Goal: Task Accomplishment & Management: Manage account settings

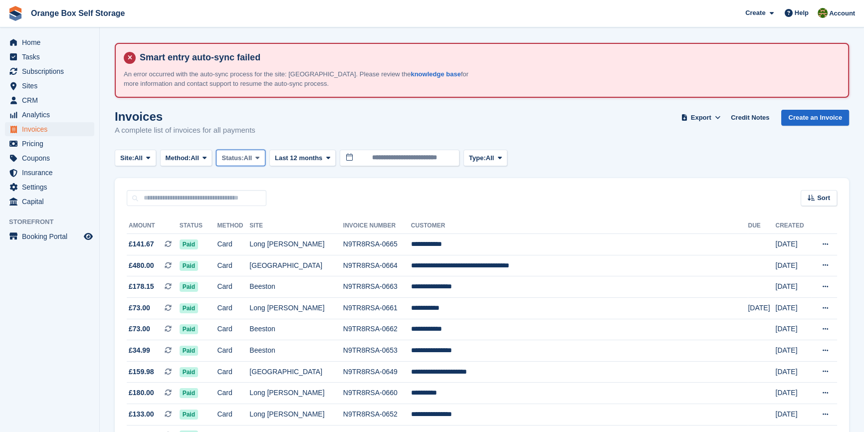
click at [233, 160] on span "Status:" at bounding box center [233, 158] width 22 height 10
click at [251, 234] on link "Open" at bounding box center [264, 236] width 87 height 18
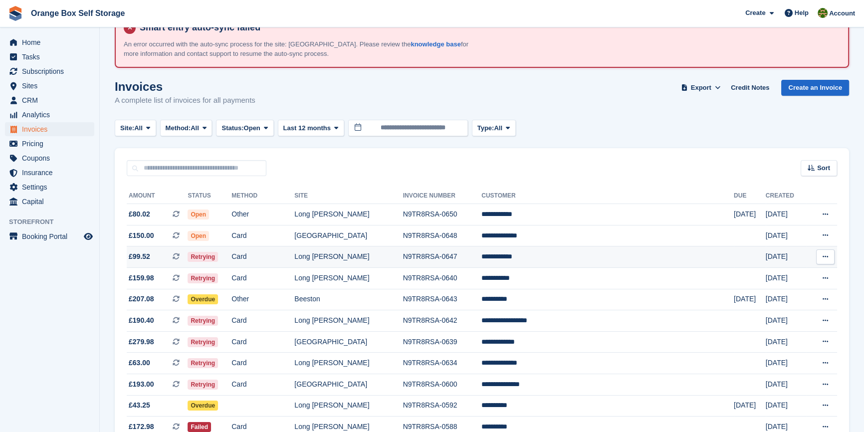
scroll to position [45, 0]
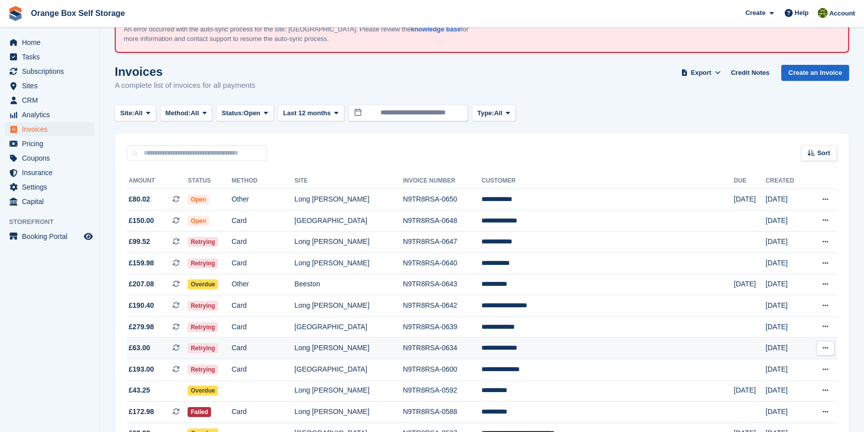
click at [358, 346] on td "Long [PERSON_NAME]" at bounding box center [348, 348] width 108 height 21
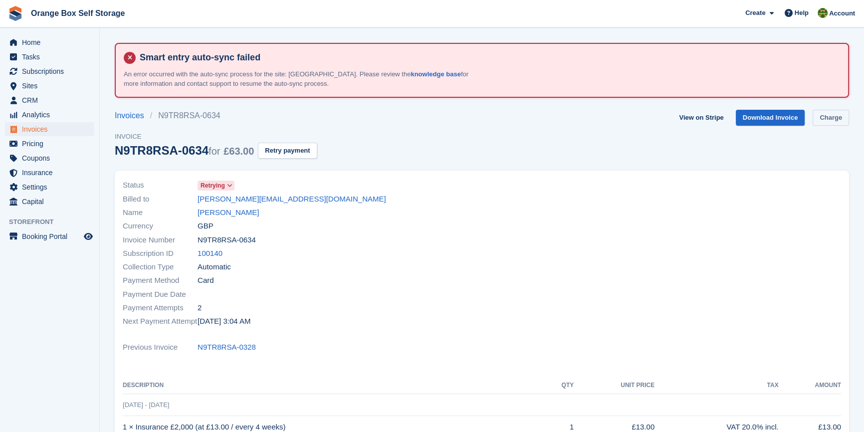
click at [837, 120] on link "Charge" at bounding box center [831, 118] width 36 height 16
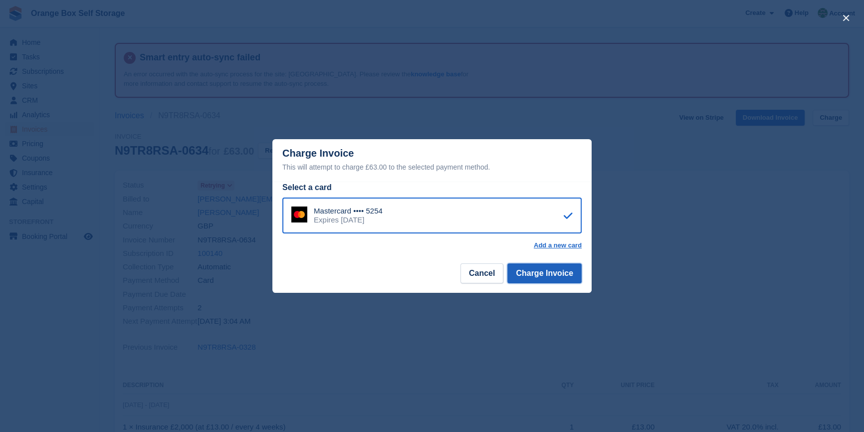
click at [557, 275] on button "Charge Invoice" at bounding box center [544, 273] width 74 height 20
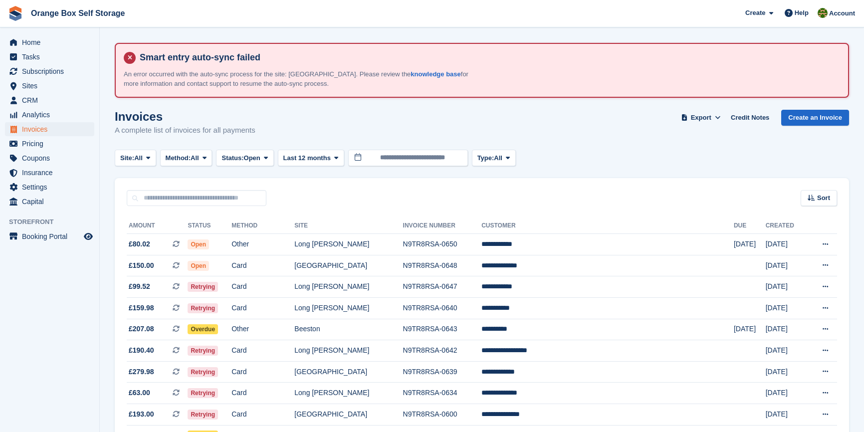
scroll to position [45, 0]
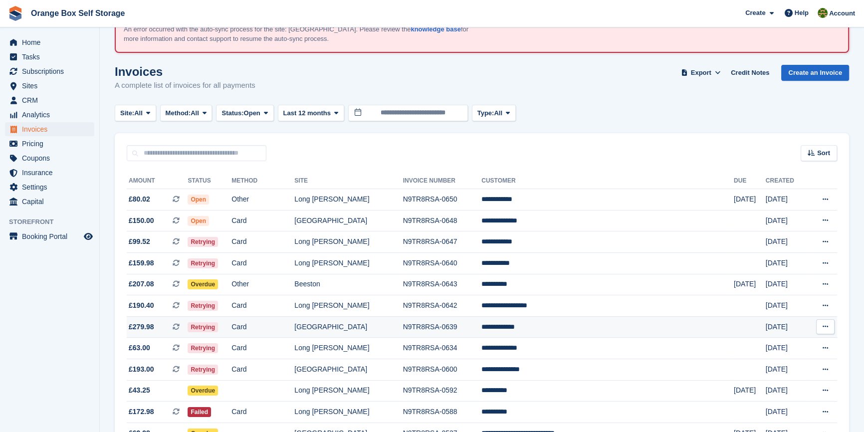
click at [560, 326] on td "**********" at bounding box center [608, 326] width 252 height 21
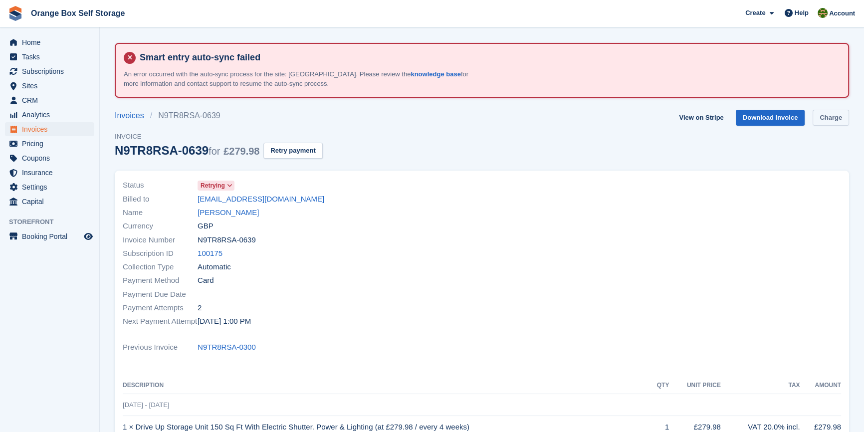
click at [840, 110] on link "Charge" at bounding box center [831, 118] width 36 height 16
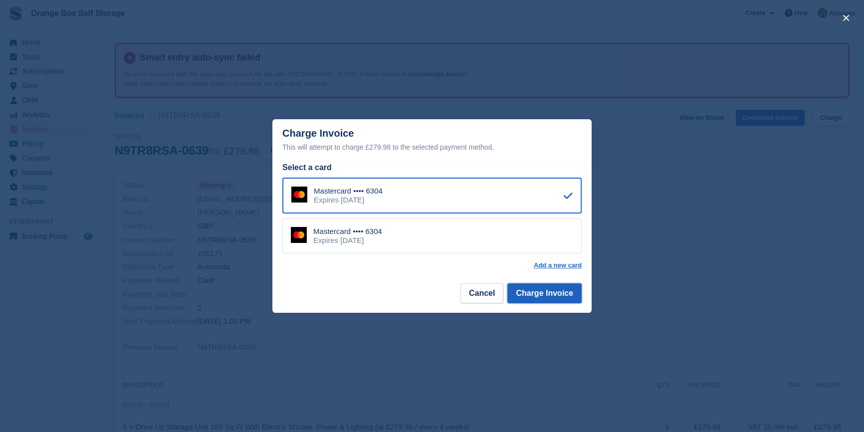
click at [561, 291] on button "Charge Invoice" at bounding box center [544, 293] width 74 height 20
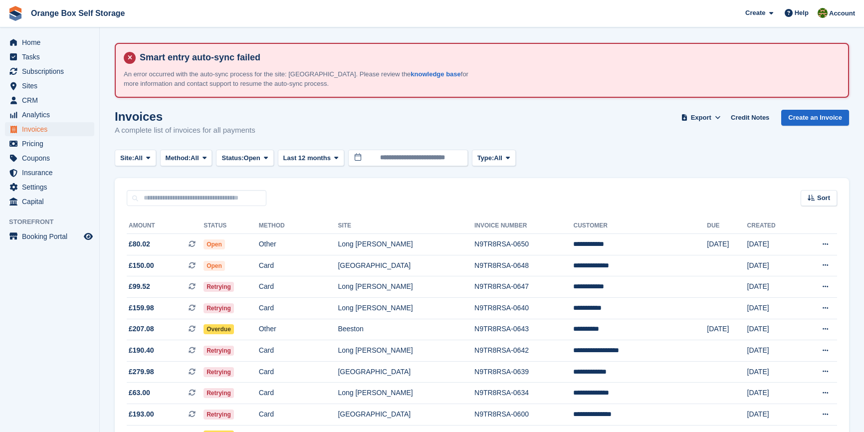
scroll to position [45, 0]
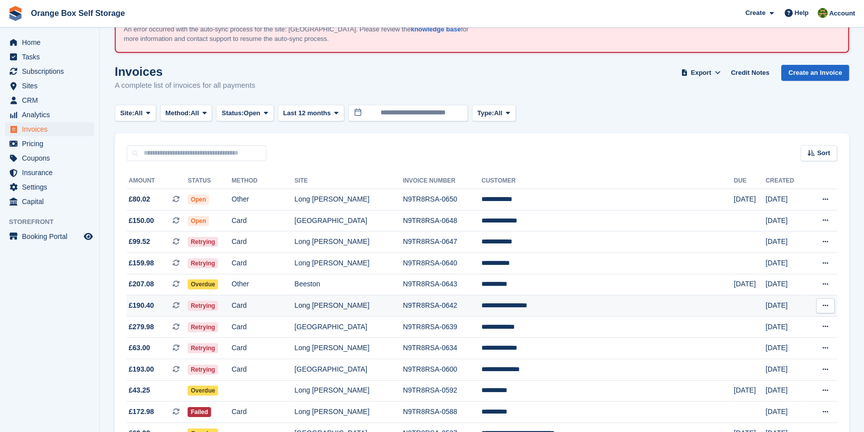
click at [561, 307] on td "**********" at bounding box center [608, 305] width 252 height 21
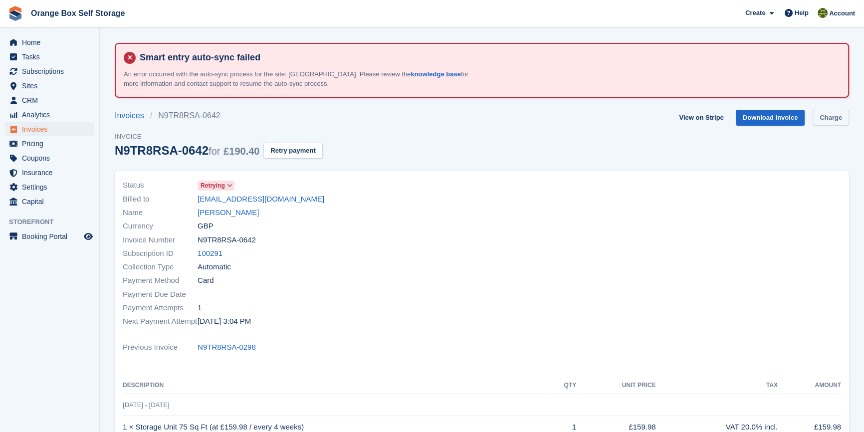
click at [835, 119] on link "Charge" at bounding box center [831, 118] width 36 height 16
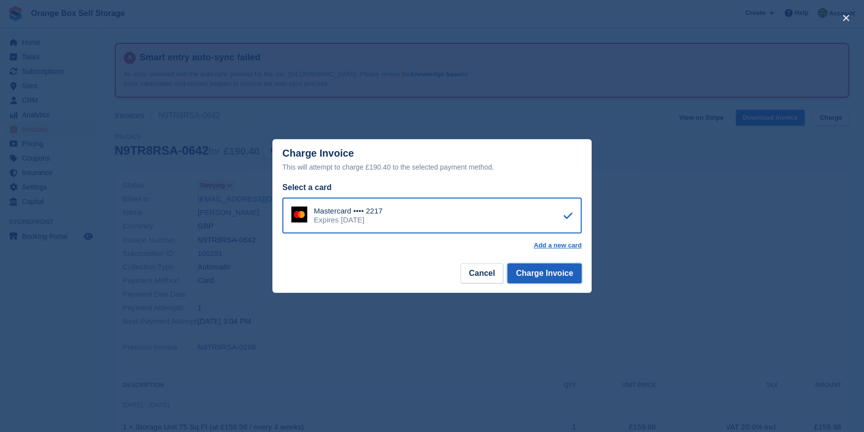
click at [559, 272] on button "Charge Invoice" at bounding box center [544, 273] width 74 height 20
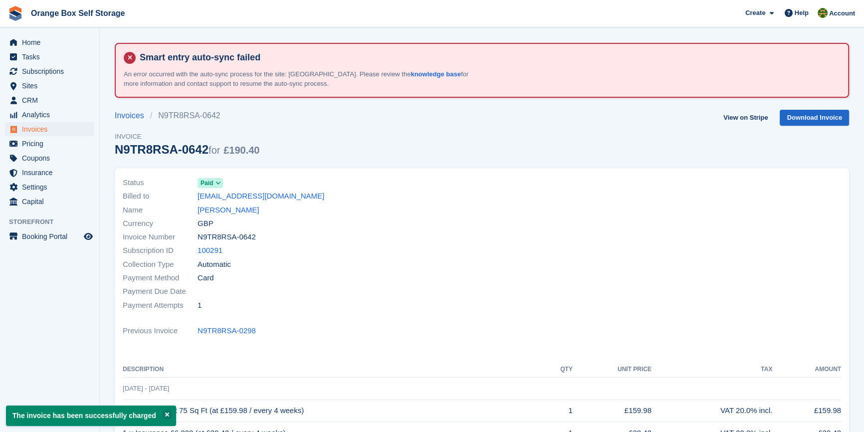
click at [551, 279] on div at bounding box center [664, 244] width 365 height 148
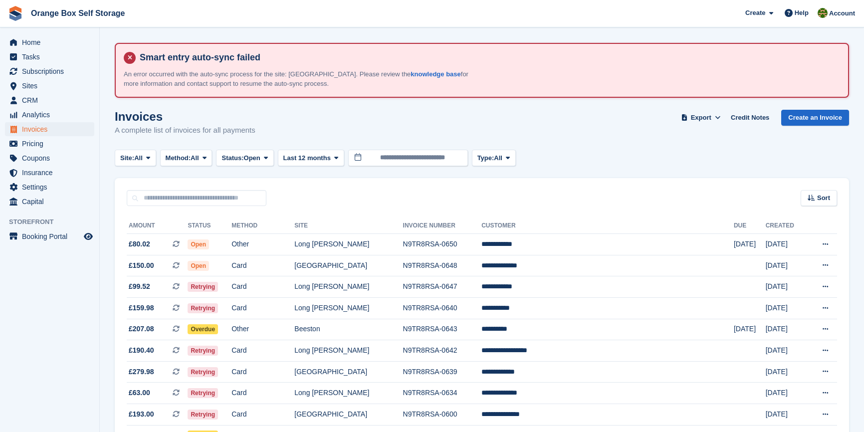
scroll to position [45, 0]
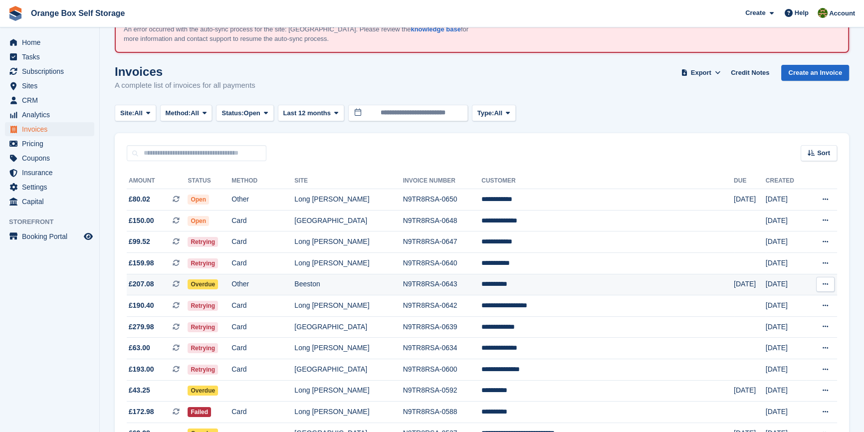
click at [482, 287] on td "N9TR8RSA-0643" at bounding box center [442, 284] width 79 height 21
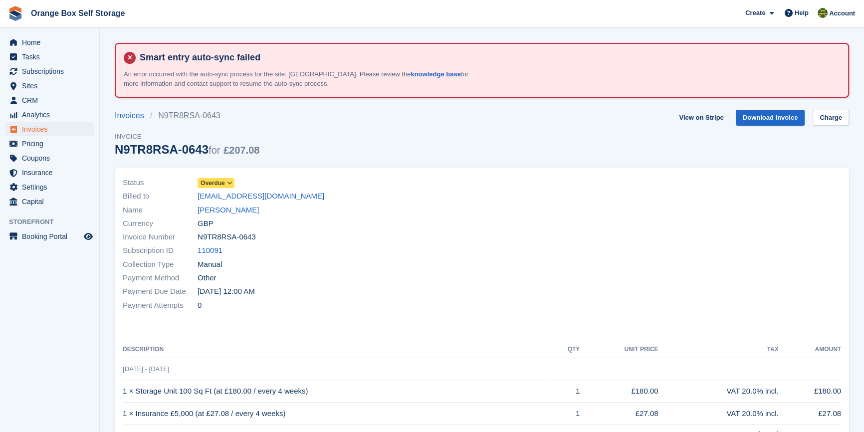
click at [830, 108] on section "Smart entry auto-sync failed An error occurred with the auto-sync process for t…" at bounding box center [482, 309] width 764 height 619
click at [831, 110] on link "Charge" at bounding box center [831, 118] width 36 height 16
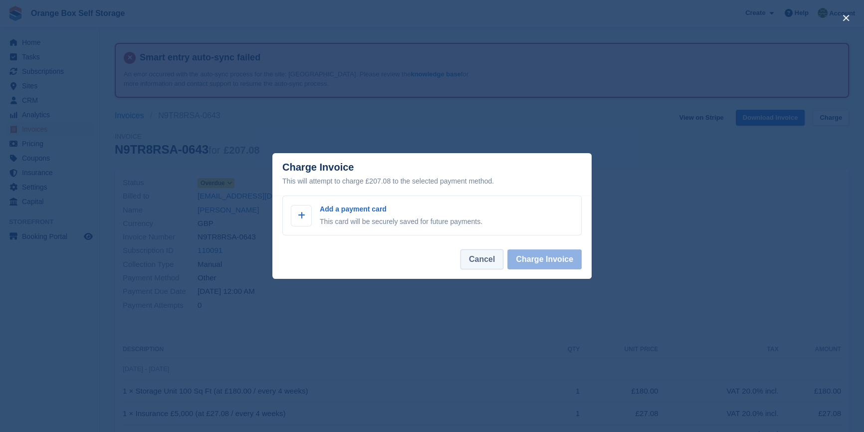
click at [491, 269] on button "Cancel" at bounding box center [482, 259] width 43 height 20
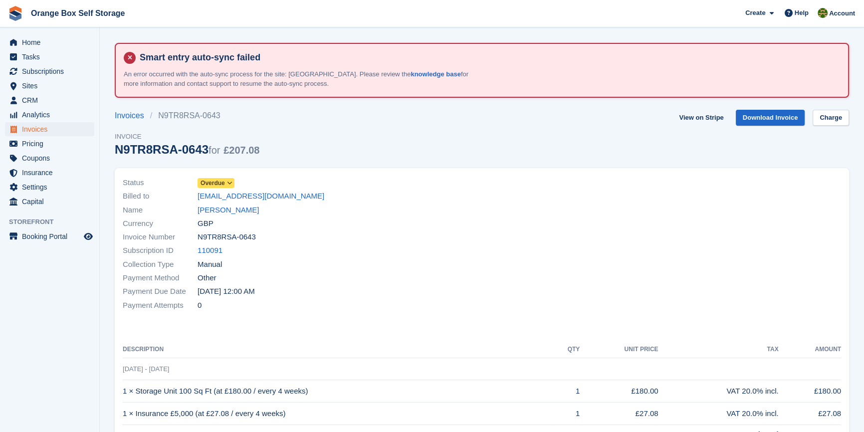
click at [391, 296] on div "Payment Due Date [DATE] 12:00 AM" at bounding box center [299, 291] width 353 height 13
click at [469, 234] on div "Invoice Number N9TR8RSA-0643" at bounding box center [299, 237] width 353 height 13
click at [827, 114] on link "Charge" at bounding box center [831, 118] width 36 height 16
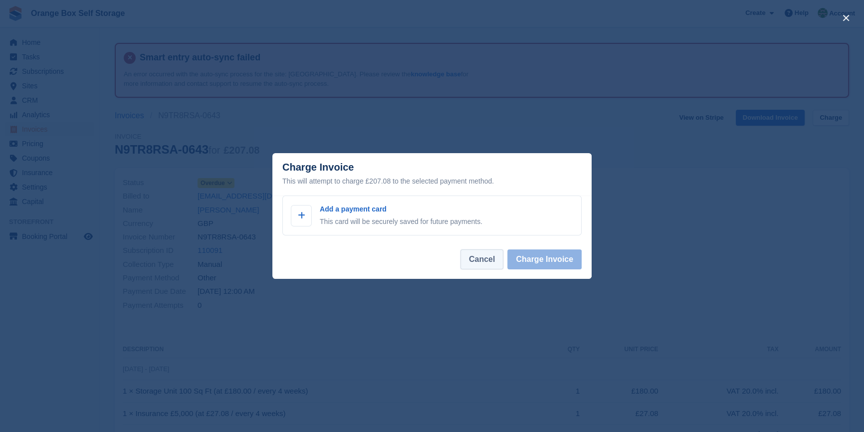
click at [489, 260] on button "Cancel" at bounding box center [482, 259] width 43 height 20
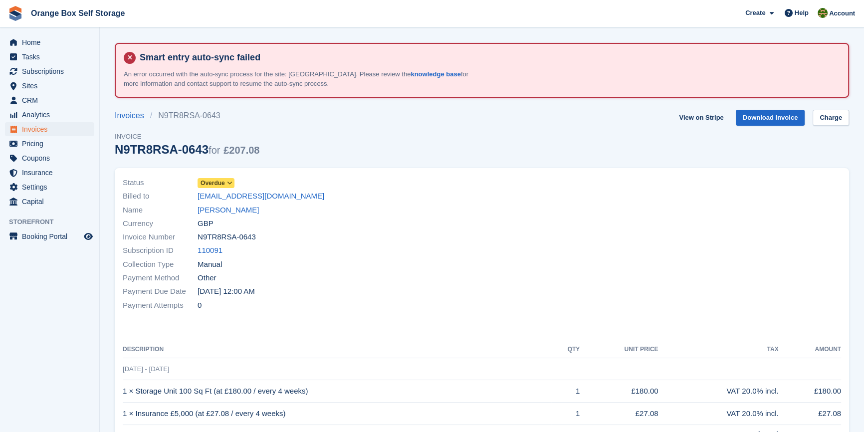
click at [514, 277] on div at bounding box center [664, 244] width 365 height 148
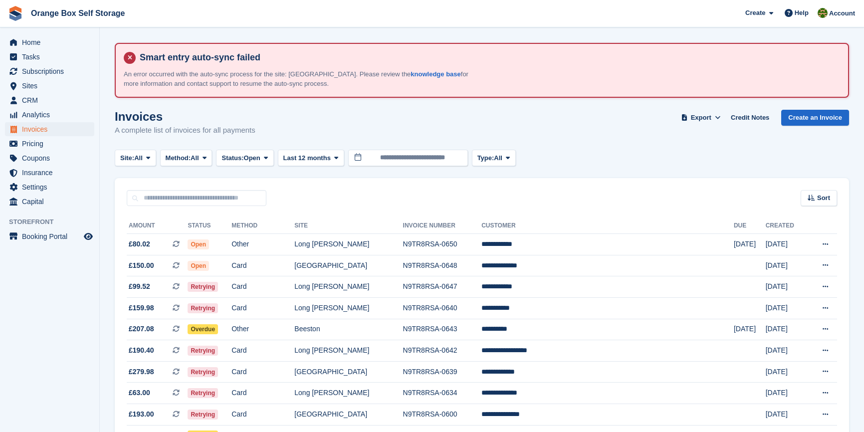
scroll to position [45, 0]
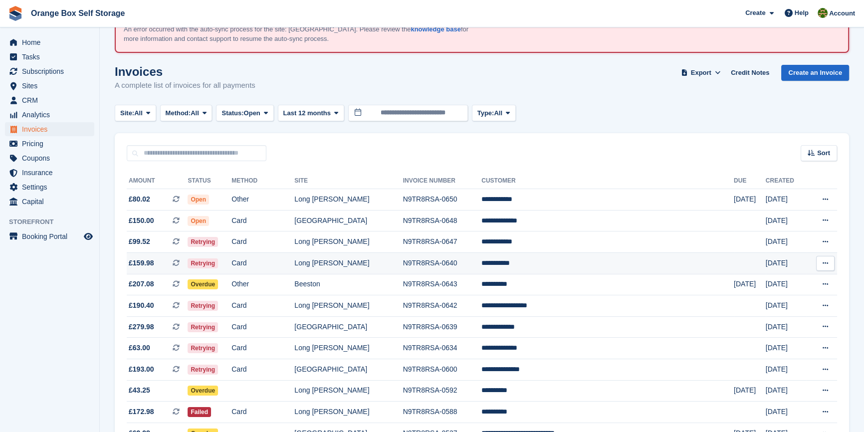
click at [482, 260] on td "N9TR8RSA-0640" at bounding box center [442, 262] width 79 height 21
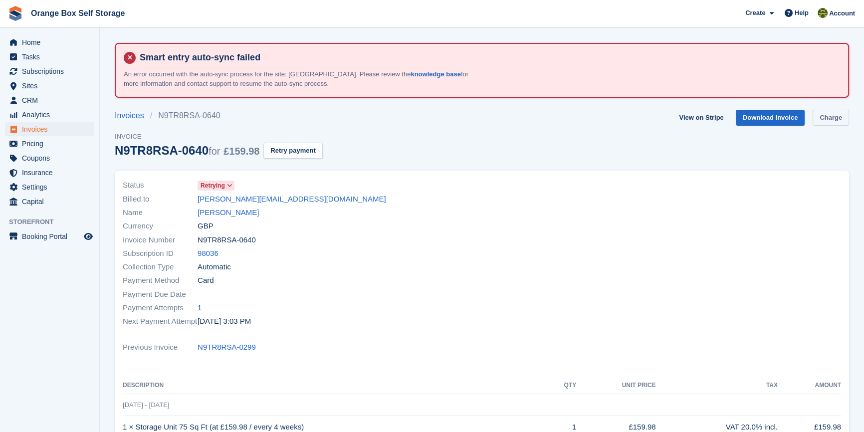
click at [830, 114] on link "Charge" at bounding box center [831, 118] width 36 height 16
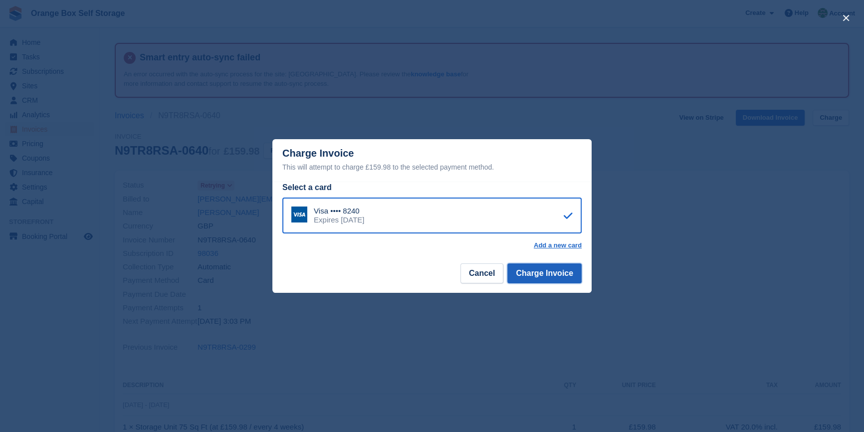
click at [545, 273] on button "Charge Invoice" at bounding box center [544, 273] width 74 height 20
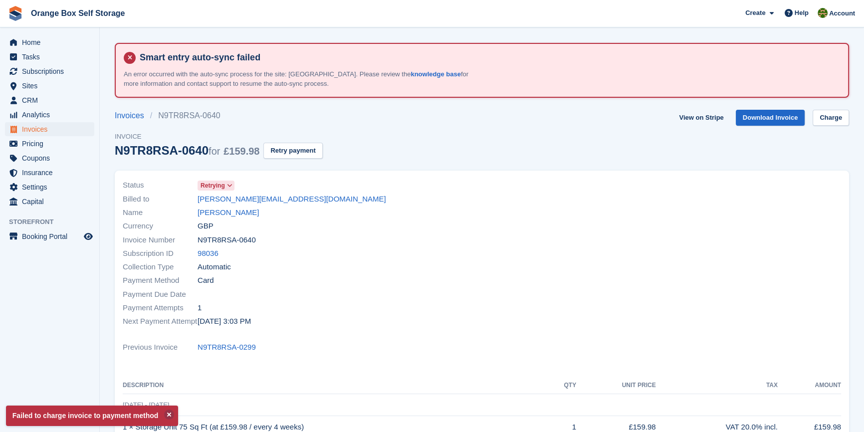
click at [415, 271] on div "Collection Type Automatic" at bounding box center [299, 266] width 353 height 13
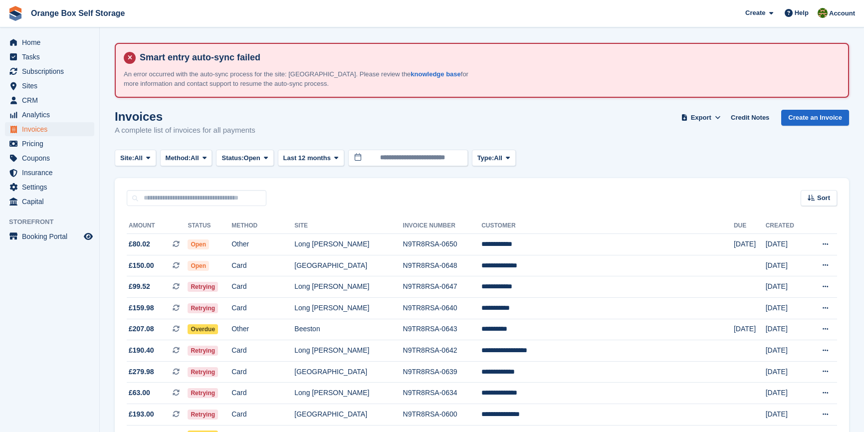
scroll to position [45, 0]
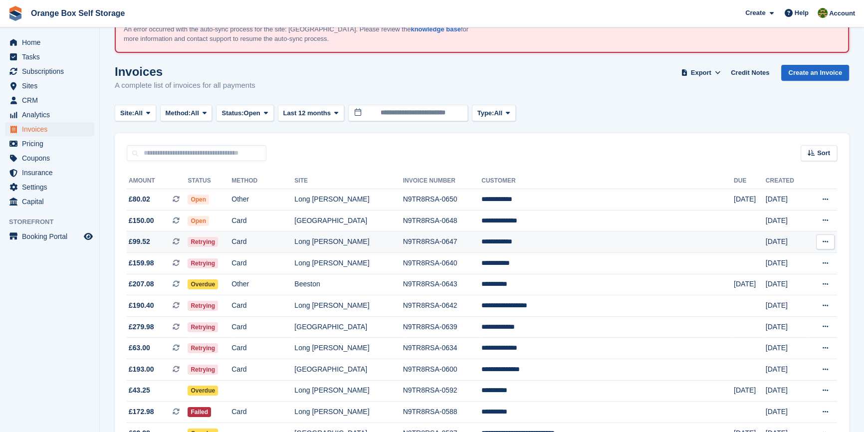
click at [403, 244] on td "Long [PERSON_NAME]" at bounding box center [348, 242] width 108 height 21
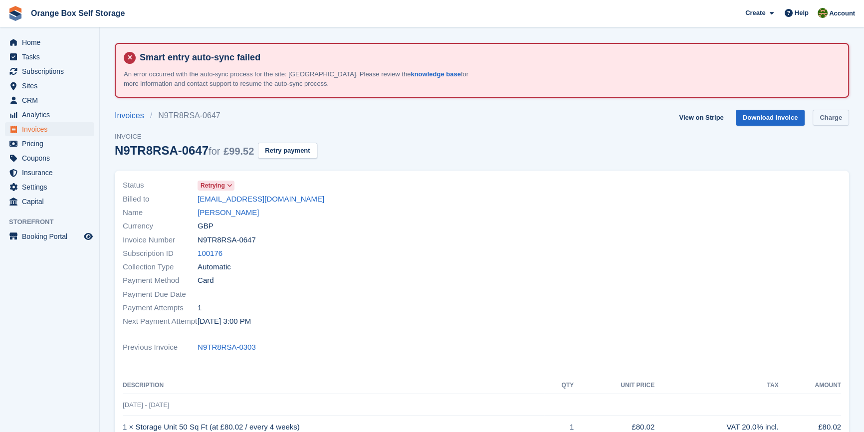
click at [818, 112] on link "Charge" at bounding box center [831, 118] width 36 height 16
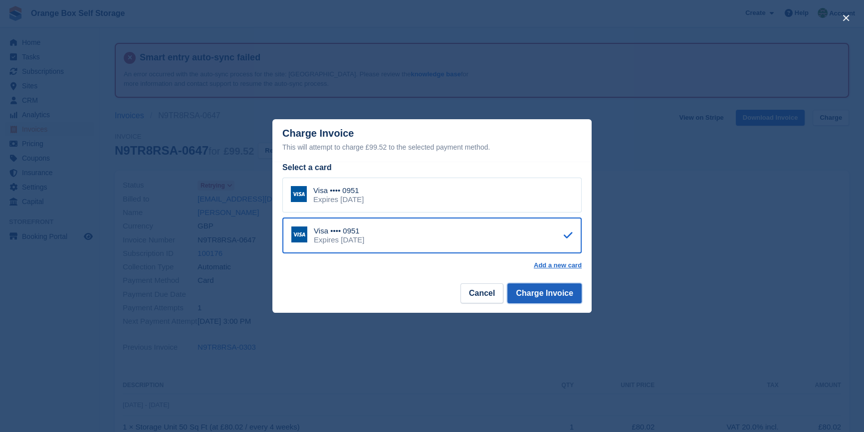
click at [559, 288] on button "Charge Invoice" at bounding box center [544, 293] width 74 height 20
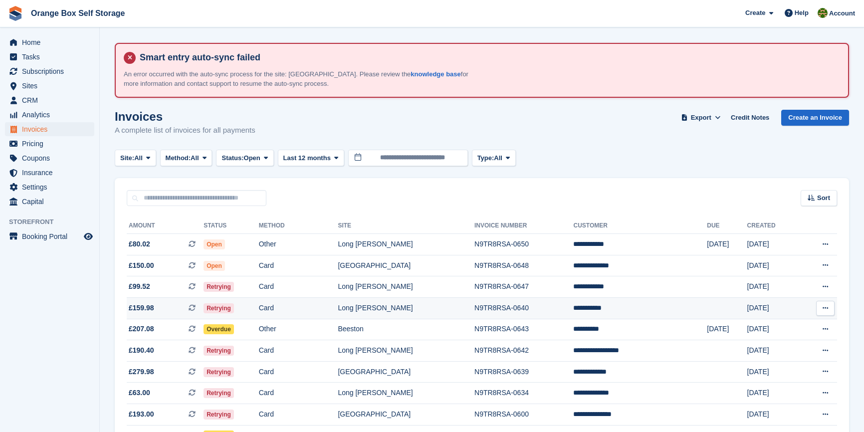
scroll to position [45, 0]
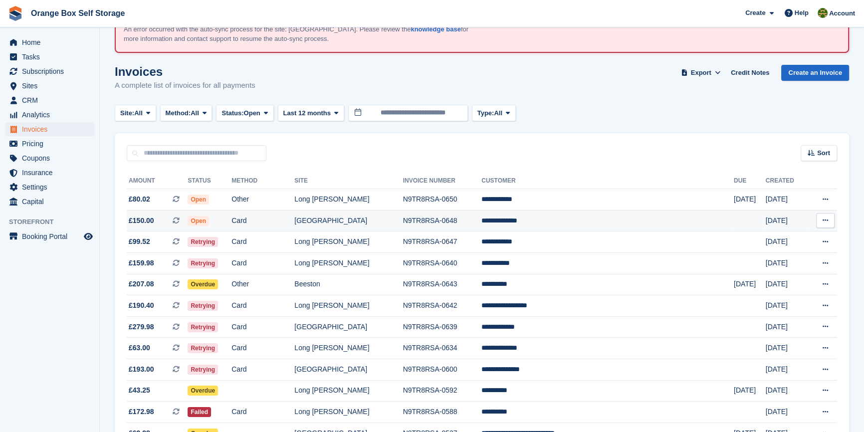
click at [547, 213] on td "**********" at bounding box center [608, 220] width 252 height 21
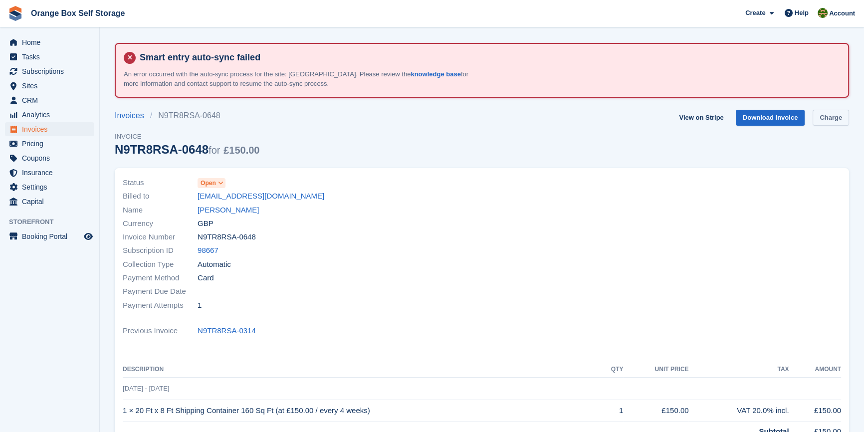
click at [841, 124] on link "Charge" at bounding box center [831, 118] width 36 height 16
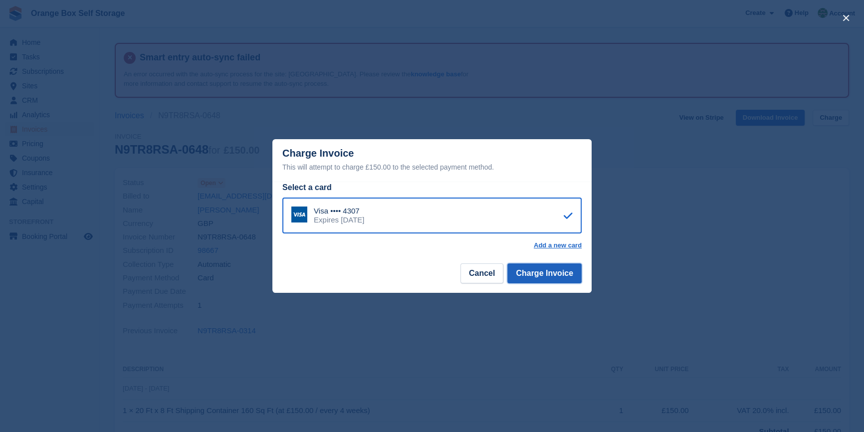
click at [573, 278] on button "Charge Invoice" at bounding box center [544, 273] width 74 height 20
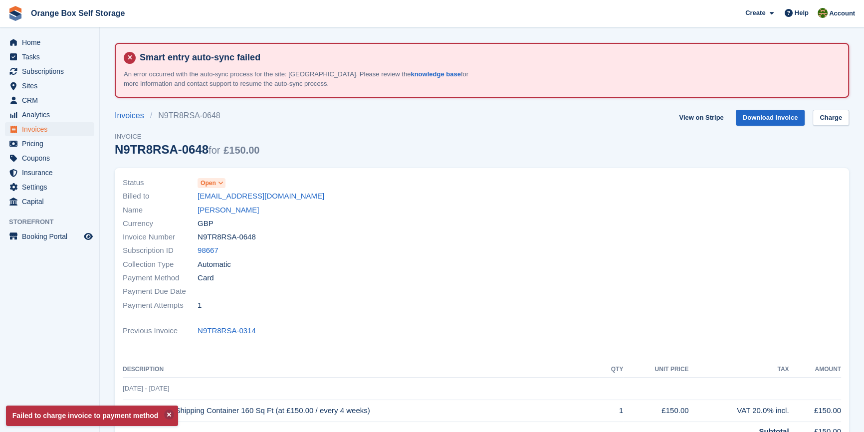
click at [526, 305] on div at bounding box center [664, 244] width 365 height 148
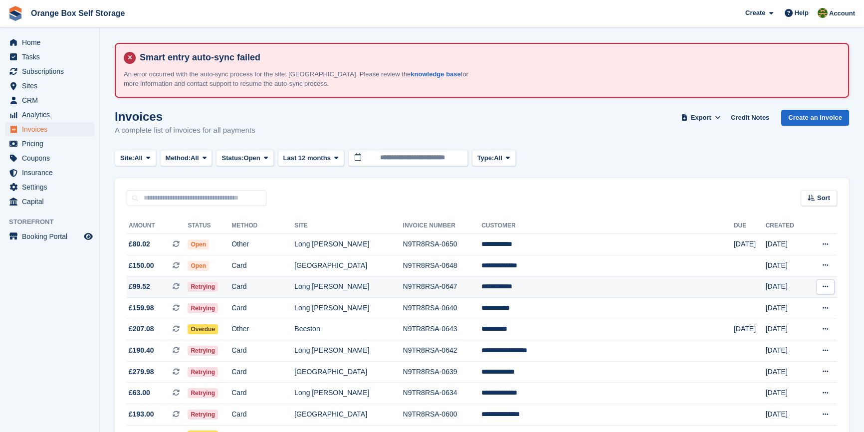
scroll to position [45, 0]
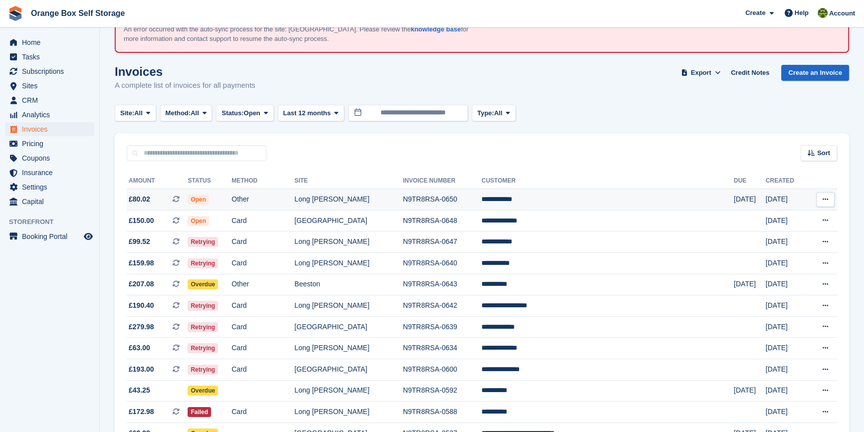
click at [535, 197] on td "**********" at bounding box center [608, 199] width 252 height 21
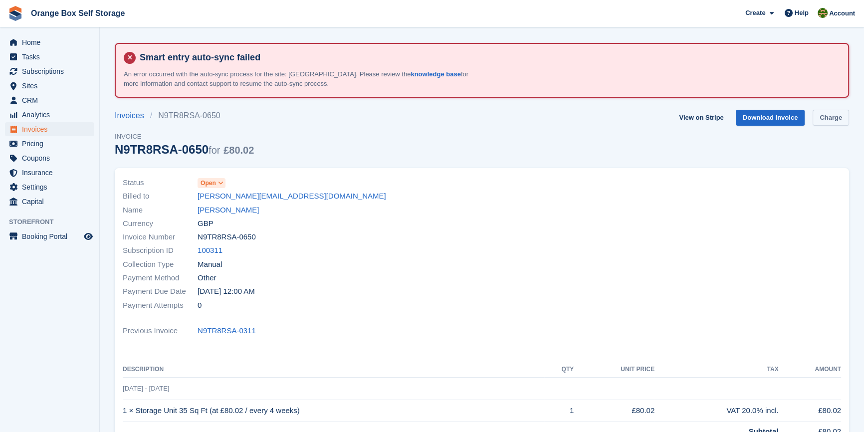
click at [834, 119] on link "Charge" at bounding box center [831, 118] width 36 height 16
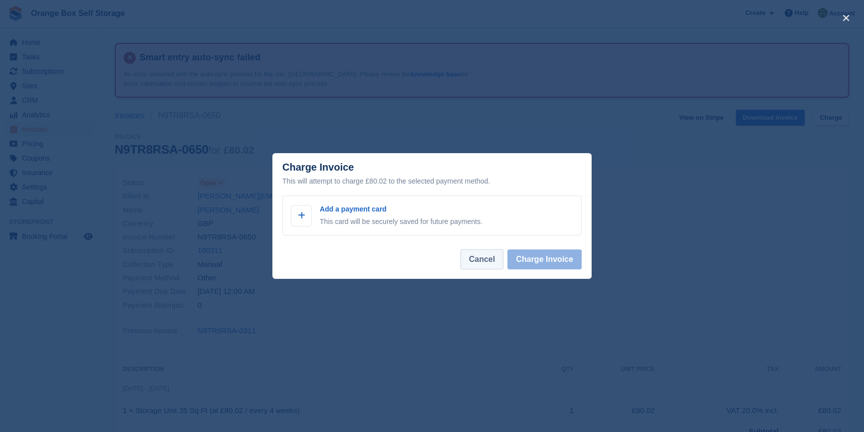
click at [485, 257] on button "Cancel" at bounding box center [482, 259] width 43 height 20
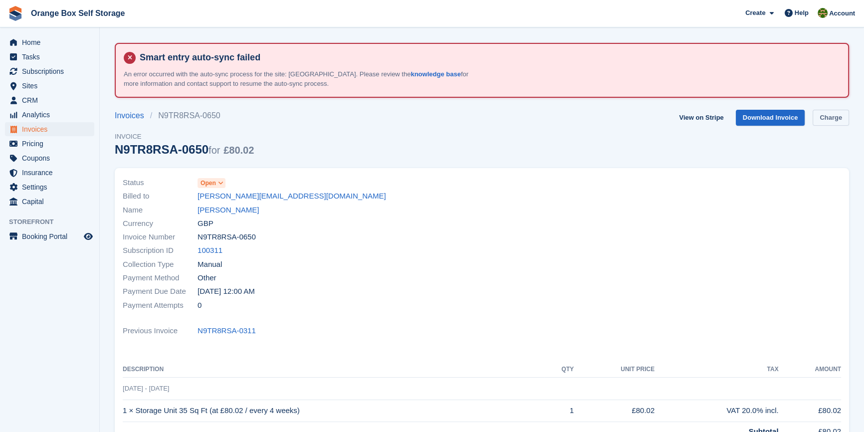
click at [829, 112] on link "Charge" at bounding box center [831, 118] width 36 height 16
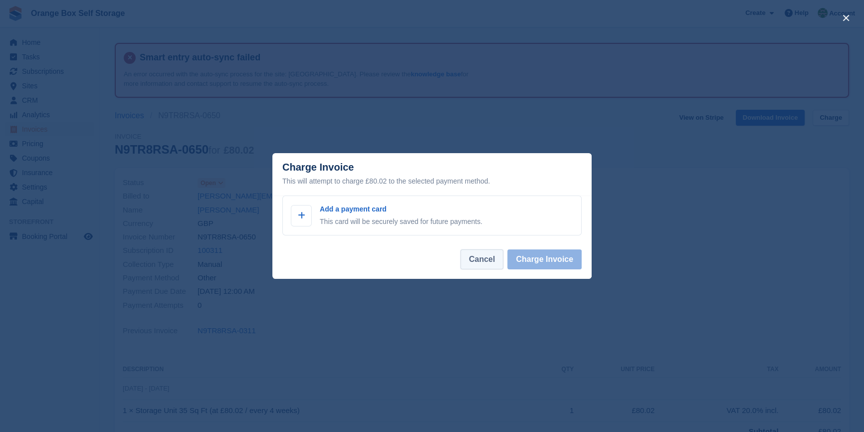
click at [478, 262] on button "Cancel" at bounding box center [482, 259] width 43 height 20
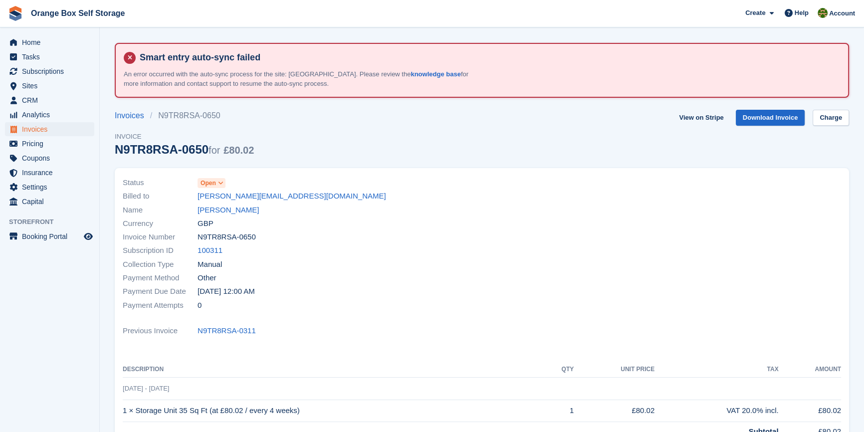
click at [465, 270] on div "Collection Type Manual" at bounding box center [299, 263] width 353 height 13
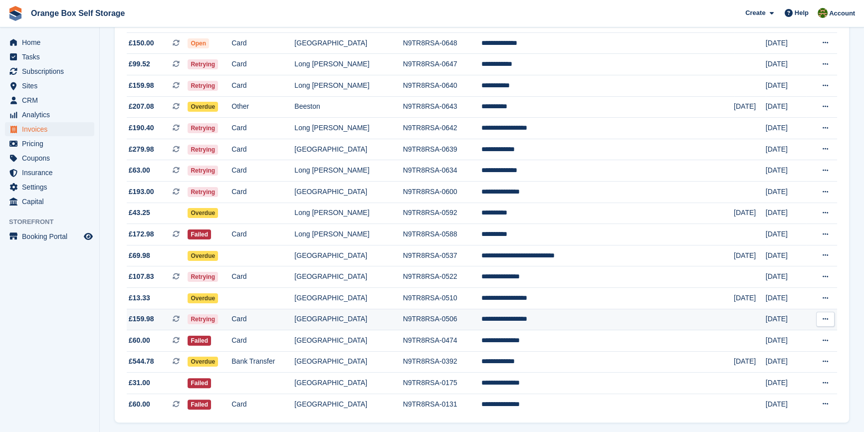
scroll to position [170, 0]
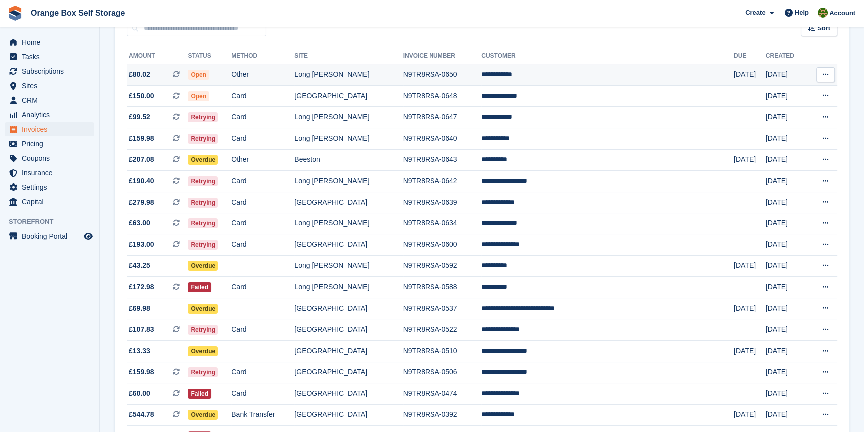
click at [294, 72] on td "Other" at bounding box center [263, 74] width 63 height 21
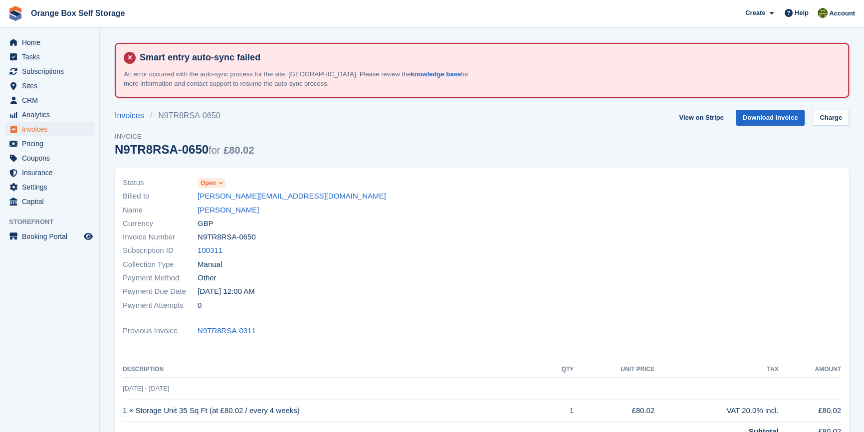
click at [202, 182] on span "Open" at bounding box center [208, 183] width 15 height 9
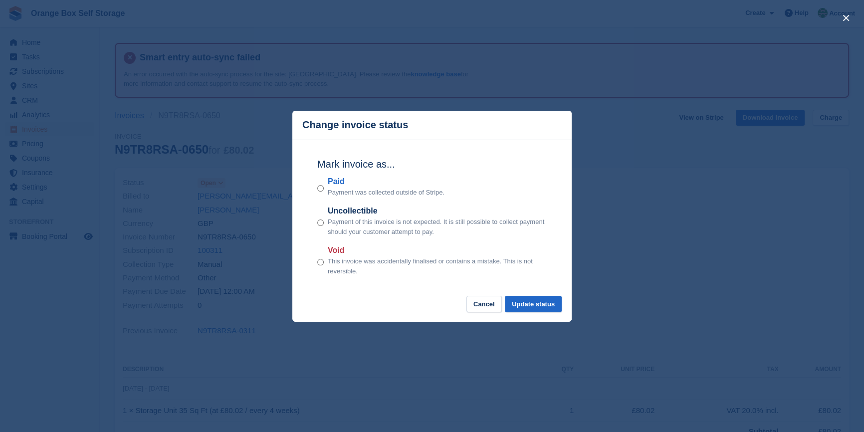
click at [344, 254] on label "Void" at bounding box center [437, 251] width 219 height 12
click at [544, 305] on button "Update status" at bounding box center [533, 304] width 57 height 16
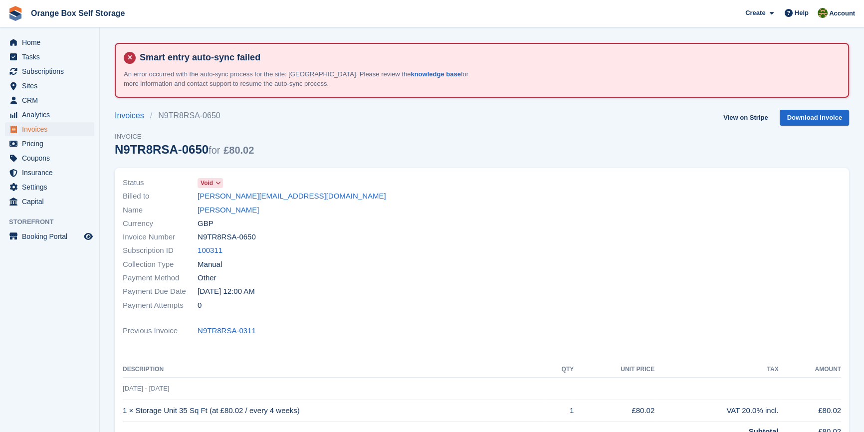
click at [376, 311] on div "Payment Attempts 0" at bounding box center [299, 304] width 353 height 13
click at [35, 125] on span "Invoices" at bounding box center [52, 129] width 60 height 14
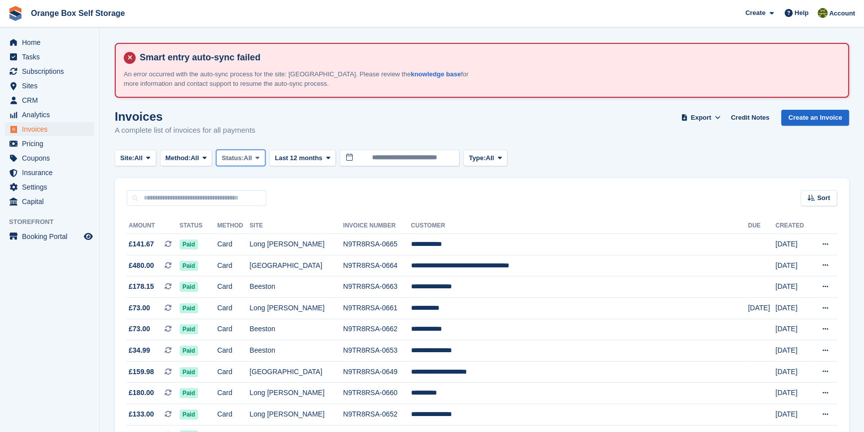
click at [223, 152] on button "Status: All" at bounding box center [240, 158] width 49 height 16
click at [264, 232] on link "Open" at bounding box center [264, 236] width 87 height 18
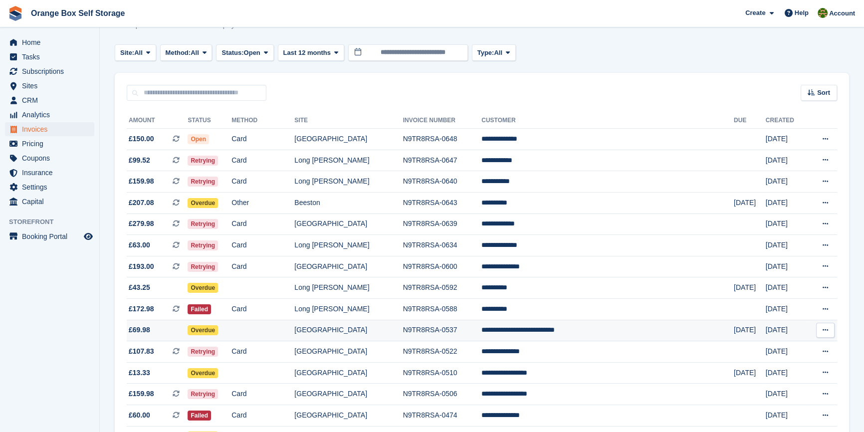
scroll to position [136, 0]
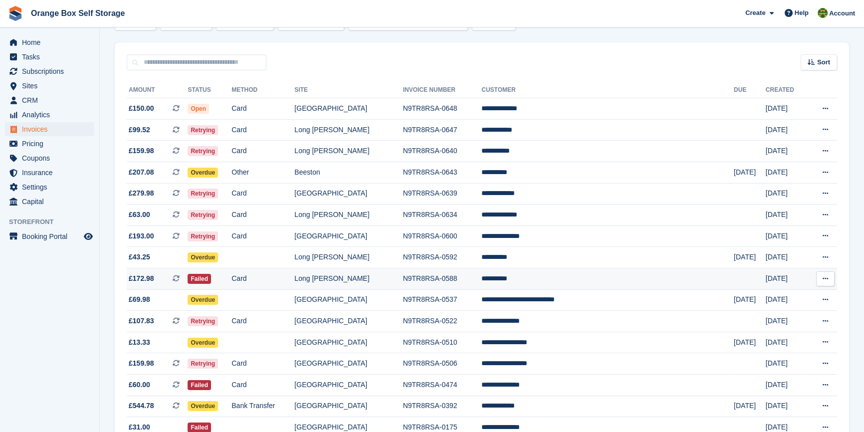
click at [482, 284] on td "N9TR8RSA-0588" at bounding box center [442, 278] width 79 height 21
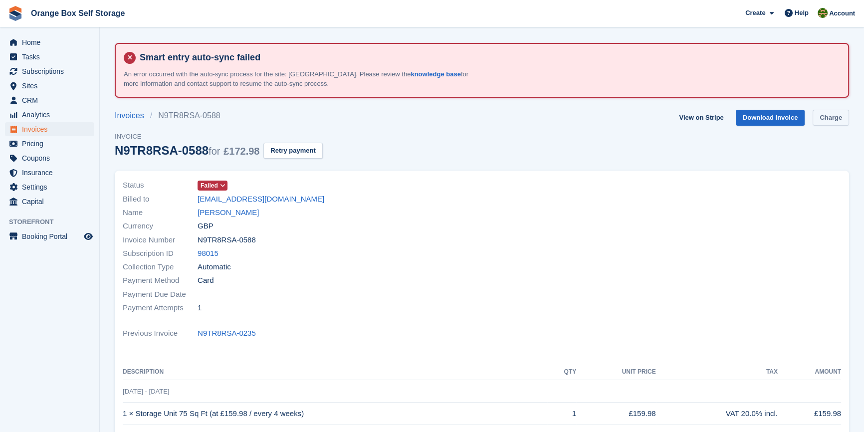
click at [828, 118] on link "Charge" at bounding box center [831, 118] width 36 height 16
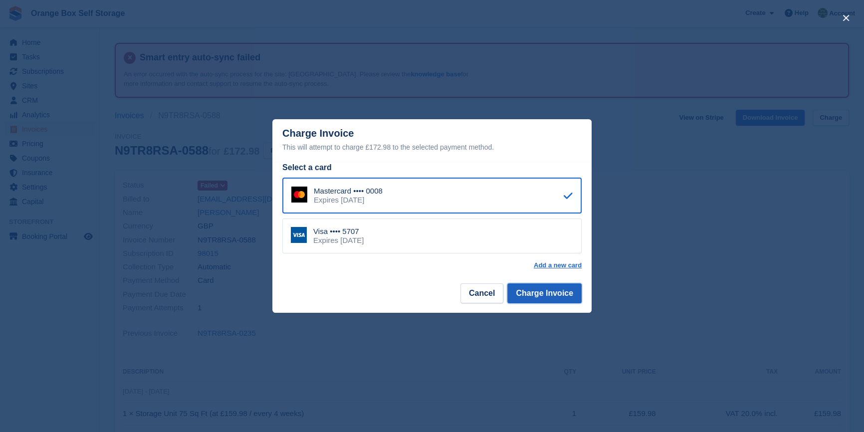
click at [566, 295] on button "Charge Invoice" at bounding box center [544, 293] width 74 height 20
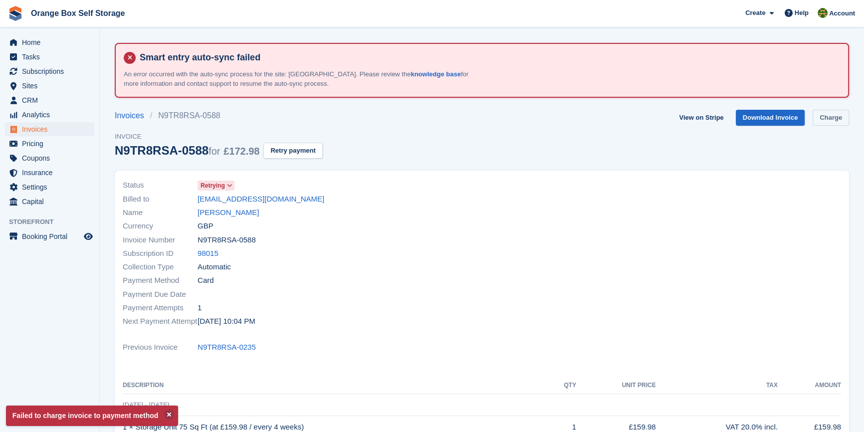
click at [832, 117] on link "Charge" at bounding box center [831, 118] width 36 height 16
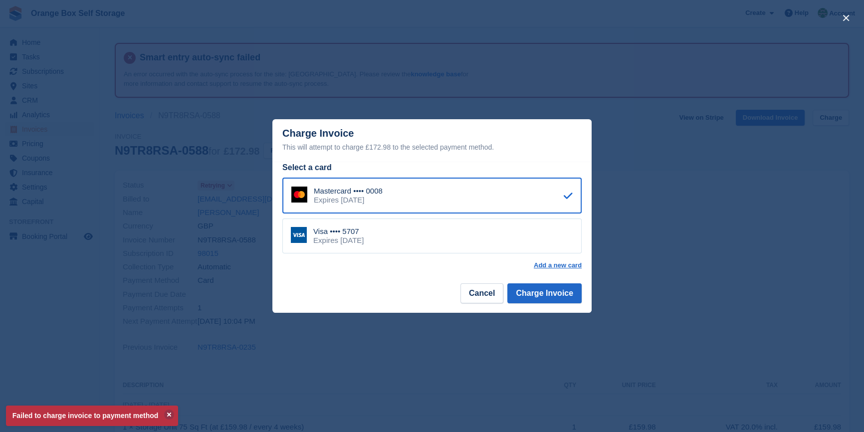
click at [552, 244] on div "Visa •••• 5707 Expires [DATE]" at bounding box center [431, 236] width 299 height 35
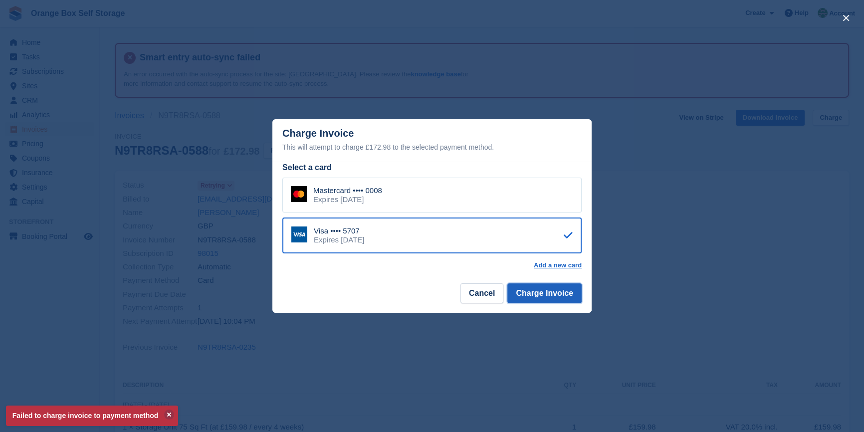
click at [557, 284] on button "Charge Invoice" at bounding box center [544, 293] width 74 height 20
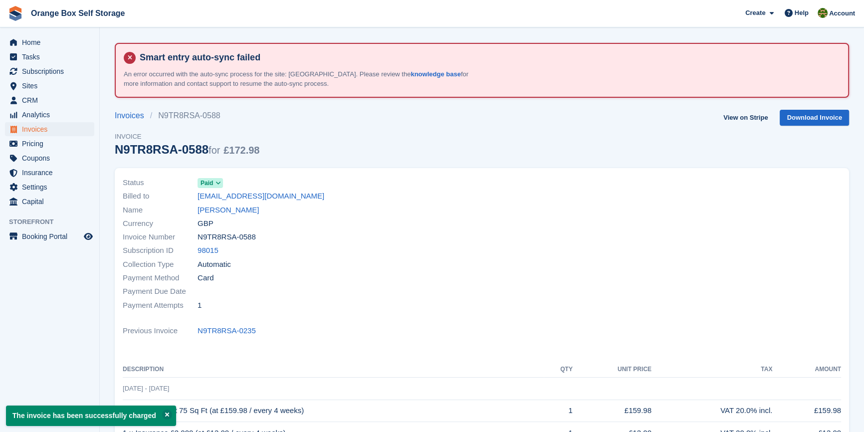
click at [570, 231] on div at bounding box center [664, 244] width 365 height 148
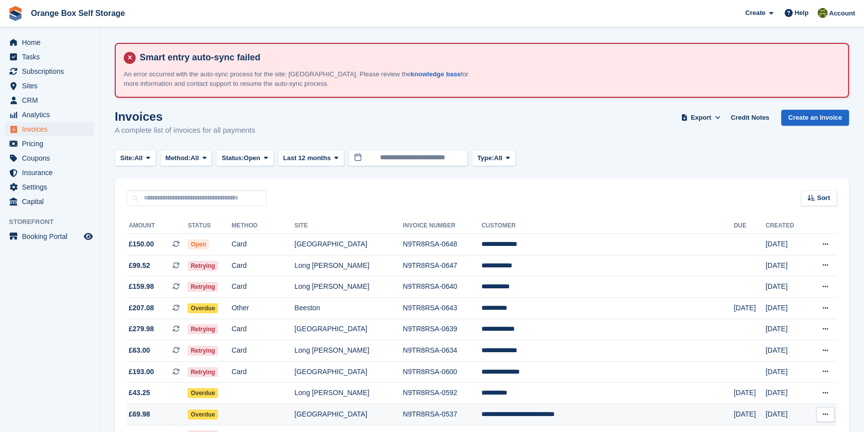
scroll to position [136, 0]
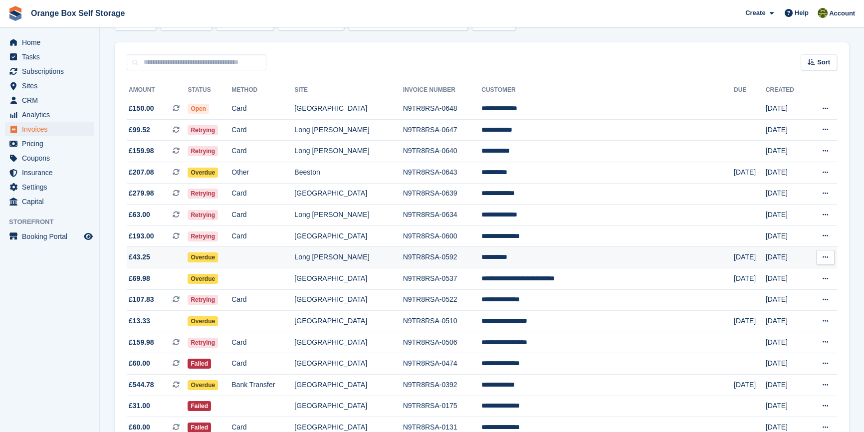
click at [482, 260] on td "N9TR8RSA-0592" at bounding box center [442, 257] width 79 height 21
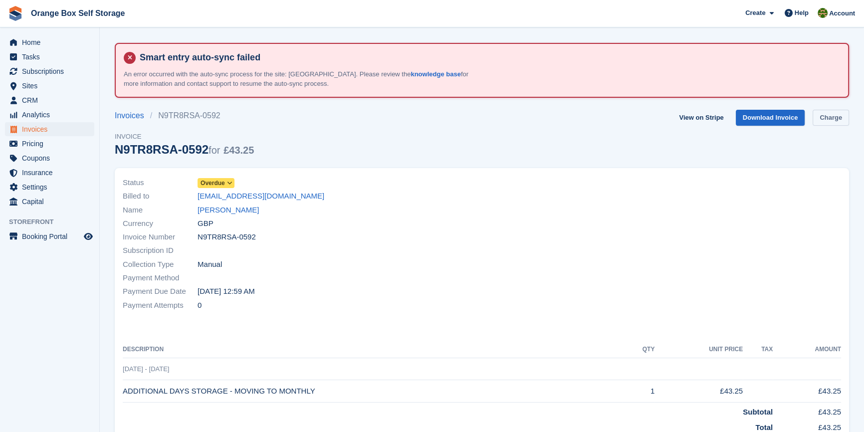
click at [838, 119] on link "Charge" at bounding box center [831, 118] width 36 height 16
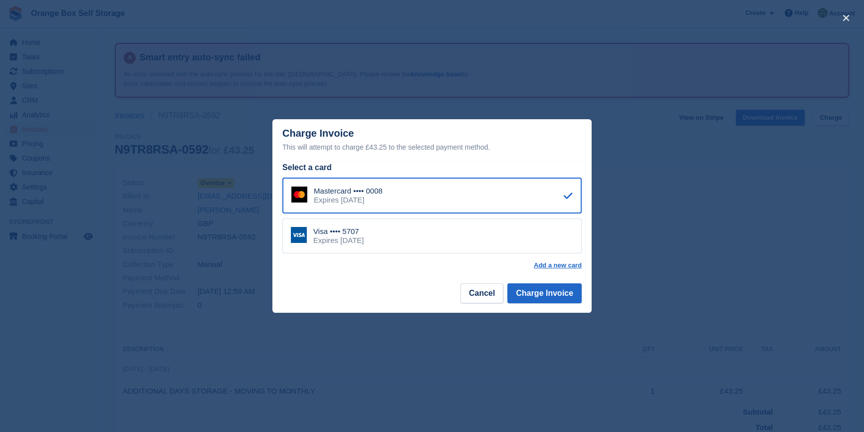
click at [425, 234] on div "Visa •••• 5707 Expires July 2030" at bounding box center [431, 236] width 299 height 35
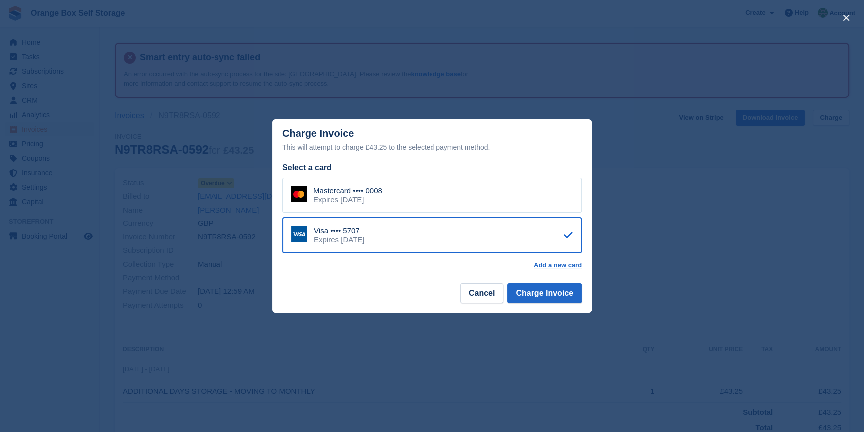
click at [562, 305] on footer "Cancel Charge Invoice" at bounding box center [431, 296] width 319 height 31
click at [556, 297] on button "Charge Invoice" at bounding box center [544, 293] width 74 height 20
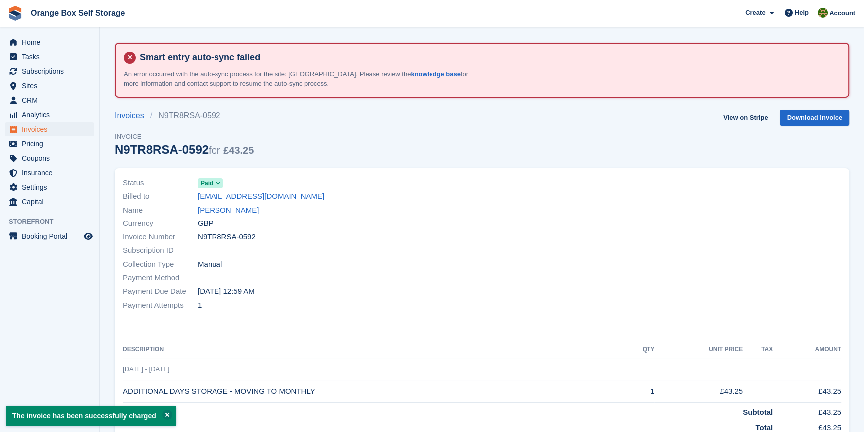
click at [534, 288] on div at bounding box center [664, 244] width 365 height 148
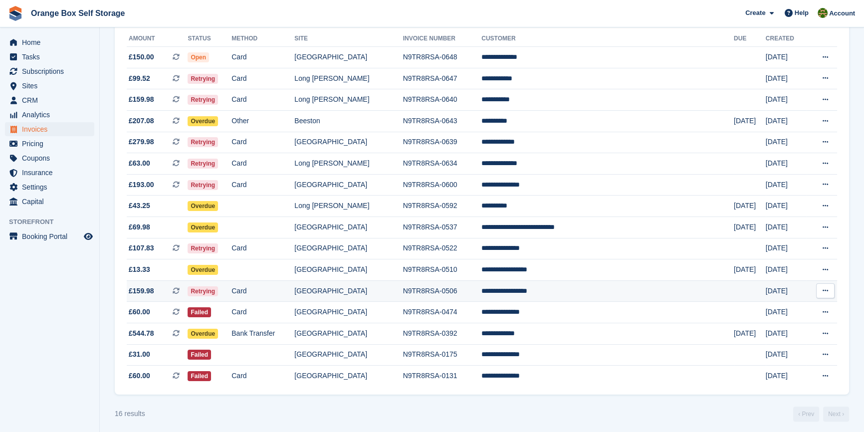
scroll to position [196, 0]
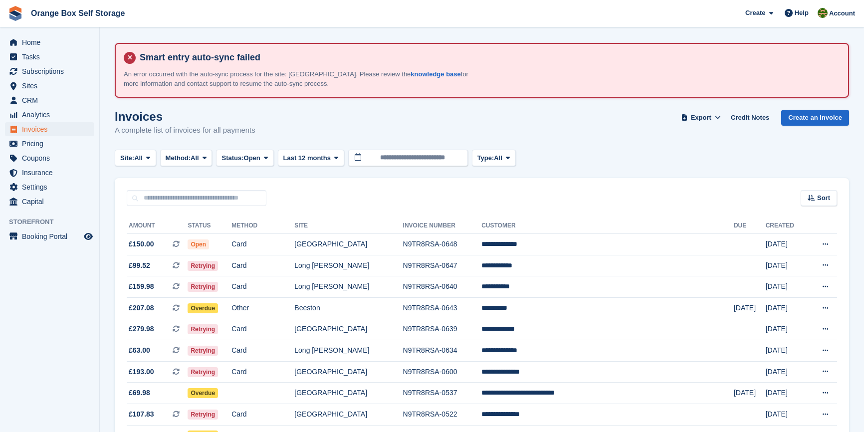
scroll to position [174, 0]
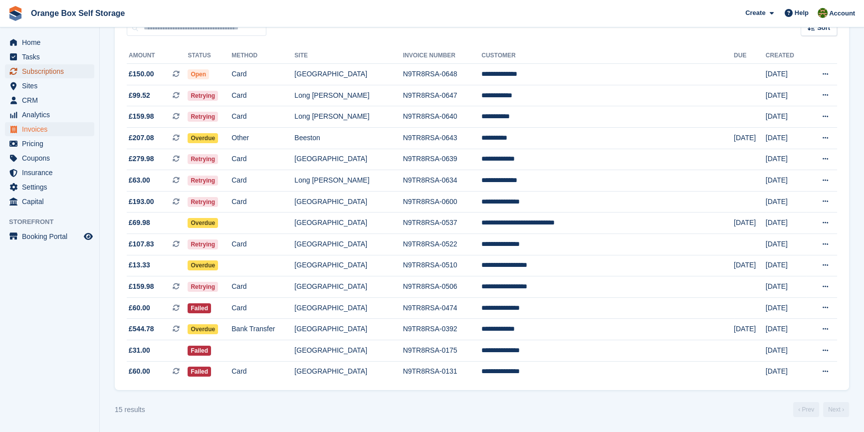
click at [47, 74] on span "Subscriptions" at bounding box center [52, 71] width 60 height 14
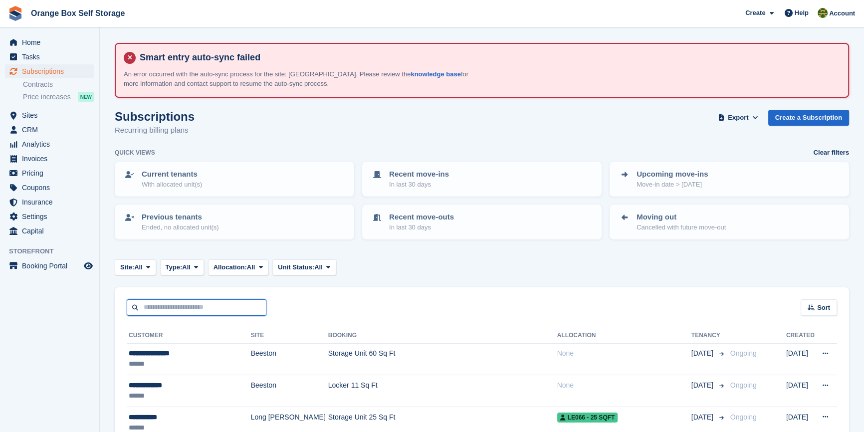
click at [224, 304] on input "text" at bounding box center [197, 307] width 140 height 16
type input "****"
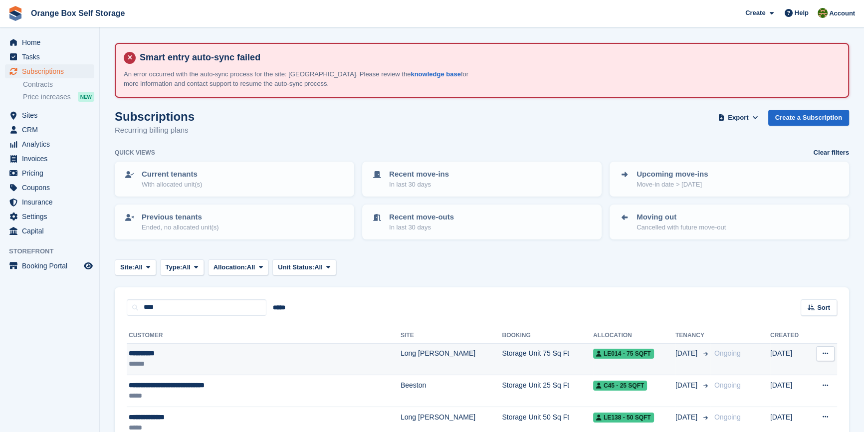
click at [237, 361] on div "******" at bounding box center [229, 364] width 200 height 10
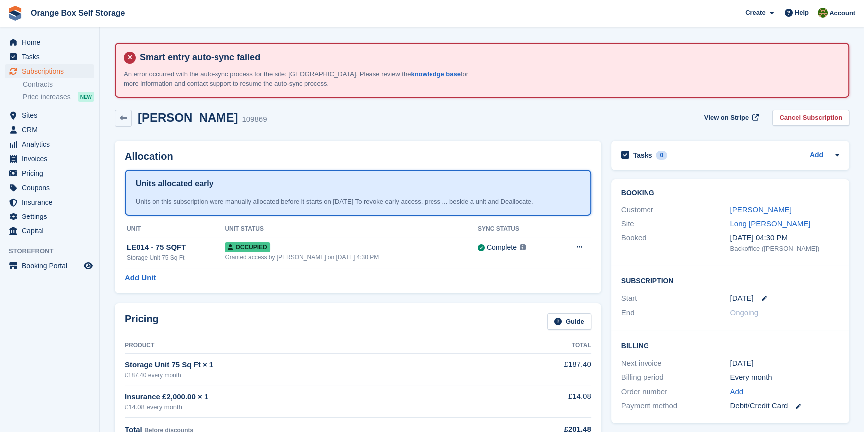
click at [237, 361] on div "Storage Unit 75 Sq Ft × 1" at bounding box center [322, 364] width 394 height 11
click at [239, 357] on td "Storage Unit 75 Sq Ft × 1 £187.40 every month" at bounding box center [322, 368] width 394 height 31
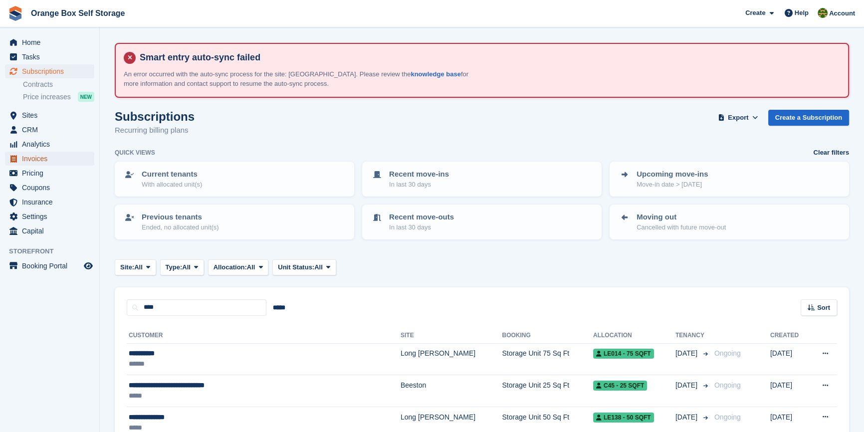
click at [46, 162] on span "Invoices" at bounding box center [52, 159] width 60 height 14
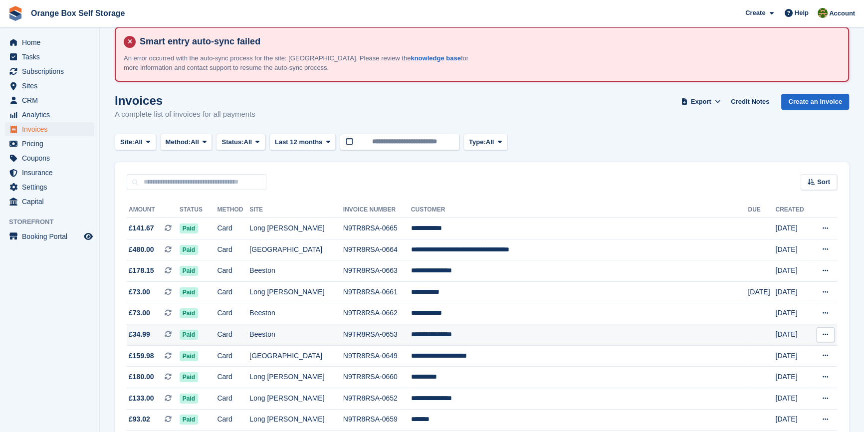
scroll to position [45, 0]
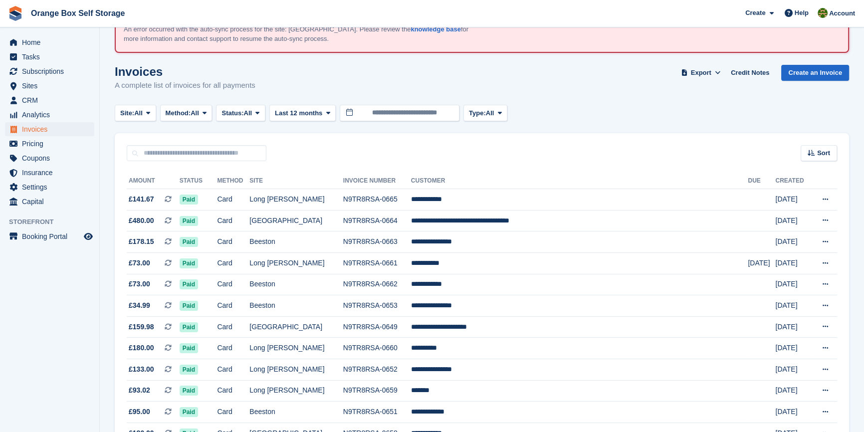
click at [244, 112] on span "Status:" at bounding box center [233, 113] width 22 height 10
click at [246, 190] on link "Open" at bounding box center [264, 191] width 87 height 18
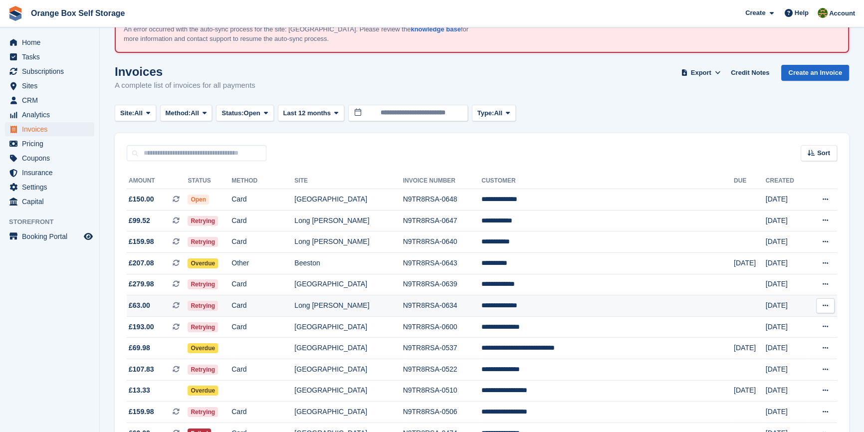
scroll to position [90, 0]
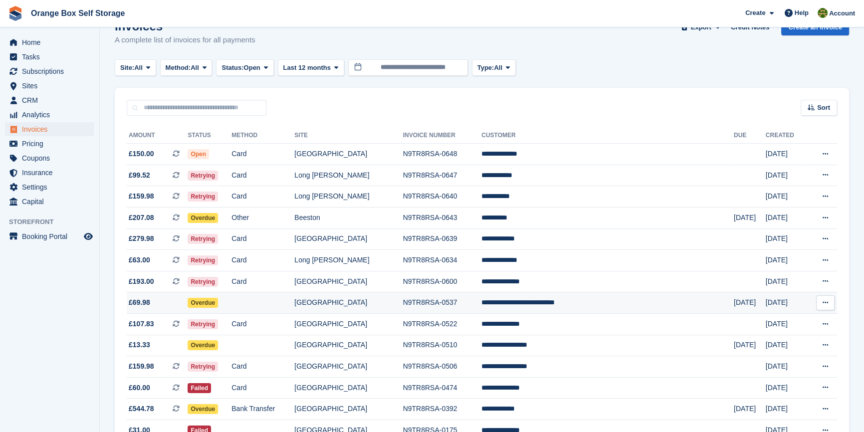
click at [610, 295] on td "**********" at bounding box center [608, 302] width 252 height 21
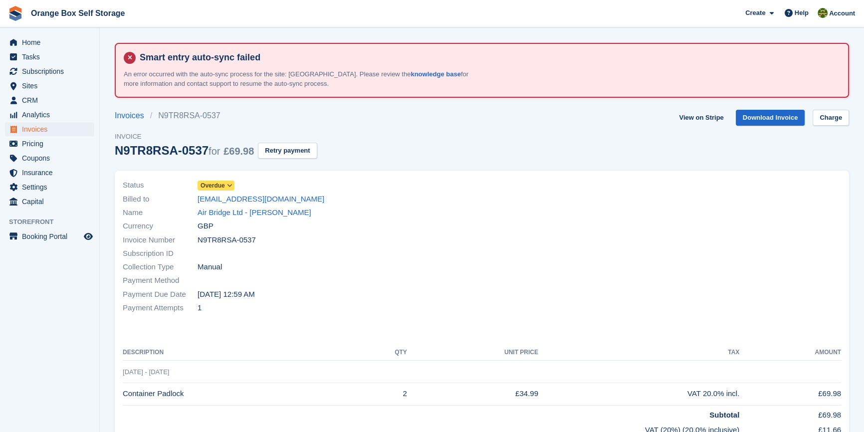
click at [831, 105] on section "Smart entry auto-sync failed An error occurred with the auto-sync process for t…" at bounding box center [482, 300] width 764 height 600
click at [832, 113] on link "Charge" at bounding box center [831, 118] width 36 height 16
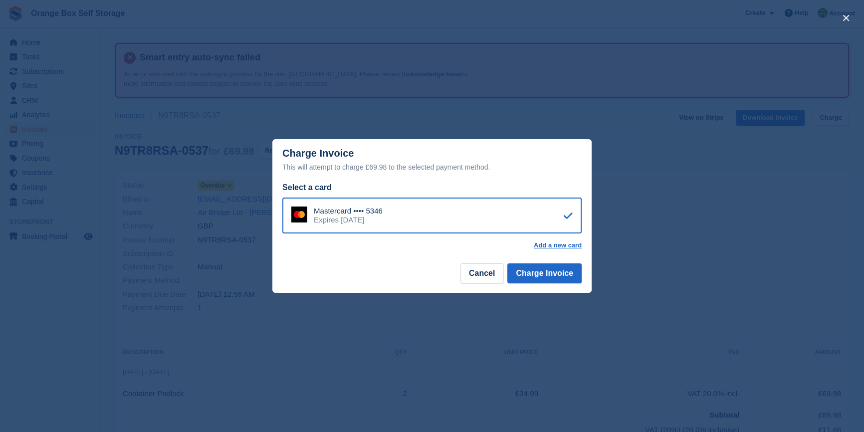
click at [546, 285] on footer "Cancel Charge Invoice" at bounding box center [431, 276] width 319 height 31
click at [547, 273] on button "Charge Invoice" at bounding box center [544, 273] width 74 height 20
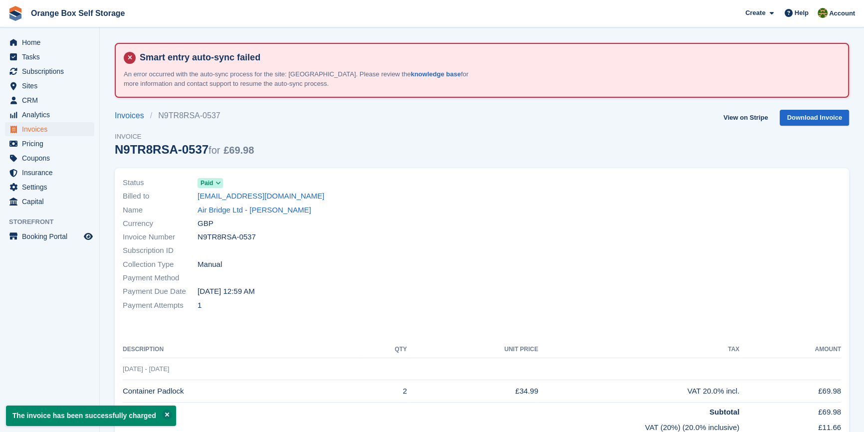
click at [546, 272] on div at bounding box center [664, 244] width 365 height 148
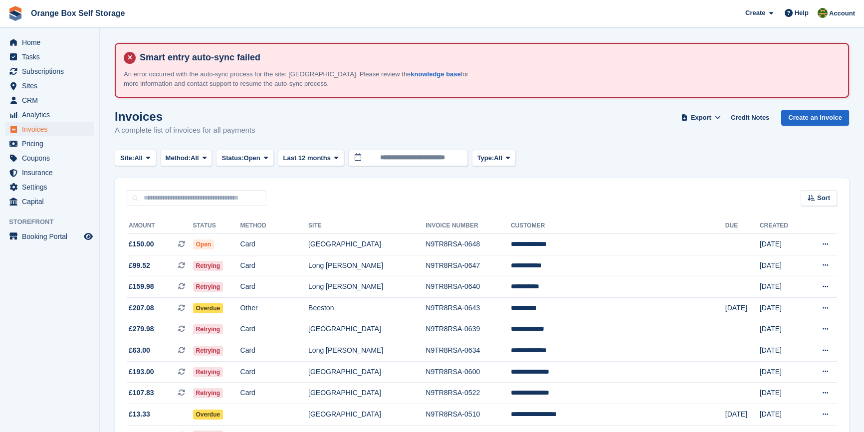
scroll to position [90, 0]
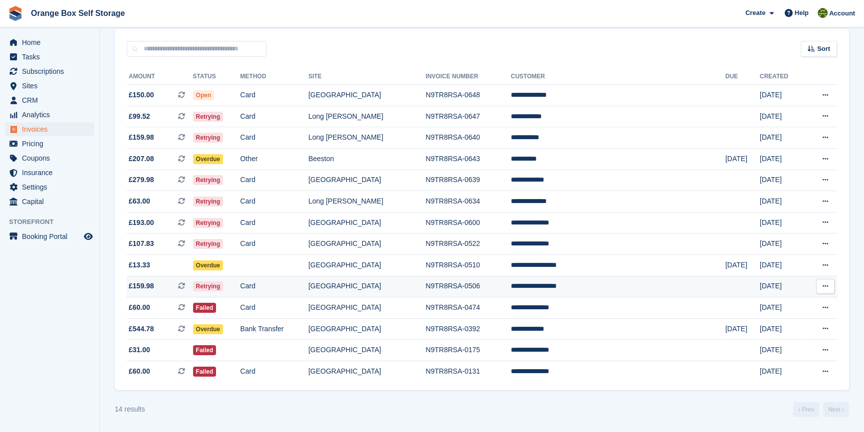
scroll to position [153, 0]
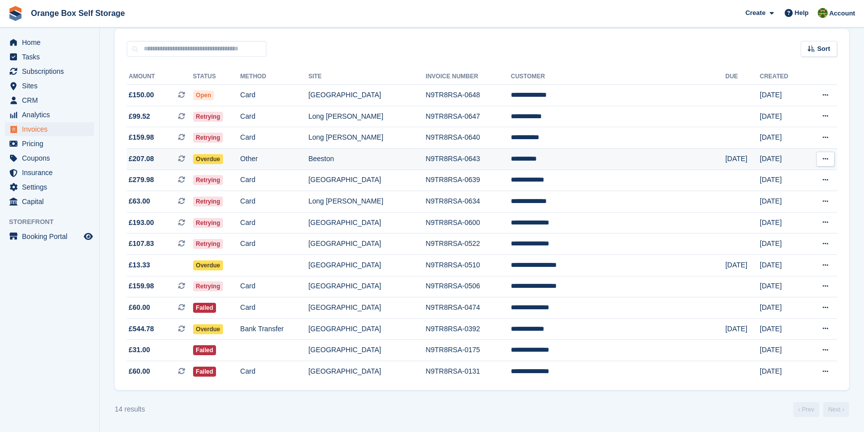
click at [426, 155] on td "Beeston" at bounding box center [366, 158] width 117 height 21
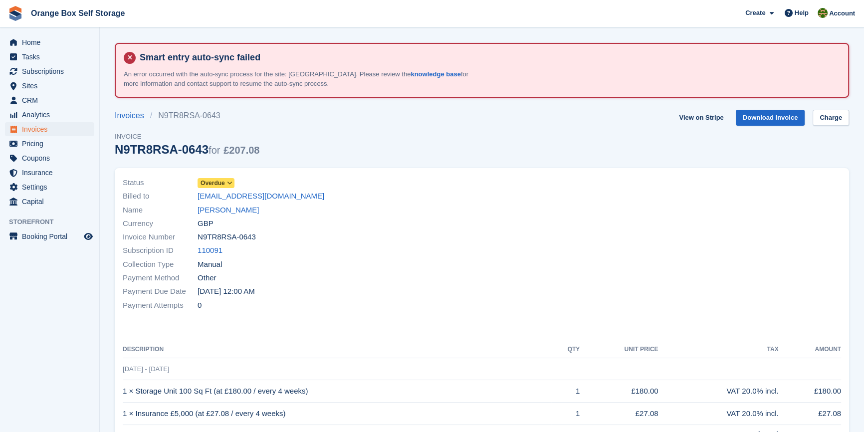
click at [466, 190] on div "Billed to [EMAIL_ADDRESS][DOMAIN_NAME]" at bounding box center [299, 196] width 353 height 13
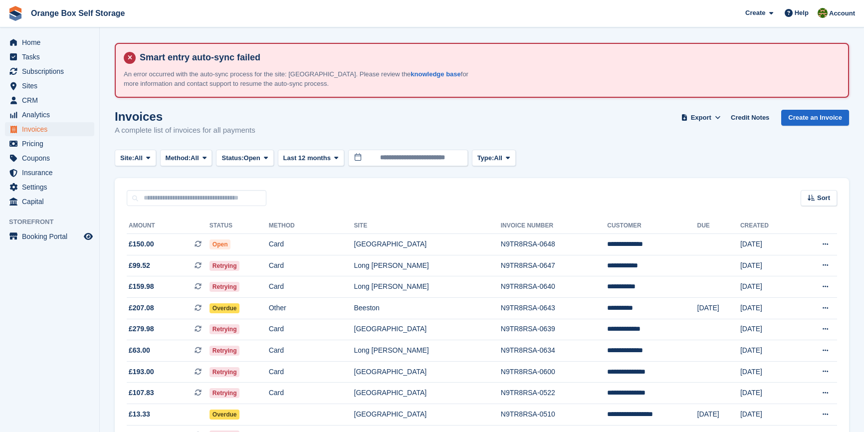
scroll to position [153, 0]
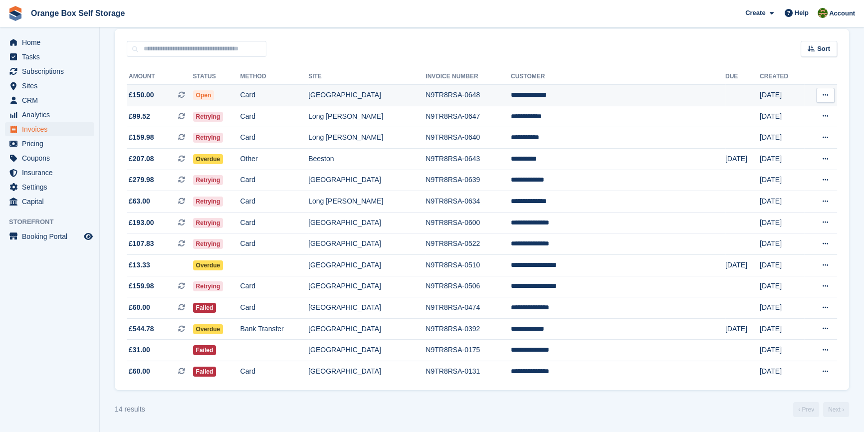
click at [511, 86] on td "N9TR8RSA-0648" at bounding box center [468, 95] width 85 height 21
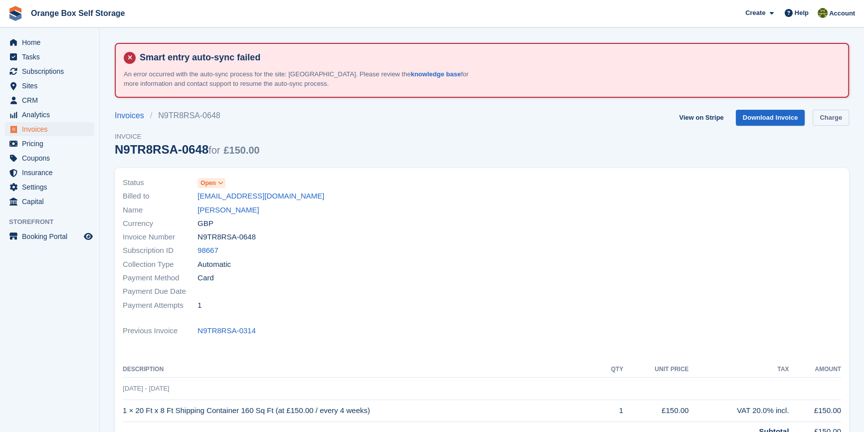
click at [837, 122] on link "Charge" at bounding box center [831, 118] width 36 height 16
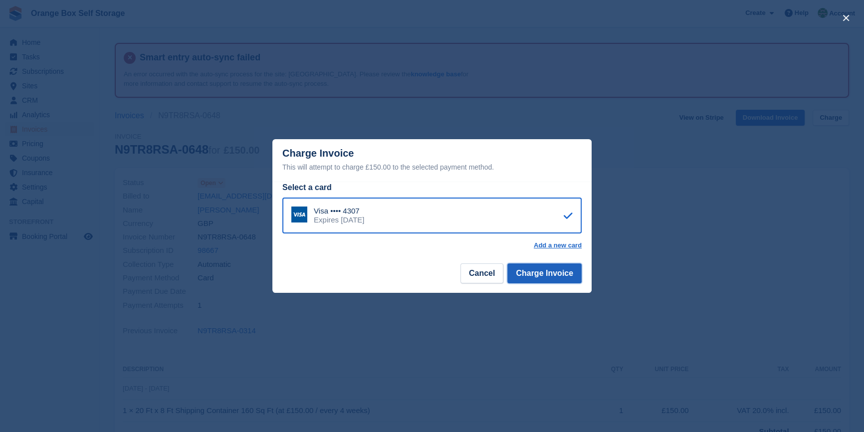
click at [547, 276] on button "Charge Invoice" at bounding box center [544, 273] width 74 height 20
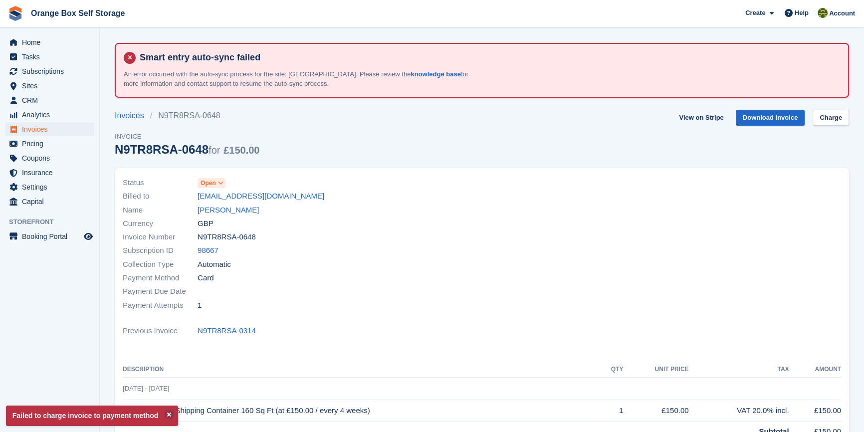
click at [551, 278] on div at bounding box center [664, 244] width 365 height 148
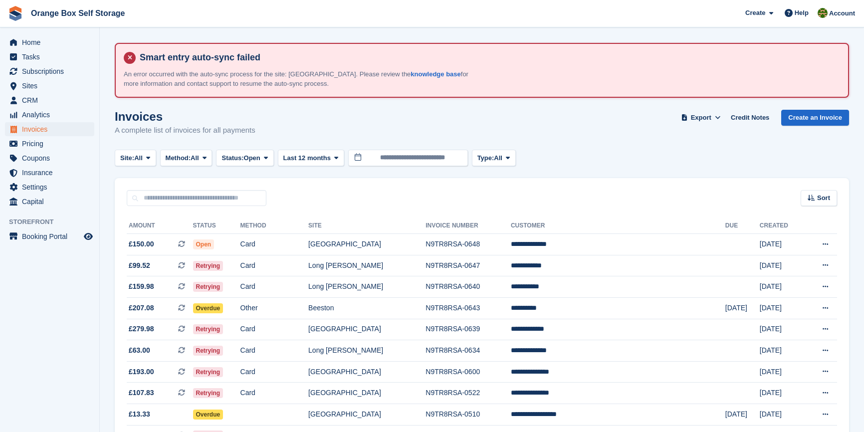
scroll to position [153, 0]
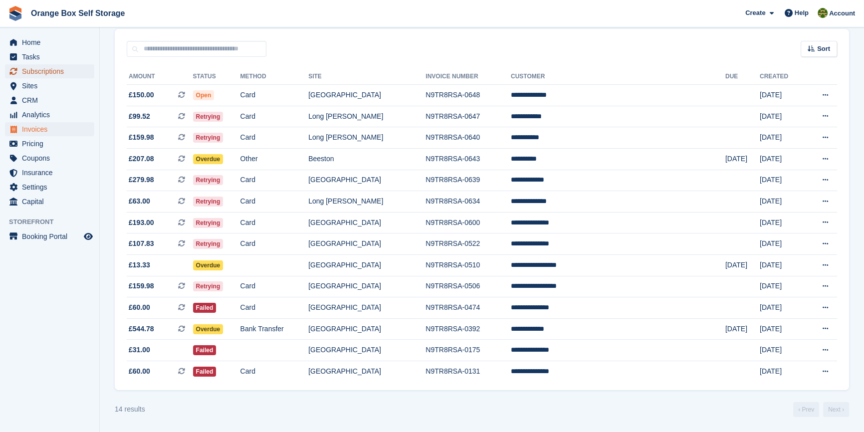
click at [41, 75] on span "Subscriptions" at bounding box center [52, 71] width 60 height 14
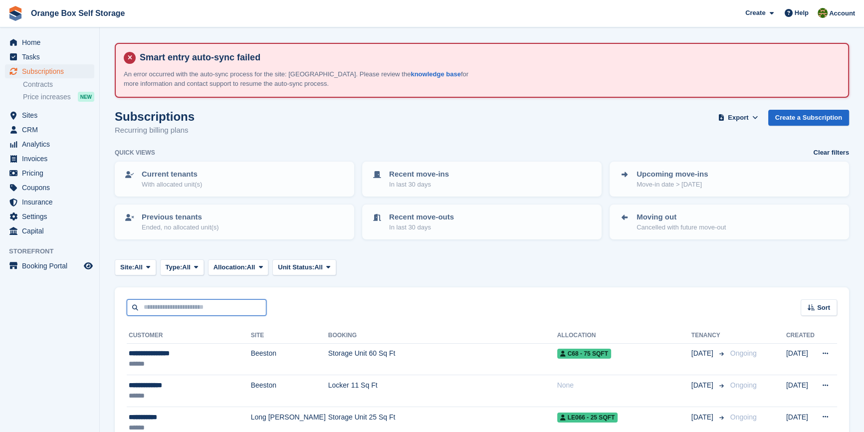
click at [171, 302] on input "text" at bounding box center [197, 307] width 140 height 16
type input "****"
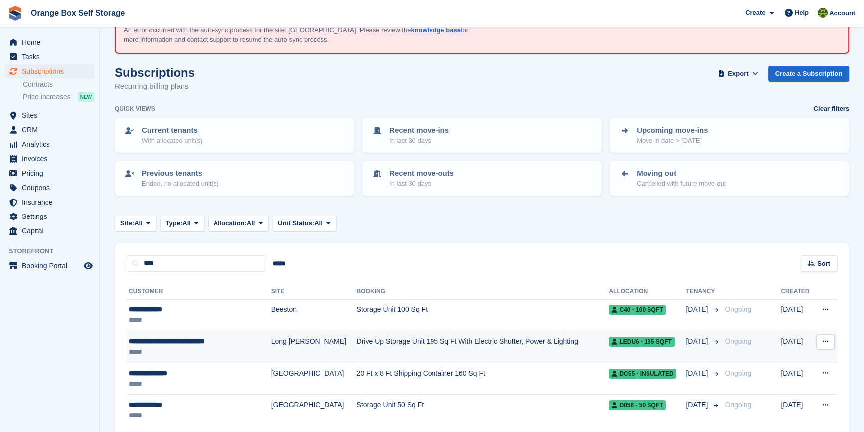
scroll to position [86, 0]
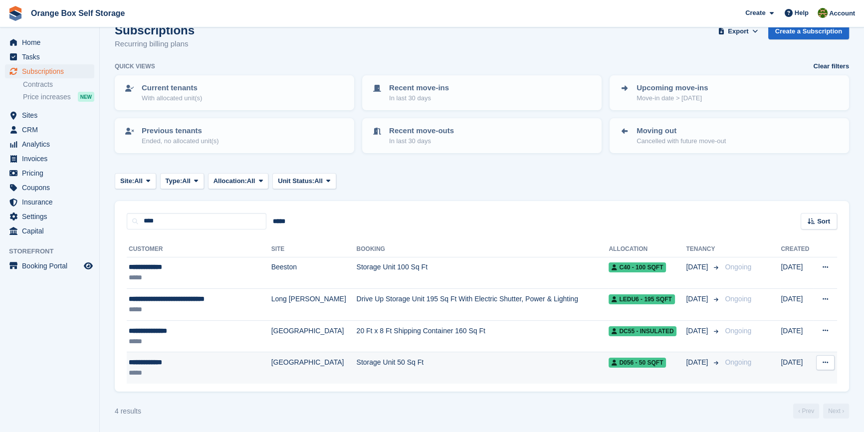
click at [200, 362] on div "**********" at bounding box center [191, 362] width 125 height 10
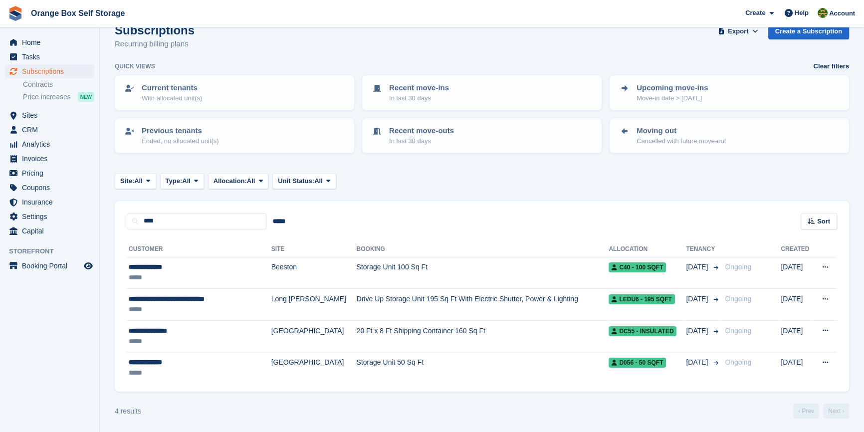
scroll to position [86, 0]
click at [40, 163] on span "Invoices" at bounding box center [52, 159] width 60 height 14
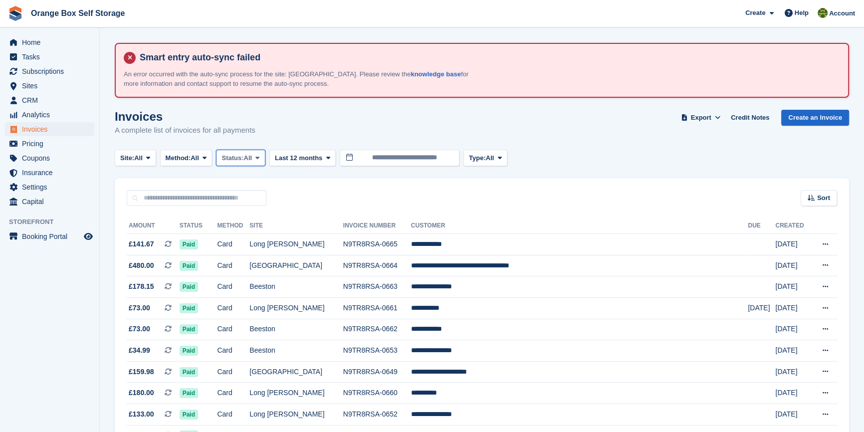
click at [239, 155] on span "Status:" at bounding box center [233, 158] width 22 height 10
click at [253, 230] on link "Open" at bounding box center [264, 236] width 87 height 18
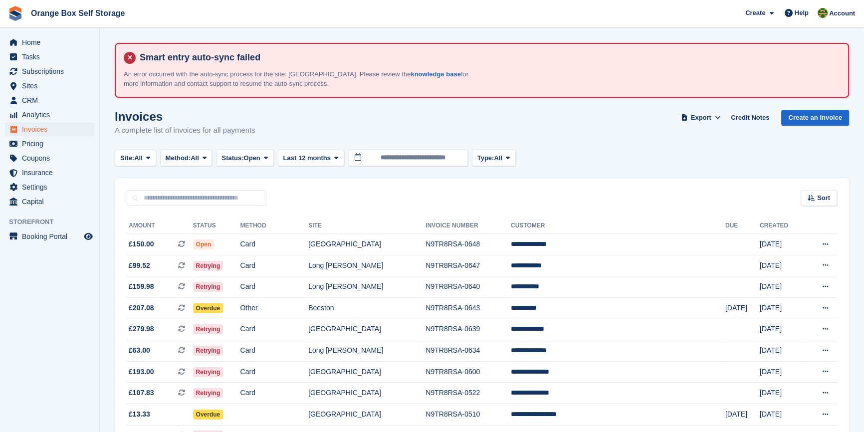
click at [75, 321] on aside "Home Tasks Subscriptions Subscriptions Subscriptions Contracts Price increases …" at bounding box center [49, 218] width 99 height 382
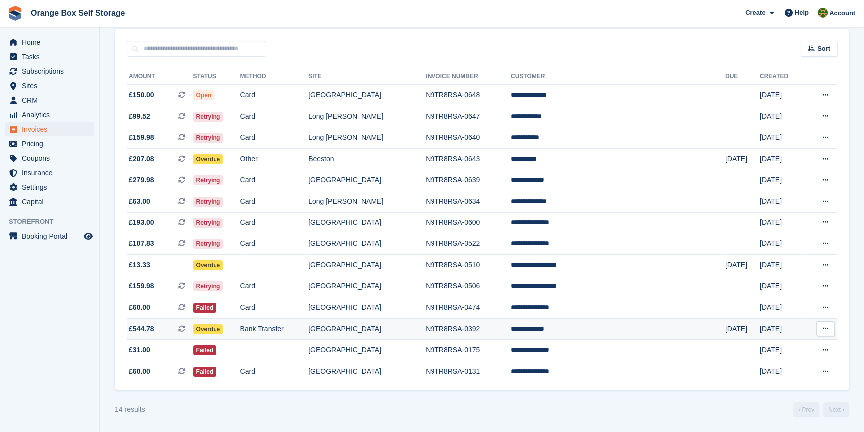
scroll to position [153, 0]
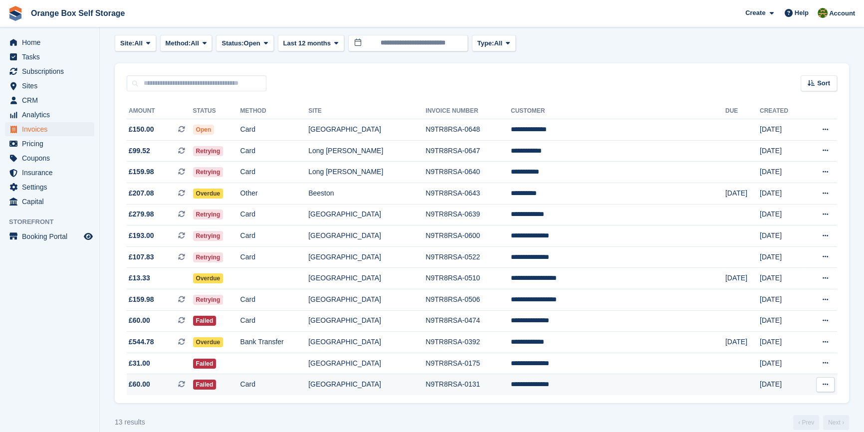
scroll to position [131, 0]
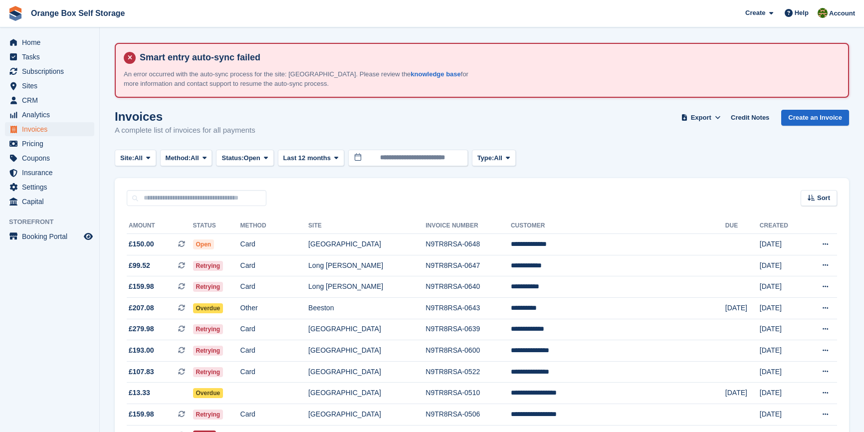
scroll to position [130, 0]
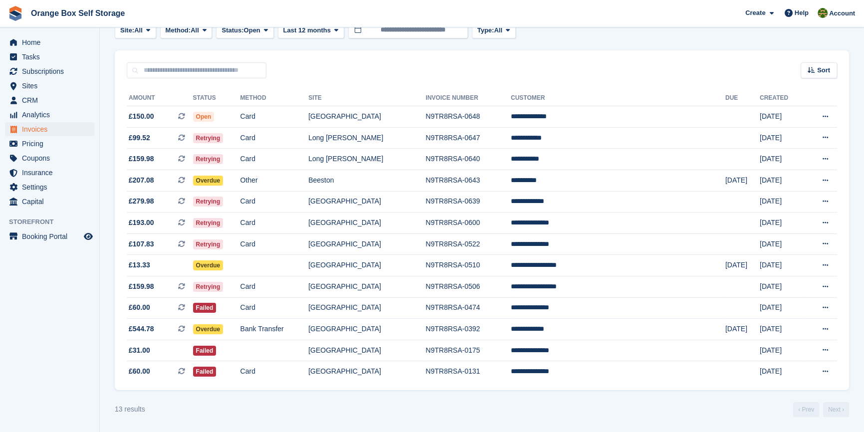
click at [42, 292] on aside "Home Tasks Subscriptions Subscriptions Subscriptions Contracts Price increases …" at bounding box center [49, 218] width 99 height 382
click at [403, 420] on section "Smart entry auto-sync failed An error occurred with the auto-sync process for t…" at bounding box center [482, 152] width 764 height 560
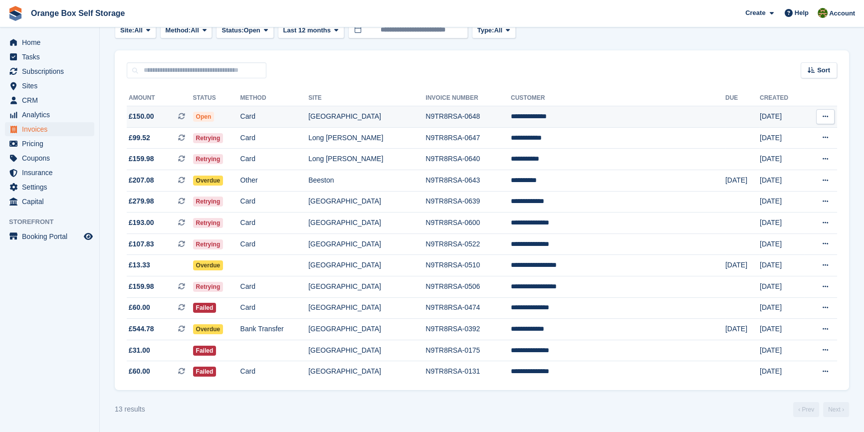
click at [309, 114] on td "Card" at bounding box center [275, 116] width 68 height 21
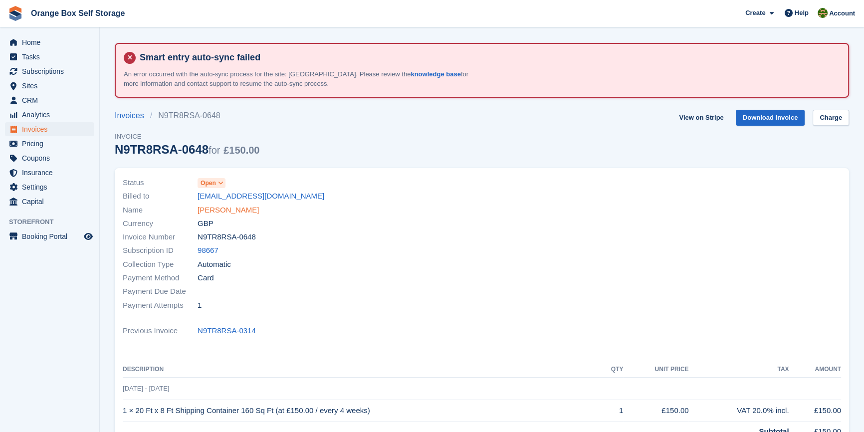
click at [241, 213] on link "[PERSON_NAME]" at bounding box center [228, 210] width 61 height 11
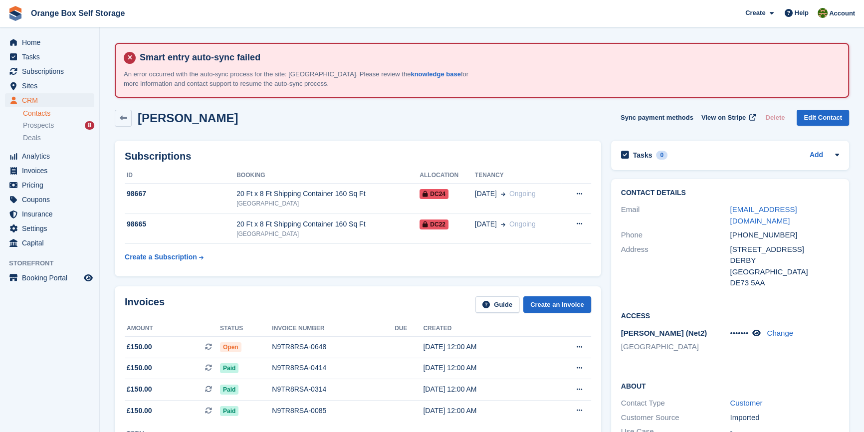
click at [364, 264] on table "ID Booking Allocation Tenancy 98667 20 Ft x 8 Ft Shipping Container 160 Sq Ft D…" at bounding box center [358, 217] width 467 height 99
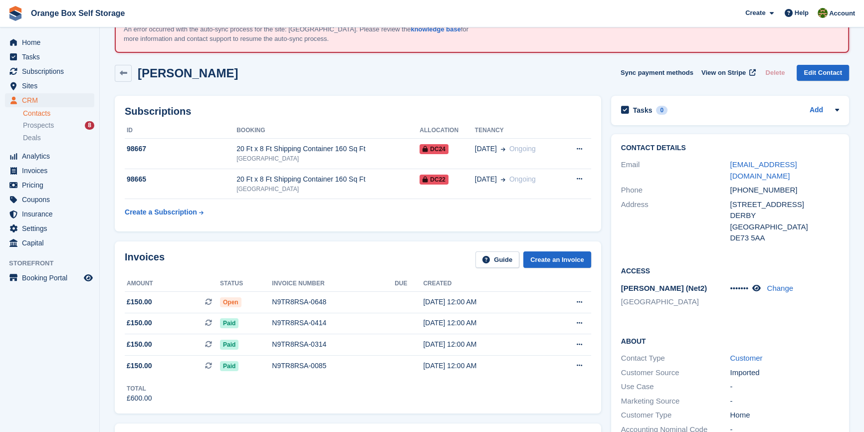
click at [324, 213] on table "ID Booking Allocation Tenancy 98667 20 Ft x 8 Ft Shipping Container 160 Sq Ft D…" at bounding box center [358, 172] width 467 height 99
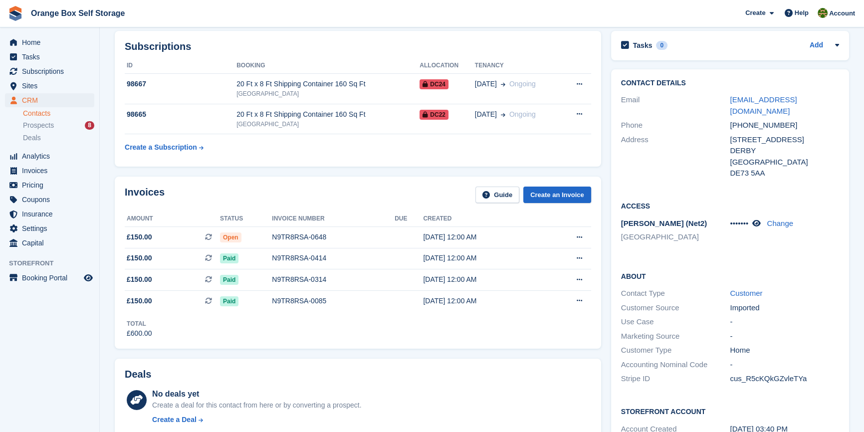
scroll to position [0, 0]
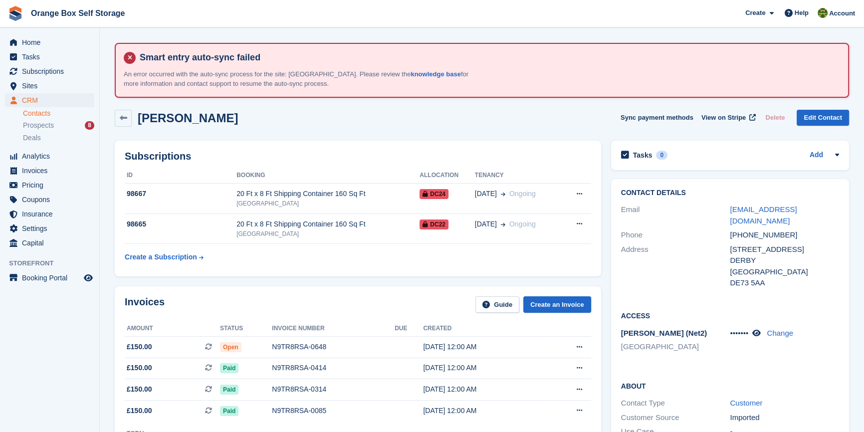
click at [345, 269] on div "Subscriptions ID Booking Allocation Tenancy 98667 20 Ft x 8 Ft Shipping Contain…" at bounding box center [358, 209] width 487 height 136
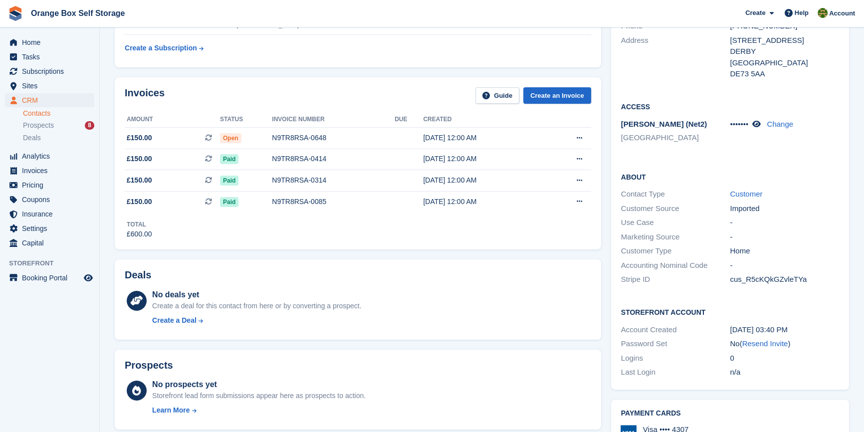
scroll to position [181, 0]
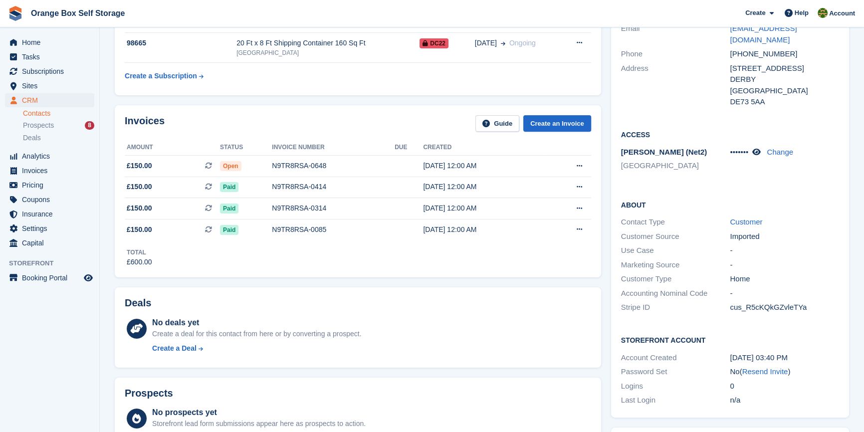
click at [410, 277] on div "Invoices Guide Create an Invoice Amount Status Invoice number Due Created £150.…" at bounding box center [358, 191] width 487 height 172
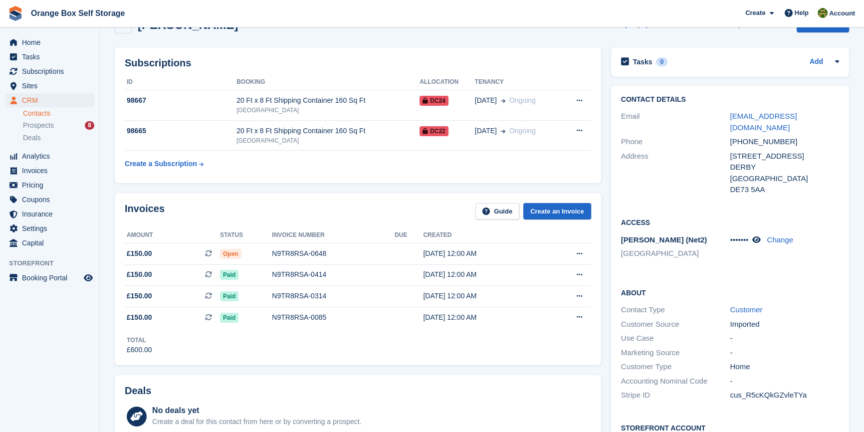
scroll to position [45, 0]
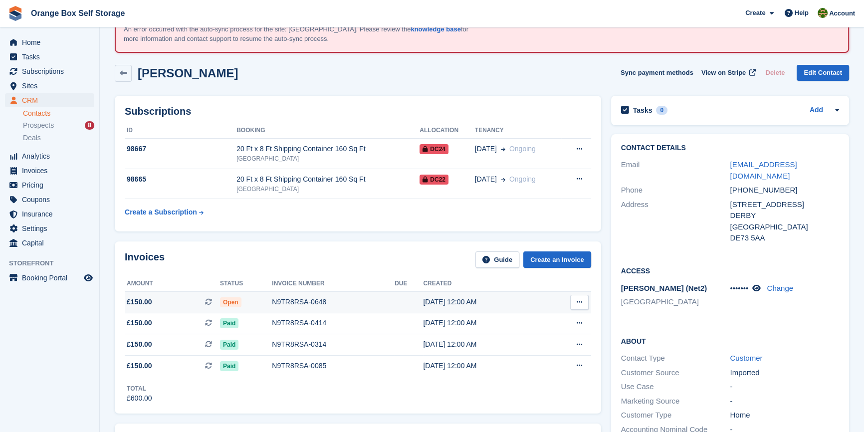
click at [287, 298] on div "N9TR8RSA-0648" at bounding box center [333, 302] width 123 height 10
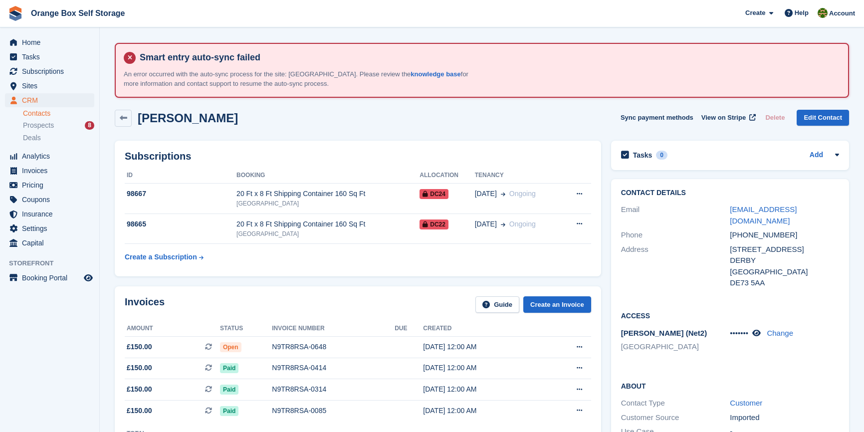
scroll to position [45, 0]
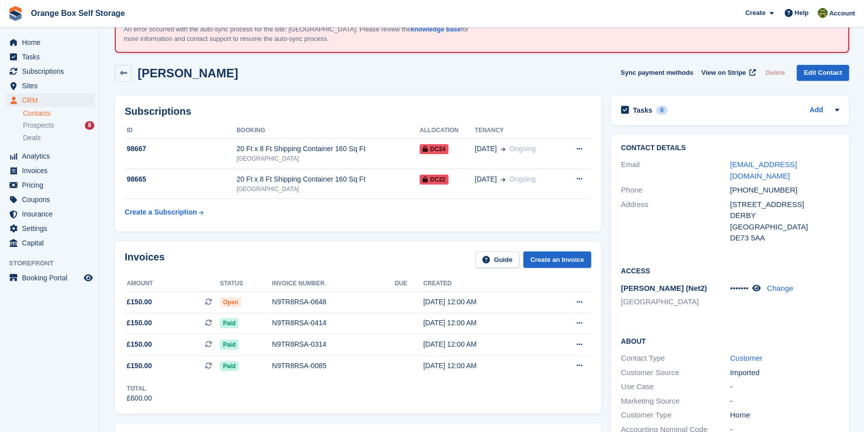
click at [387, 216] on table "ID Booking Allocation Tenancy 98667 20 Ft x 8 Ft Shipping Container 160 Sq Ft D…" at bounding box center [358, 172] width 467 height 99
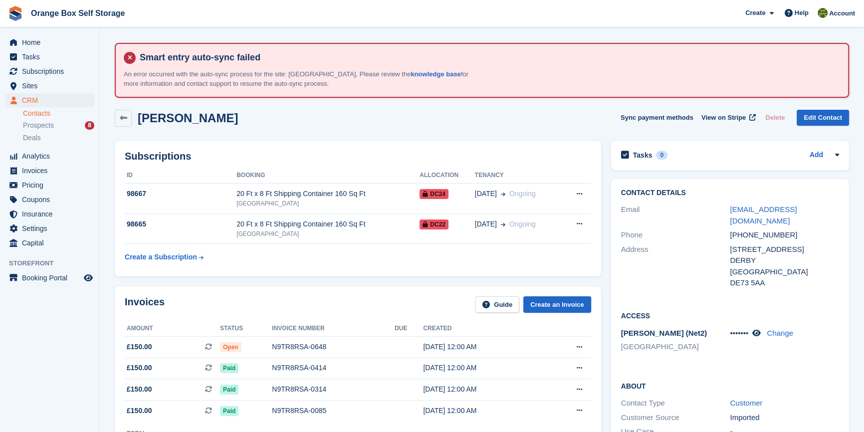
click at [352, 139] on div "Subscriptions ID Booking Allocation Tenancy 98667 20 Ft x 8 Ft Shipping Contain…" at bounding box center [358, 209] width 496 height 146
click at [380, 143] on div "Subscriptions ID Booking Allocation Tenancy 98667 20 Ft x 8 Ft Shipping Contain…" at bounding box center [358, 209] width 487 height 136
click at [351, 265] on table "ID Booking Allocation Tenancy 98667 20 Ft x 8 Ft Shipping Container 160 Sq Ft D…" at bounding box center [358, 217] width 467 height 99
click at [299, 269] on div "Subscriptions ID Booking Allocation Tenancy 98667 20 Ft x 8 Ft Shipping Contain…" at bounding box center [358, 209] width 487 height 136
click at [368, 230] on div "[GEOGRAPHIC_DATA]" at bounding box center [328, 234] width 183 height 9
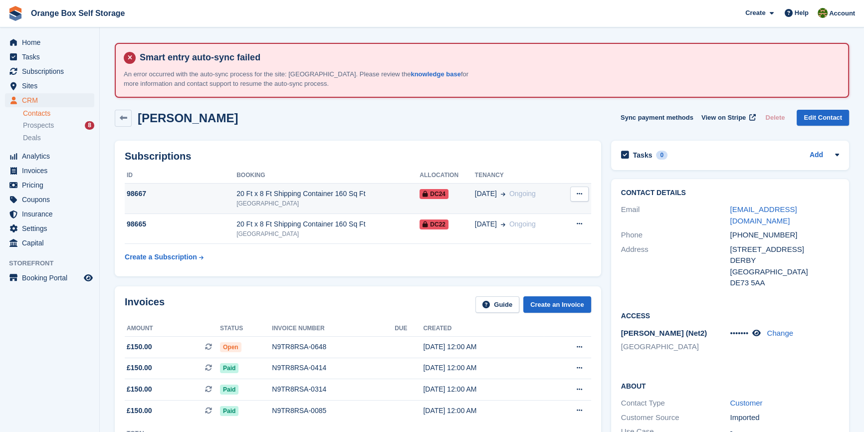
click at [329, 201] on div "[GEOGRAPHIC_DATA]" at bounding box center [328, 203] width 183 height 9
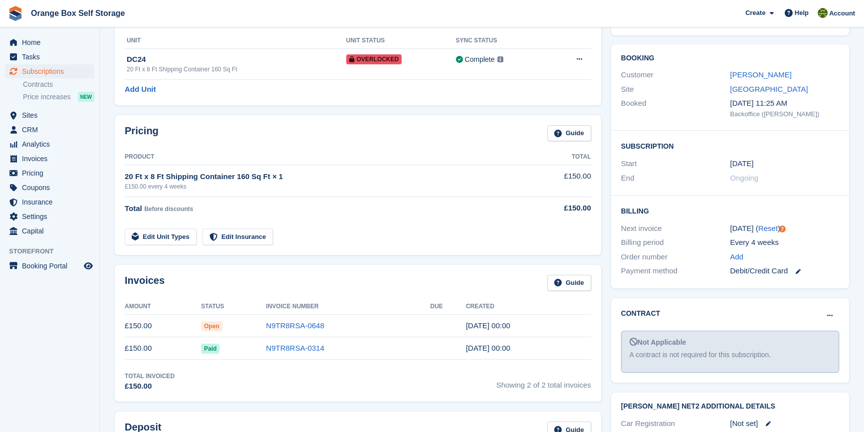
scroll to position [136, 0]
click at [53, 317] on aside "Home Tasks Subscriptions Subscriptions Subscriptions Contracts Price increases …" at bounding box center [49, 218] width 99 height 382
click at [449, 240] on td "Edit Unit Types Edit Insurance" at bounding box center [324, 234] width 398 height 20
click at [368, 192] on td "20 Ft x 8 Ft Shipping Container 160 Sq Ft × 1 £150.00 every 4 weeks" at bounding box center [324, 179] width 398 height 31
click at [405, 275] on div "Invoices Guide" at bounding box center [358, 285] width 467 height 22
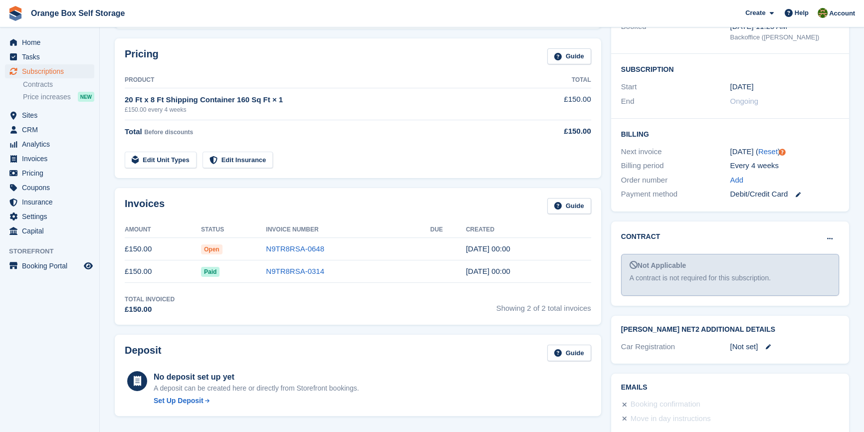
scroll to position [182, 0]
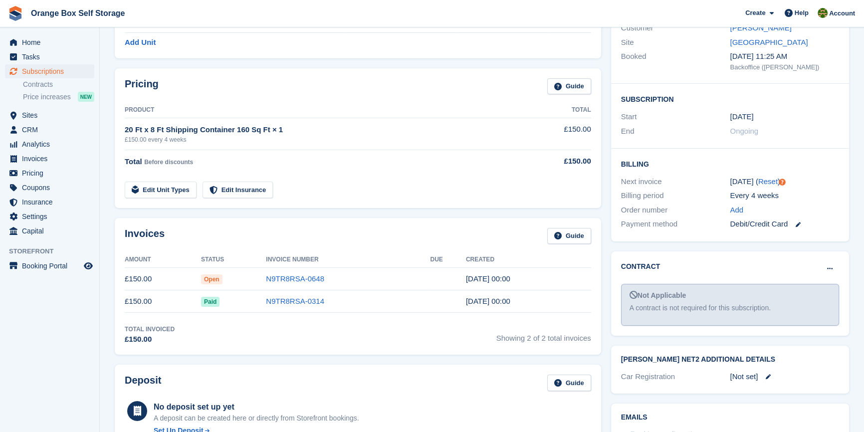
click at [448, 335] on div "Total Invoiced £150.00 Showing 2 of 2 total invoices" at bounding box center [358, 335] width 467 height 20
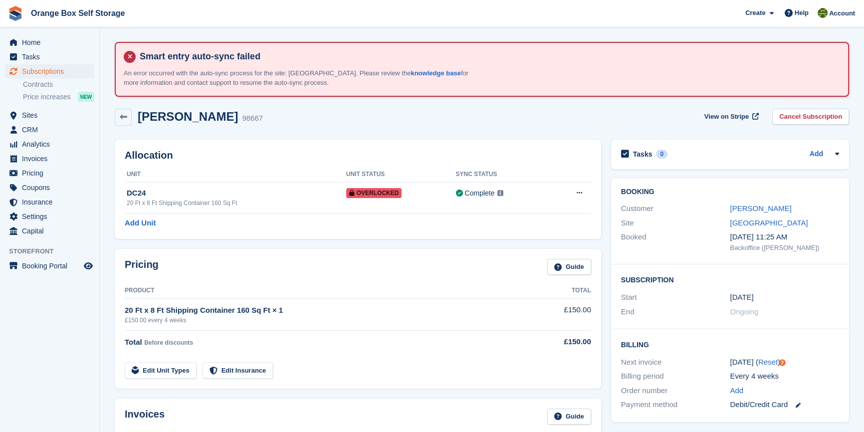
scroll to position [0, 0]
click at [395, 285] on th "Product" at bounding box center [324, 292] width 398 height 16
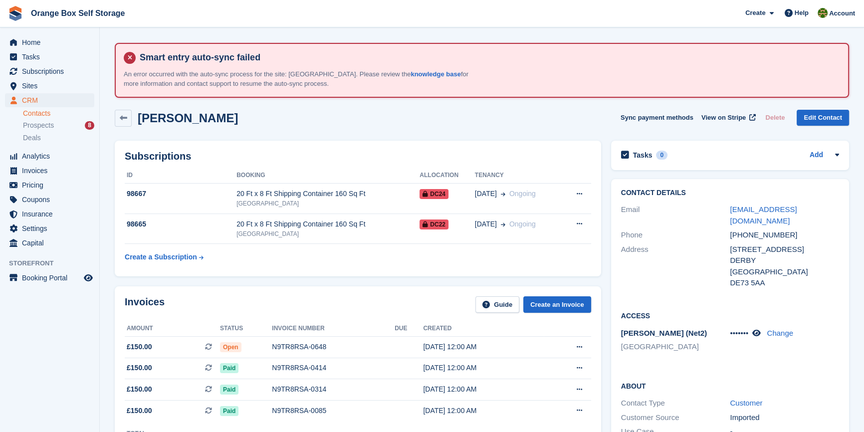
click at [358, 276] on div "Subscriptions ID Booking Allocation Tenancy 98667 20 Ft x 8 Ft Shipping Contain…" at bounding box center [358, 209] width 496 height 146
click at [355, 275] on div "Subscriptions ID Booking Allocation Tenancy 98667 20 Ft x 8 Ft Shipping Contain…" at bounding box center [358, 209] width 487 height 136
click at [591, 221] on td "Cancel subscription" at bounding box center [576, 229] width 30 height 30
click at [583, 223] on button at bounding box center [579, 224] width 18 height 15
click at [524, 247] on p "Cancel subscription" at bounding box center [540, 243] width 87 height 13
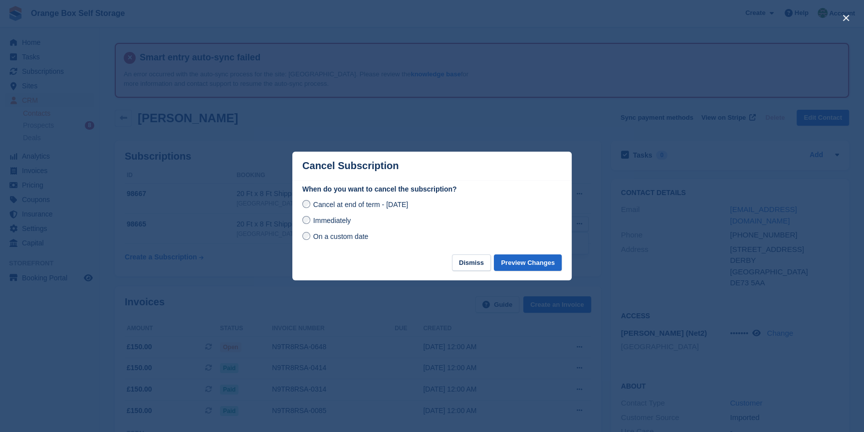
click at [329, 218] on span "Immediately" at bounding box center [331, 221] width 37 height 8
click at [524, 263] on button "Preview Changes" at bounding box center [528, 262] width 68 height 16
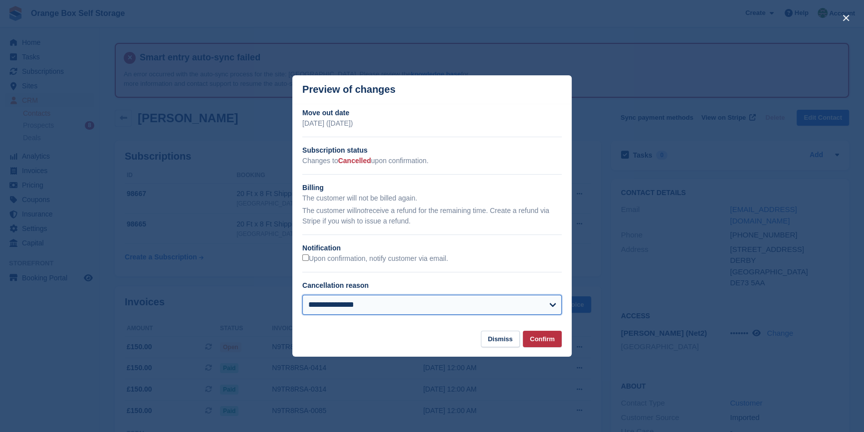
click at [331, 303] on select "**********" at bounding box center [431, 305] width 259 height 20
select select "**********"
click at [302, 296] on select "**********" at bounding box center [431, 305] width 259 height 20
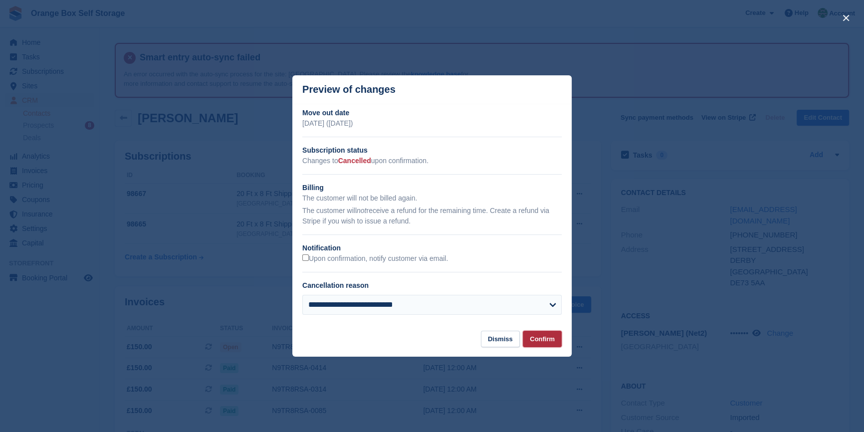
click at [535, 338] on button "Confirm" at bounding box center [542, 339] width 39 height 16
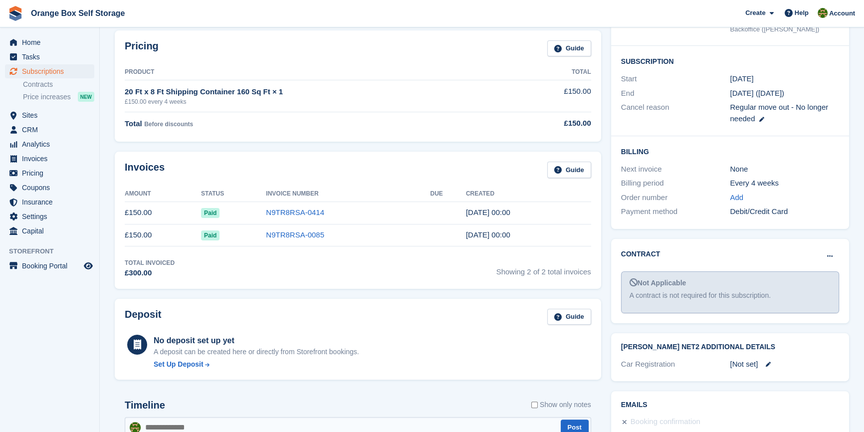
scroll to position [227, 0]
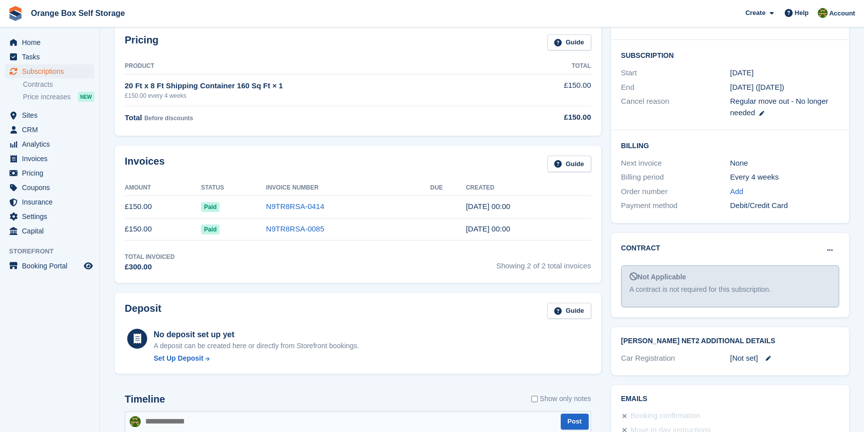
click at [361, 264] on div "Total Invoiced £300.00 Showing 2 of 2 total invoices" at bounding box center [358, 262] width 467 height 20
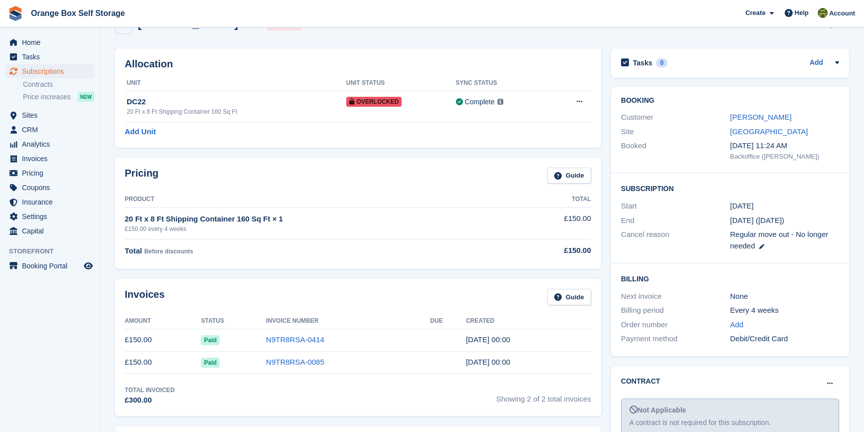
scroll to position [90, 0]
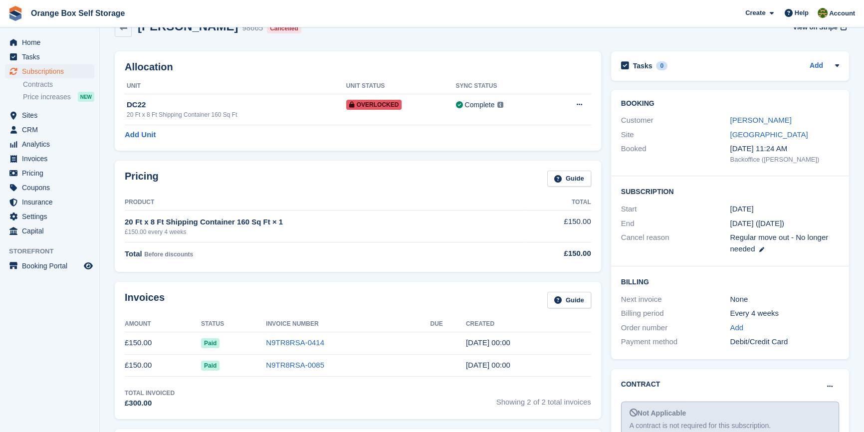
click at [404, 260] on td "Total Before discounts" at bounding box center [324, 252] width 398 height 20
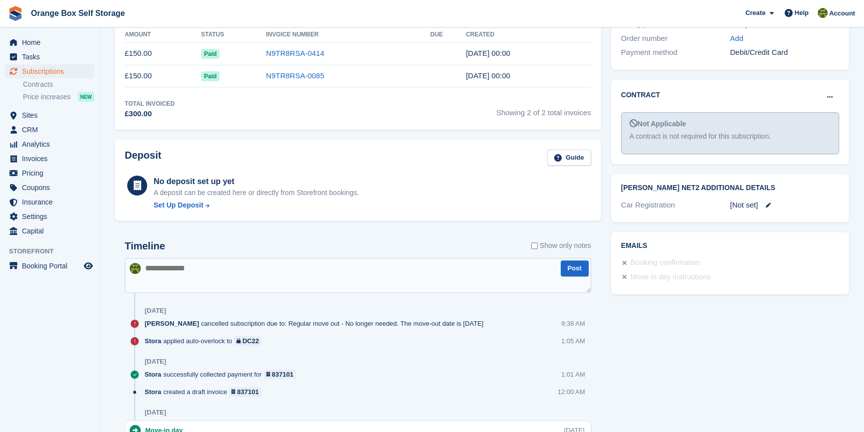
scroll to position [408, 0]
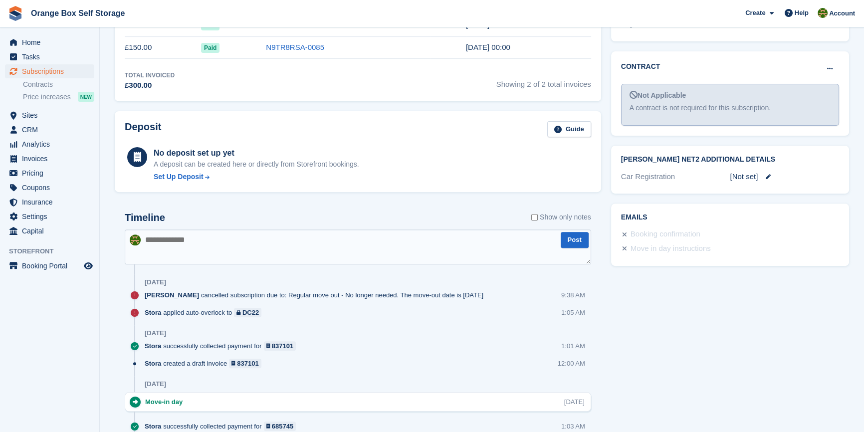
click at [436, 352] on div "Stora successfully collected payment for 837101 1:01 AM" at bounding box center [368, 349] width 447 height 17
click at [704, 321] on div "Tasks 0 Add No tasks related to Subscription #98665 Booking Customer Martin Tri…" at bounding box center [730, 140] width 248 height 822
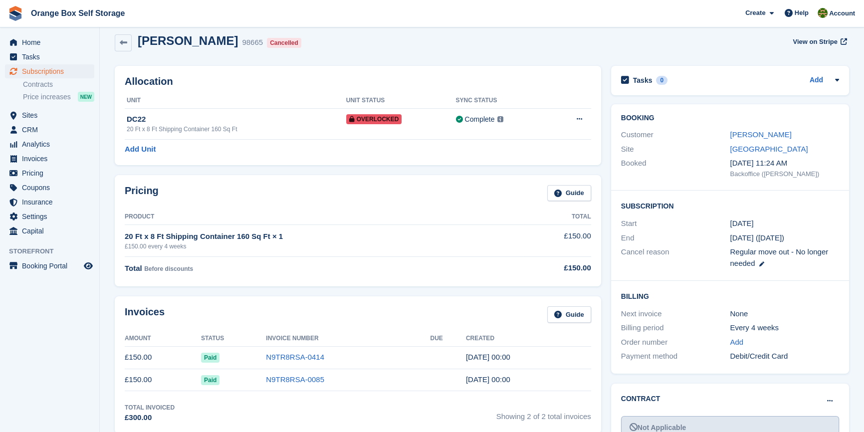
scroll to position [45, 0]
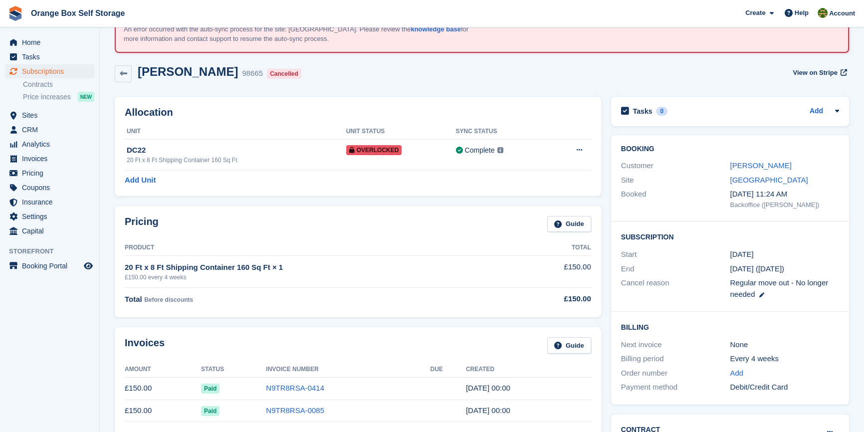
click at [358, 298] on div "Total Before discounts" at bounding box center [324, 299] width 398 height 12
click at [32, 113] on span "Sites" at bounding box center [52, 115] width 60 height 14
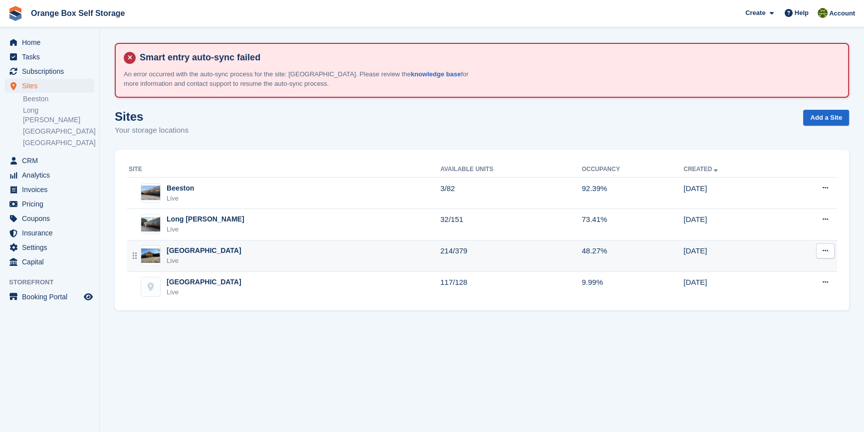
click at [186, 255] on div "Derby Live" at bounding box center [285, 256] width 312 height 20
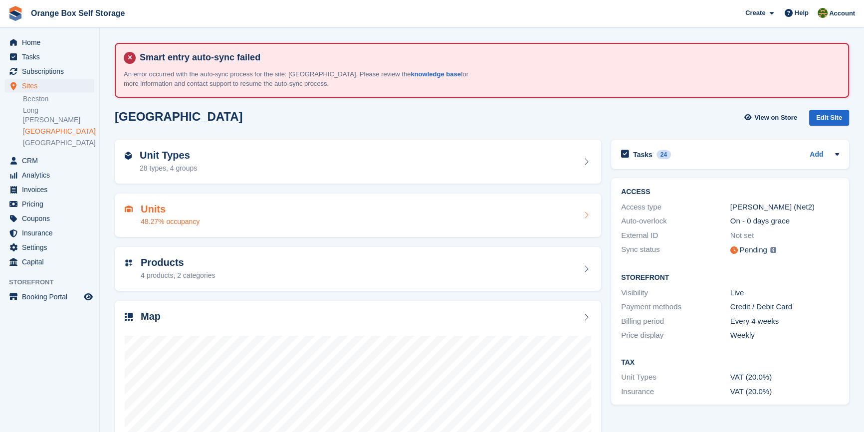
click at [172, 217] on div "48.27% occupancy" at bounding box center [170, 222] width 59 height 10
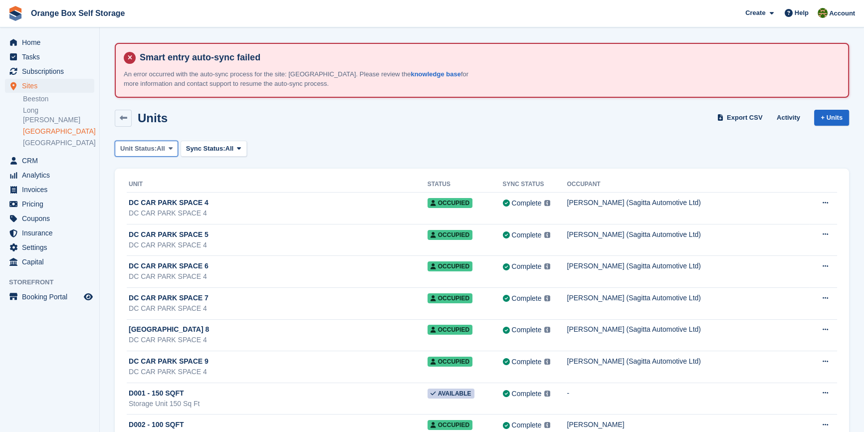
click at [164, 151] on span "All" at bounding box center [161, 149] width 8 height 10
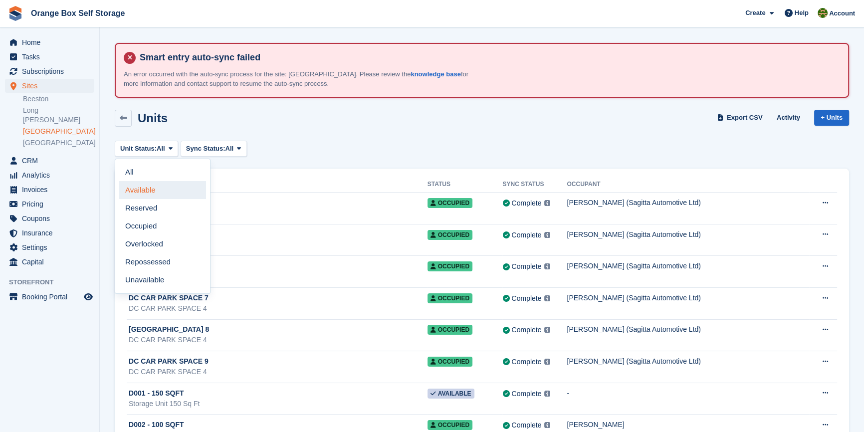
click at [140, 191] on link "Available" at bounding box center [162, 190] width 87 height 18
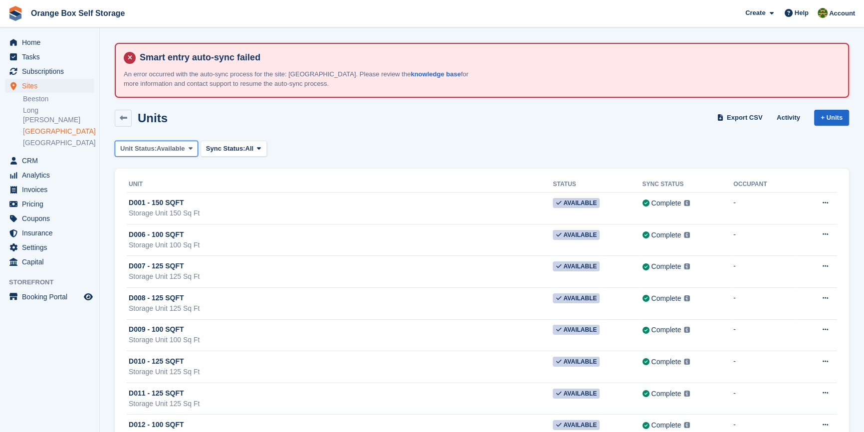
click at [176, 150] on span "Available" at bounding box center [171, 149] width 28 height 10
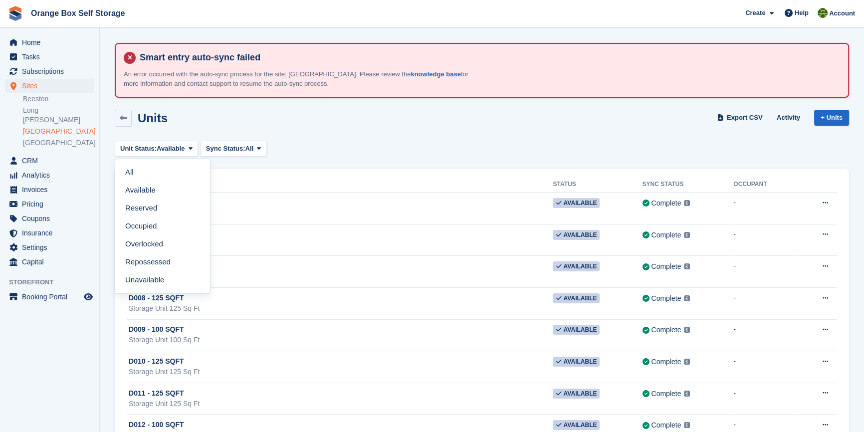
click at [211, 111] on div "Units Export CSV Activity + Units" at bounding box center [482, 118] width 735 height 17
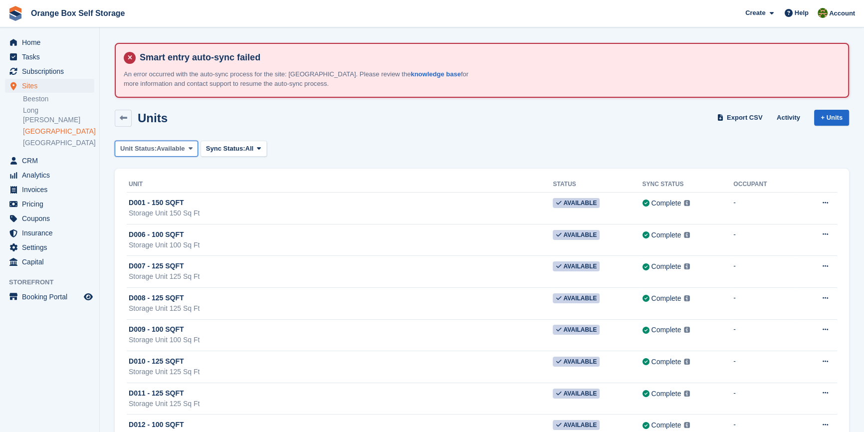
click at [150, 149] on span "Unit Status:" at bounding box center [138, 149] width 36 height 10
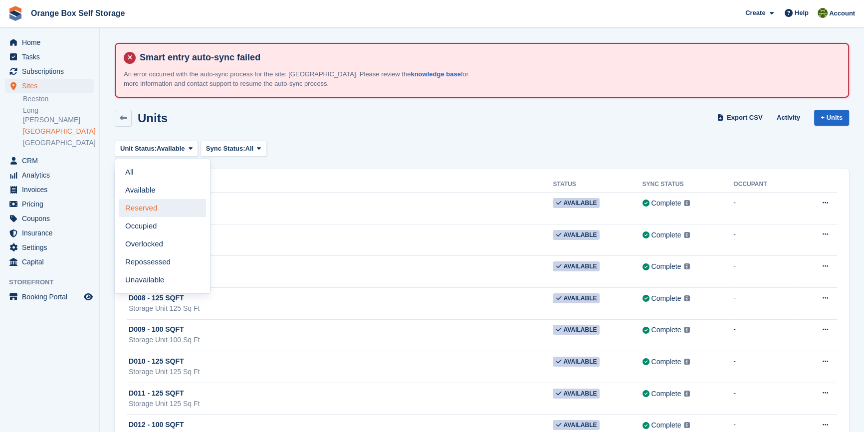
click at [154, 204] on link "Reserved" at bounding box center [162, 208] width 87 height 18
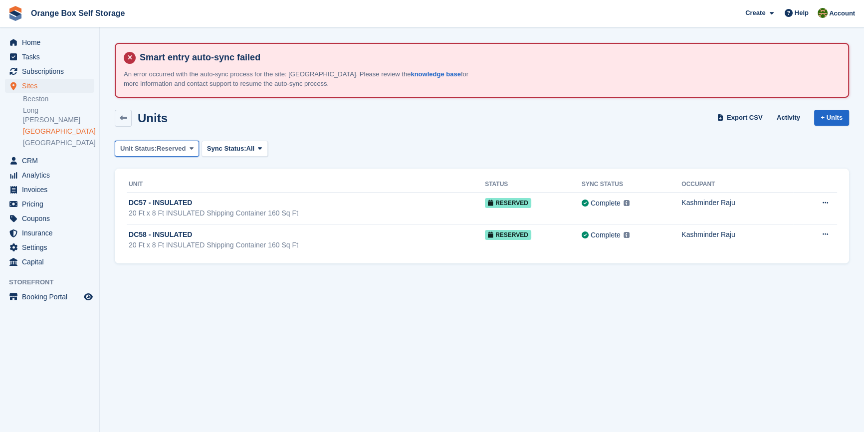
click at [162, 142] on button "Unit Status: Reserved" at bounding box center [157, 149] width 84 height 16
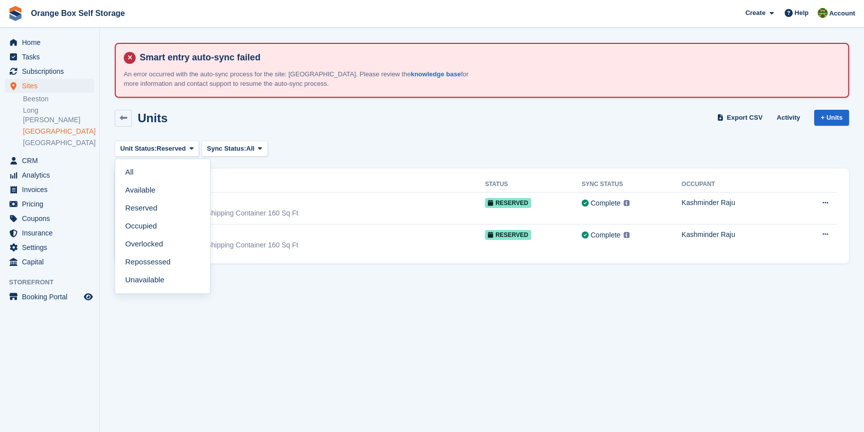
click at [154, 227] on link "Occupied" at bounding box center [162, 226] width 87 height 18
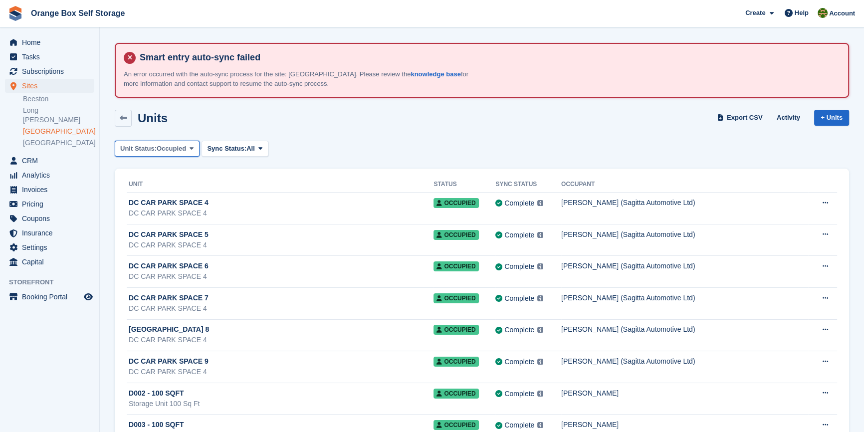
click at [161, 147] on span "Occupied" at bounding box center [171, 149] width 29 height 10
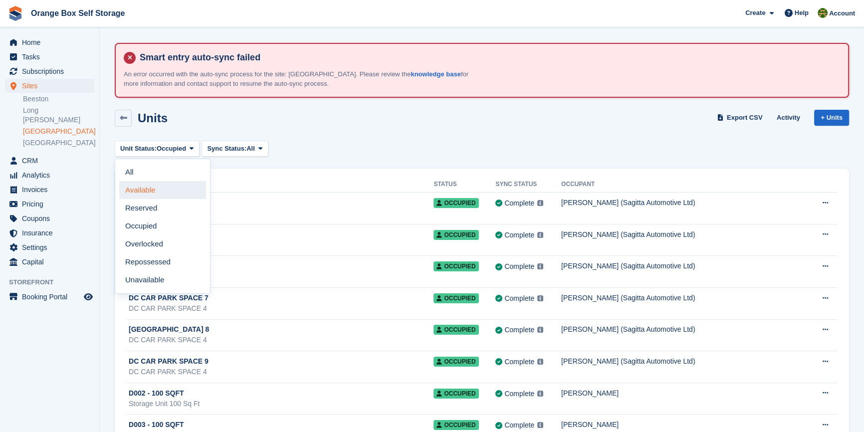
click at [157, 187] on link "Available" at bounding box center [162, 190] width 87 height 18
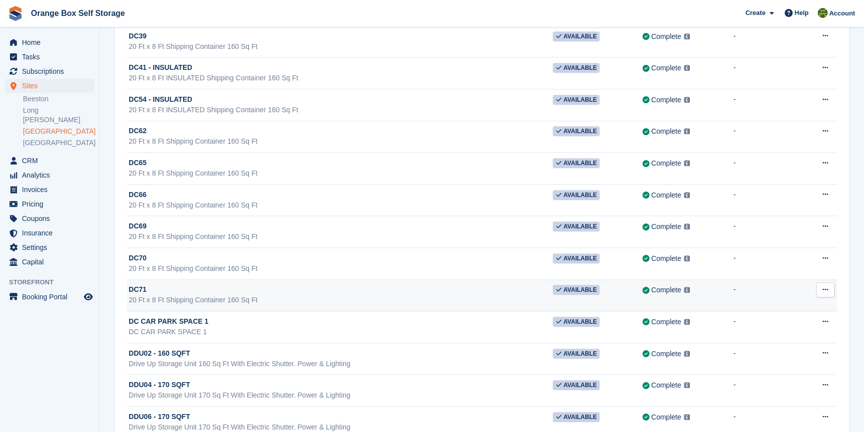
scroll to position [5988, 0]
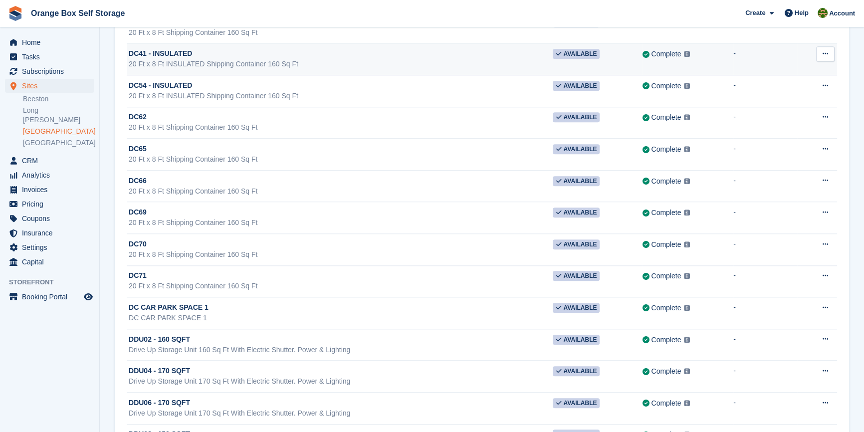
drag, startPoint x: 179, startPoint y: 80, endPoint x: 175, endPoint y: 55, distance: 25.7
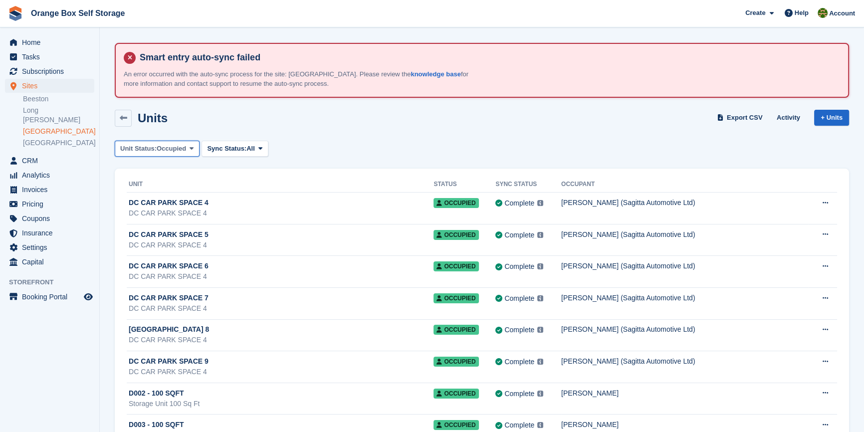
click at [142, 147] on span "Unit Status:" at bounding box center [138, 149] width 36 height 10
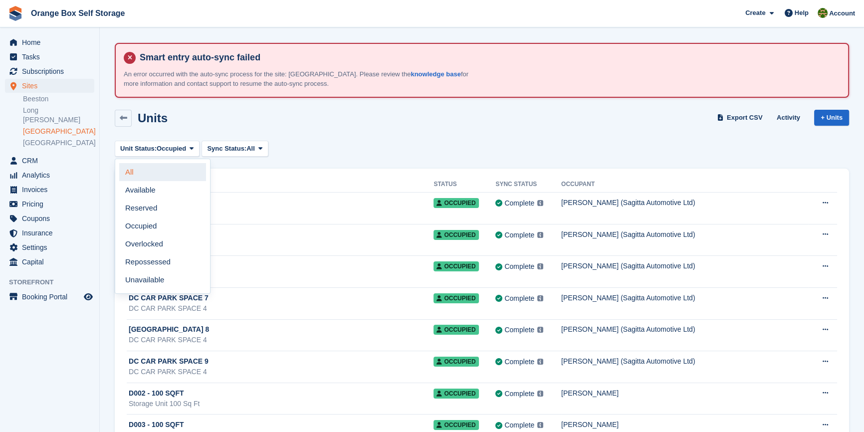
click at [156, 178] on link "All" at bounding box center [162, 172] width 87 height 18
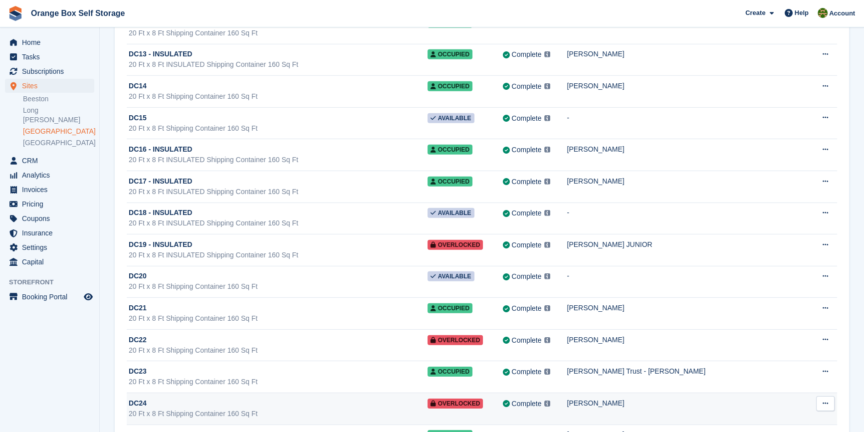
scroll to position [8579, 0]
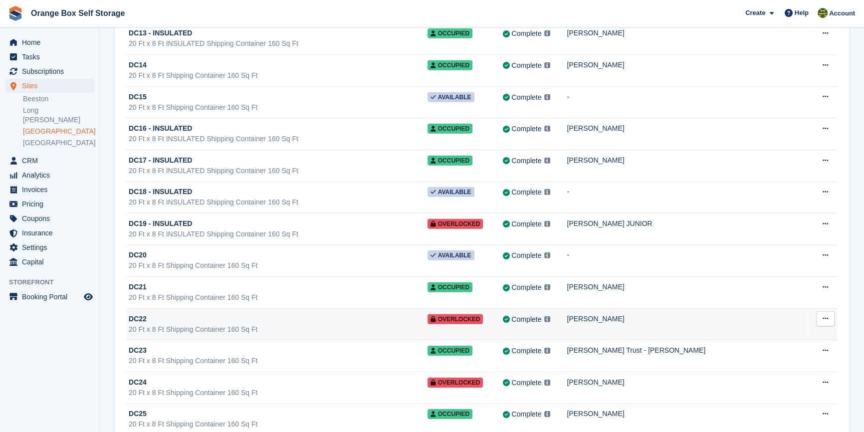
click at [320, 324] on div "20 Ft x 8 Ft Shipping Container 160 Sq Ft" at bounding box center [278, 329] width 299 height 10
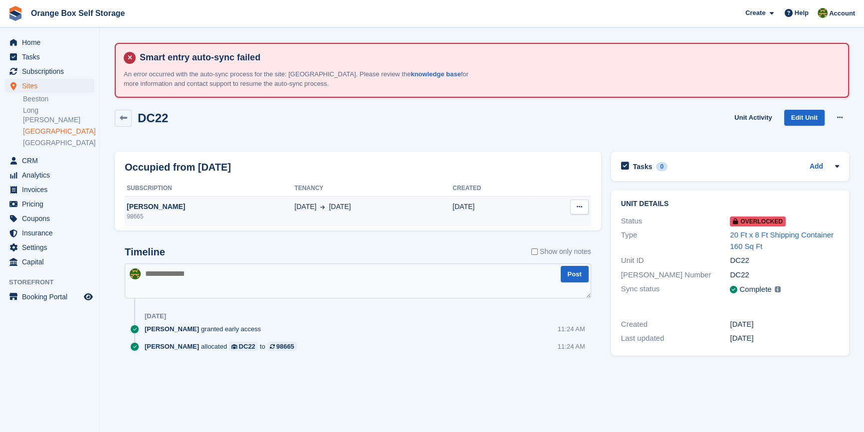
click at [586, 208] on button at bounding box center [579, 207] width 18 height 15
click at [520, 233] on div "Deallocate" at bounding box center [541, 227] width 96 height 22
click at [524, 224] on p "Deallocate" at bounding box center [540, 226] width 87 height 13
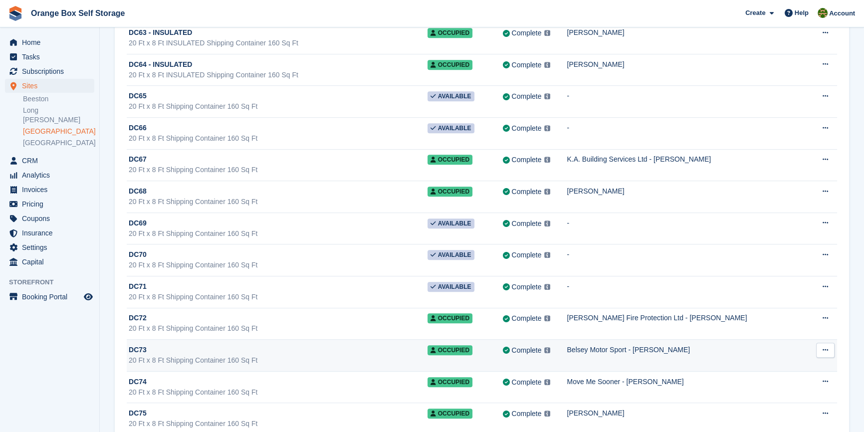
scroll to position [10211, 0]
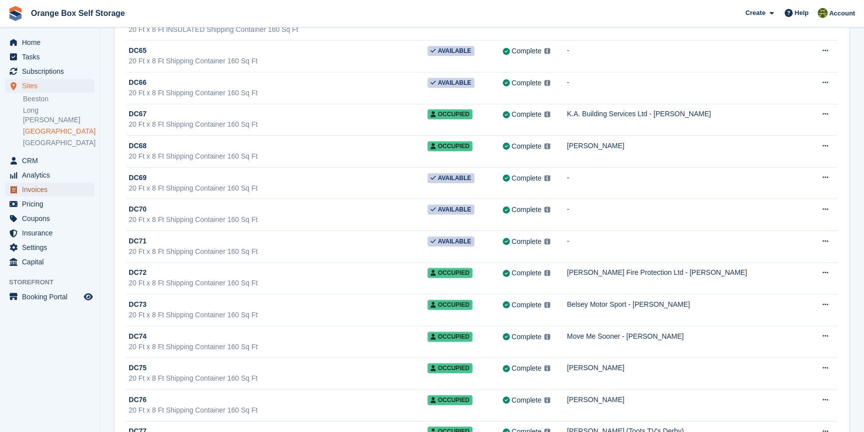
click at [47, 183] on span "Invoices" at bounding box center [52, 190] width 60 height 14
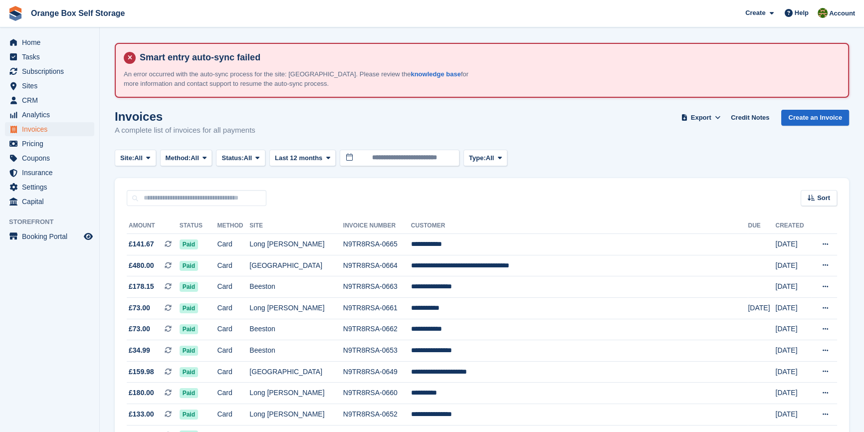
click at [244, 146] on div "Invoices A complete list of invoices for all payments Export Export Invoices Ex…" at bounding box center [482, 129] width 735 height 38
click at [256, 160] on button "Status: All" at bounding box center [240, 158] width 49 height 16
click at [256, 238] on link "Open" at bounding box center [264, 236] width 87 height 18
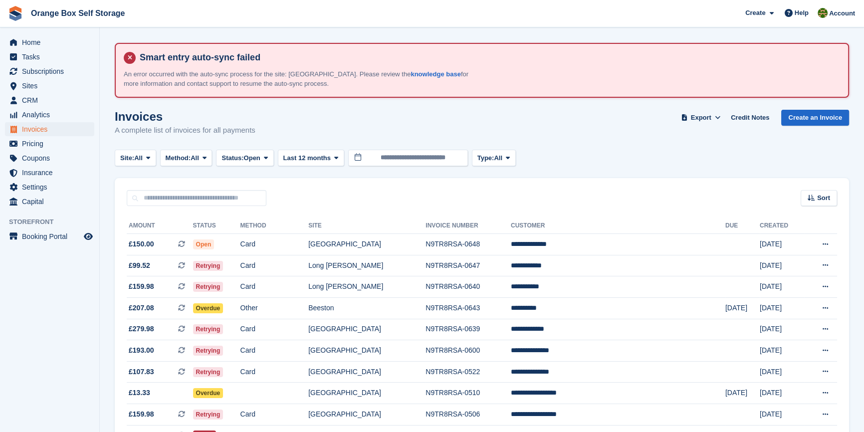
click at [76, 302] on aside "Home Tasks Subscriptions Subscriptions Subscriptions Contracts Price increases …" at bounding box center [49, 218] width 99 height 382
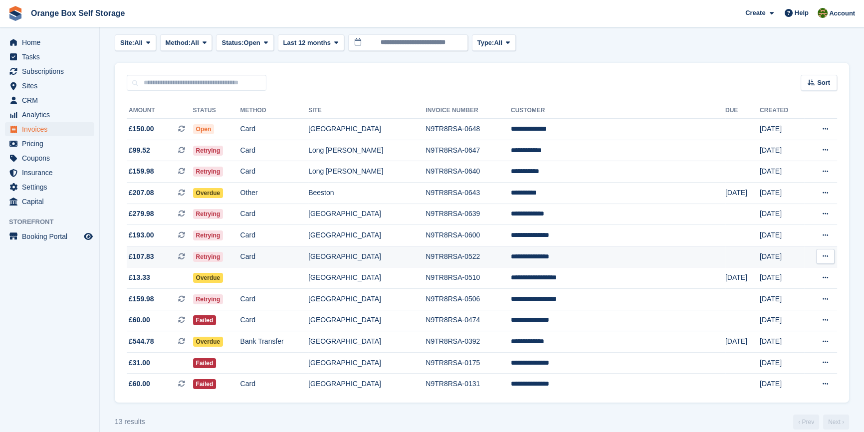
scroll to position [131, 0]
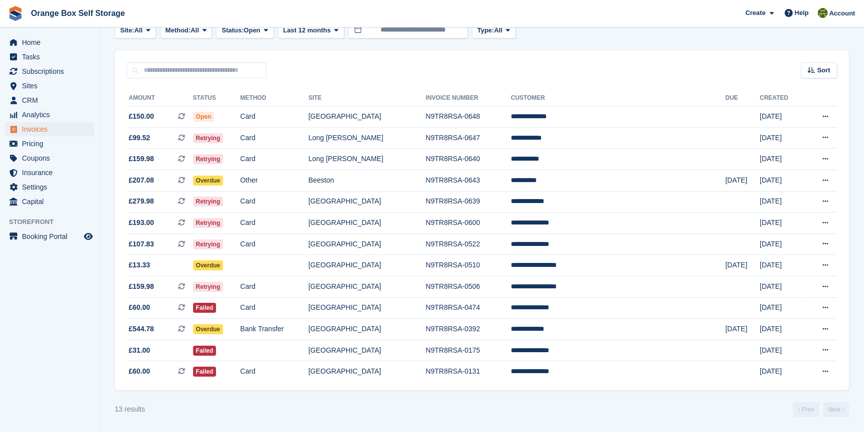
click at [606, 421] on section "Smart entry auto-sync failed An error occurred with the auto-sync process for t…" at bounding box center [482, 152] width 764 height 560
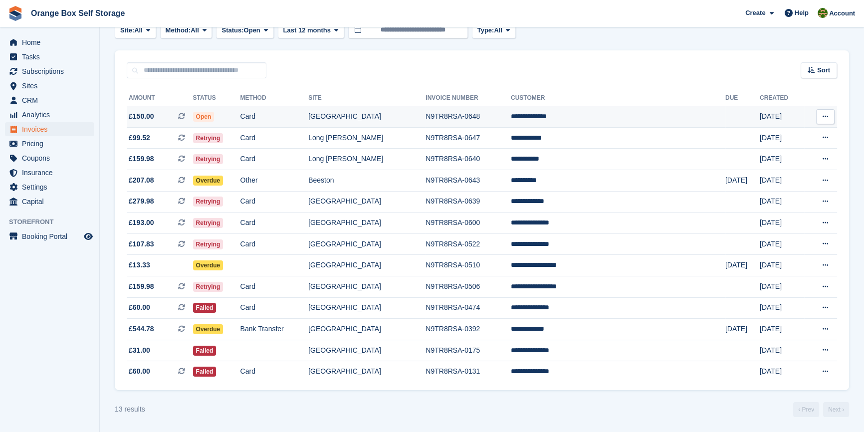
click at [166, 111] on span "£150.00 This is a recurring subscription invoice." at bounding box center [160, 116] width 66 height 10
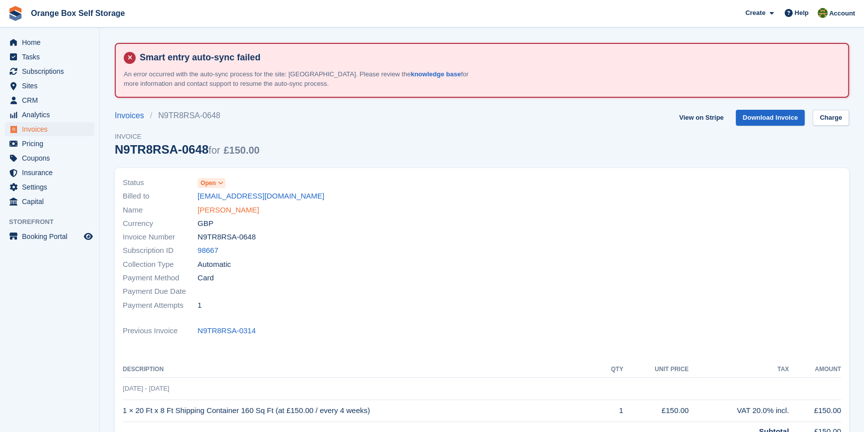
click at [220, 214] on link "[PERSON_NAME]" at bounding box center [228, 210] width 61 height 11
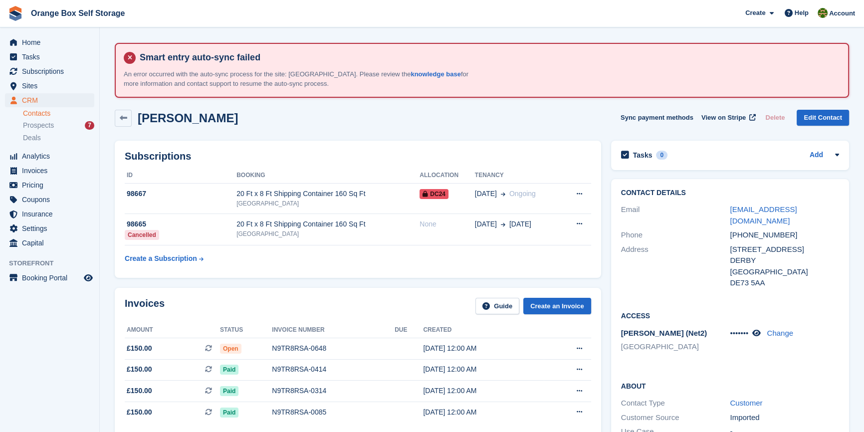
click at [415, 273] on div "Subscriptions ID Booking Allocation Tenancy 98667 20 Ft x 8 Ft Shipping Contain…" at bounding box center [358, 210] width 487 height 138
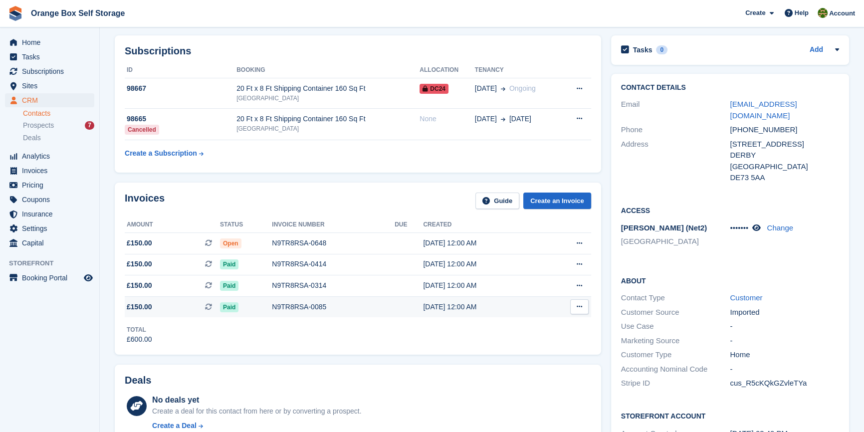
scroll to position [90, 0]
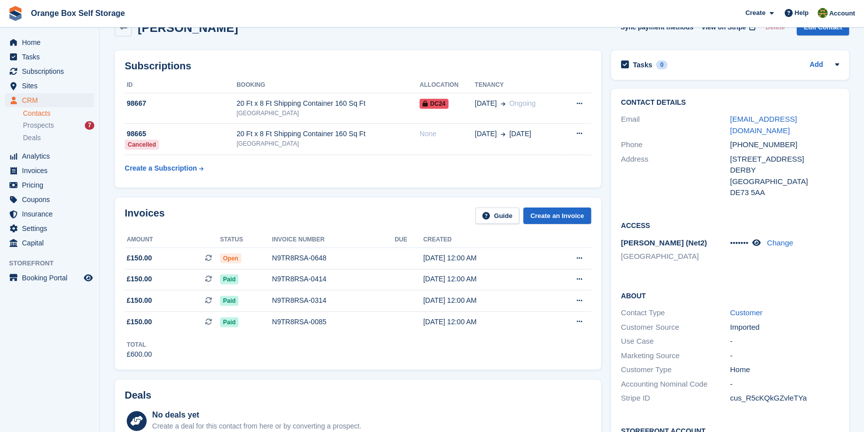
click at [420, 352] on div "Total £600.00" at bounding box center [358, 345] width 467 height 27
click at [605, 376] on div "Deals No deals yet Create a deal for this contact from here or by converting a …" at bounding box center [358, 420] width 496 height 90
click at [277, 377] on div "Deals No deals yet Create a deal for this contact from here or by converting a …" at bounding box center [358, 420] width 496 height 90
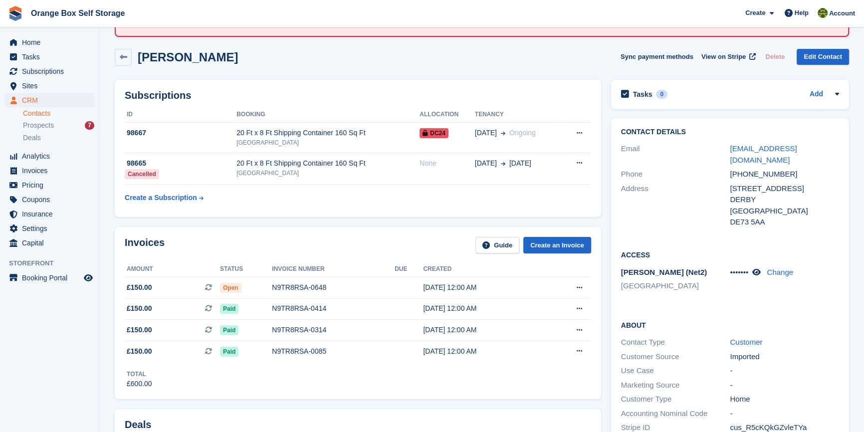
scroll to position [45, 0]
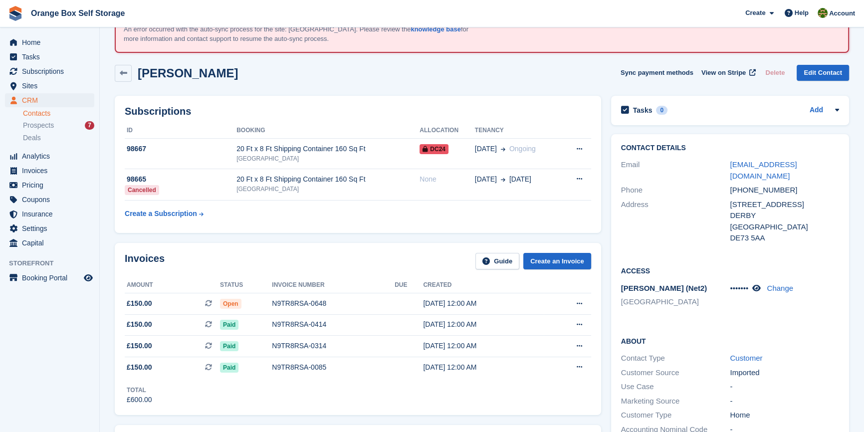
click at [608, 400] on div "Contact Details Email trivettmpm@gmail.com Phone +447511901697 Address 6 DARRAW…" at bounding box center [730, 344] width 248 height 430
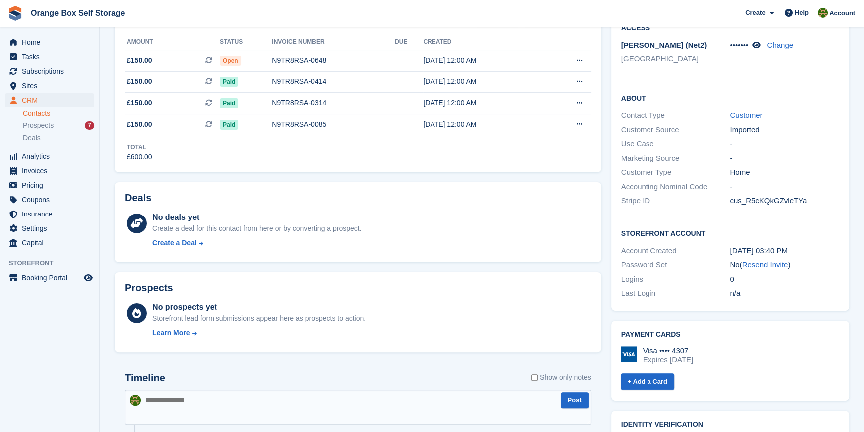
scroll to position [272, 0]
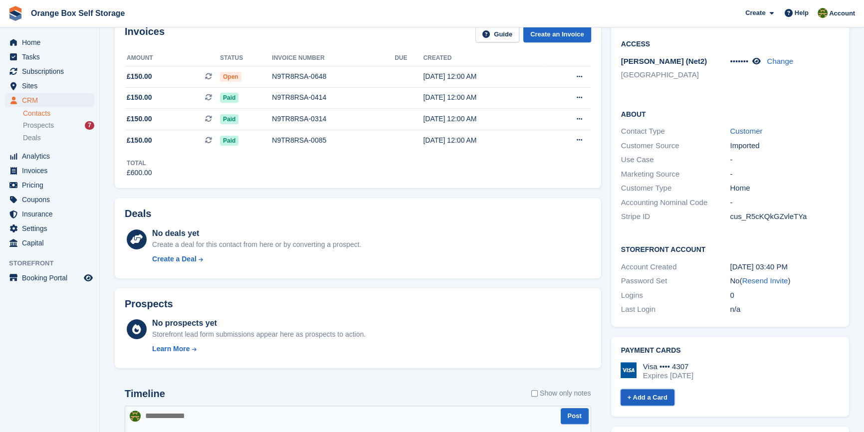
click at [664, 401] on link "+ Add a Card" at bounding box center [648, 397] width 54 height 16
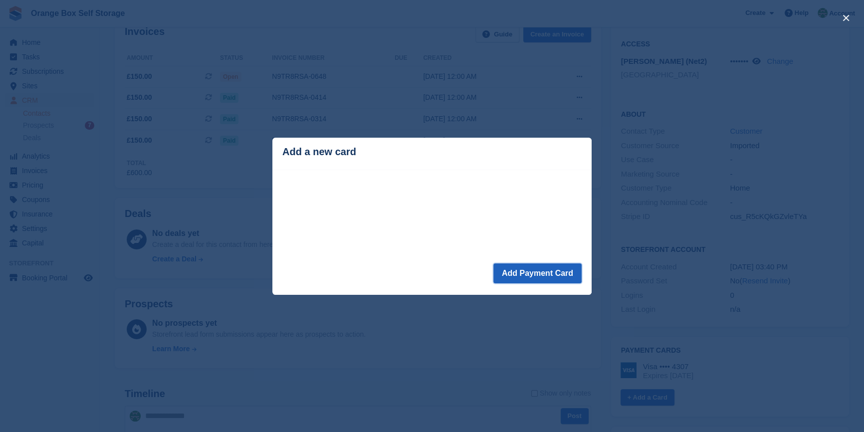
click at [523, 275] on button "Add Payment Card" at bounding box center [538, 273] width 88 height 20
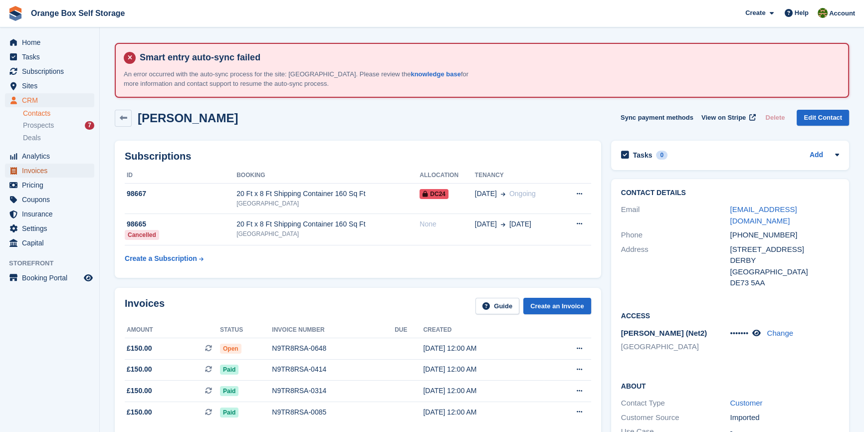
click at [35, 167] on span "Invoices" at bounding box center [52, 171] width 60 height 14
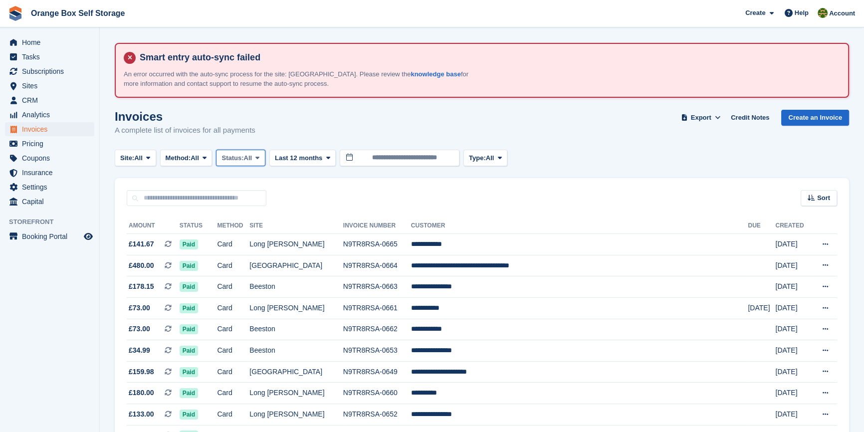
click at [239, 155] on span "Status:" at bounding box center [233, 158] width 22 height 10
click at [247, 234] on link "Open" at bounding box center [264, 236] width 87 height 18
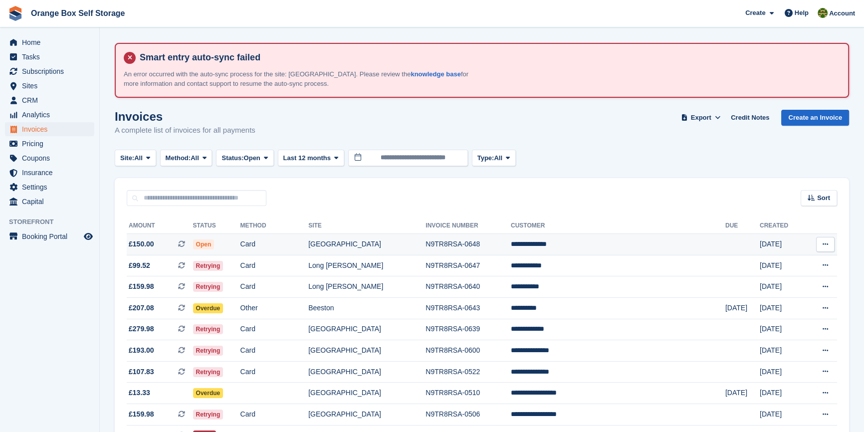
click at [309, 247] on td "Card" at bounding box center [275, 244] width 68 height 21
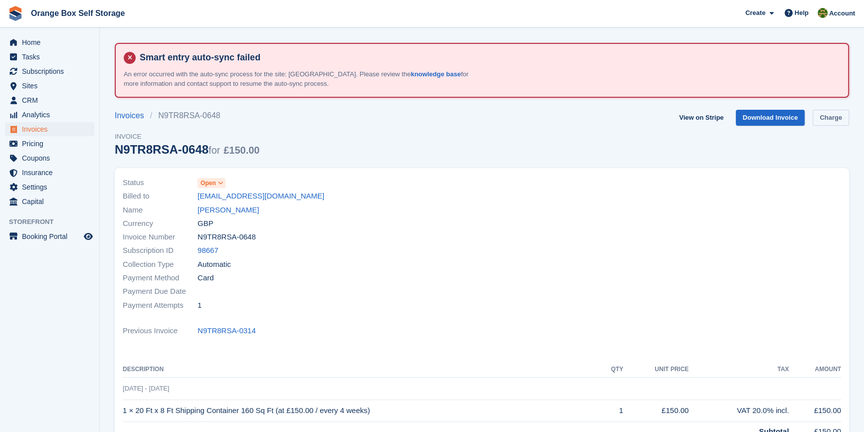
click at [831, 120] on link "Charge" at bounding box center [831, 118] width 36 height 16
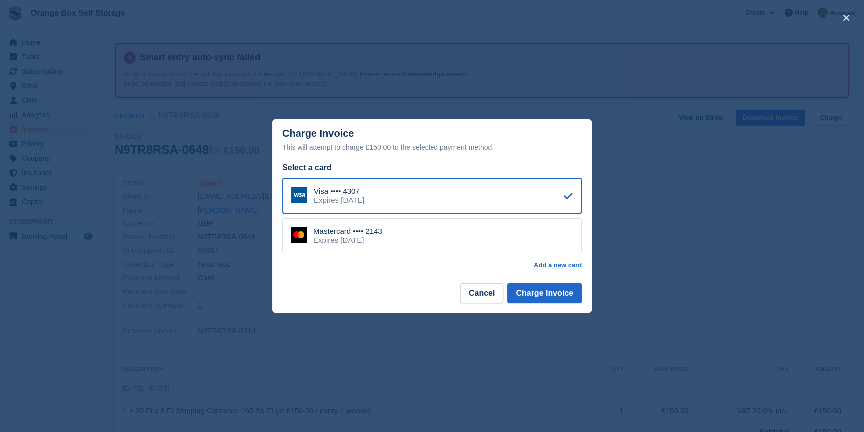
click at [409, 234] on div "Mastercard •••• 2143 Expires [DATE]" at bounding box center [431, 236] width 299 height 35
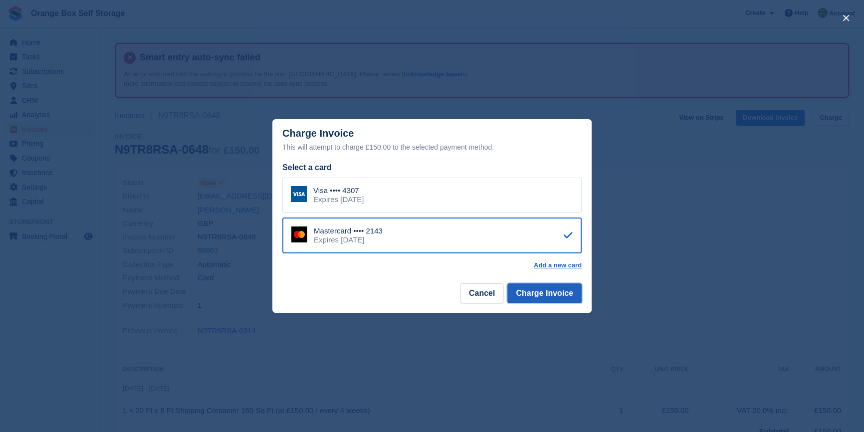
click at [562, 294] on button "Charge Invoice" at bounding box center [544, 293] width 74 height 20
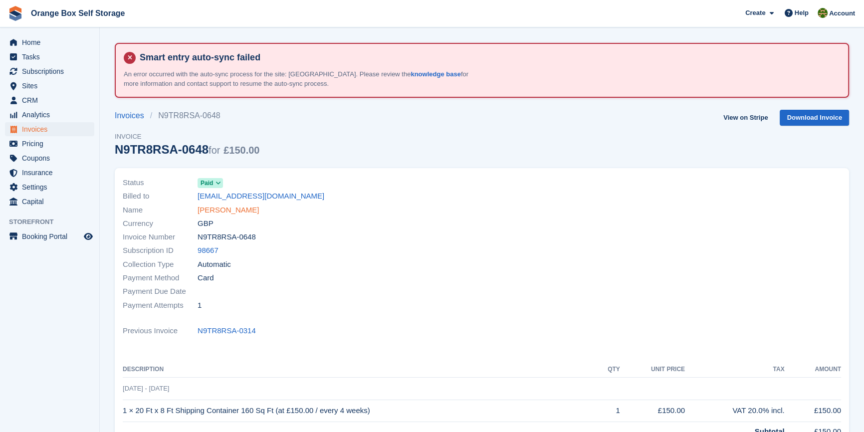
click at [211, 209] on link "[PERSON_NAME]" at bounding box center [228, 210] width 61 height 11
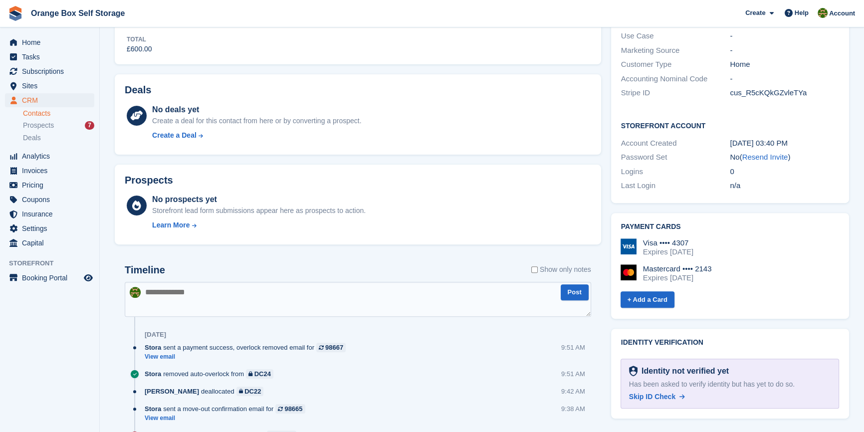
scroll to position [408, 0]
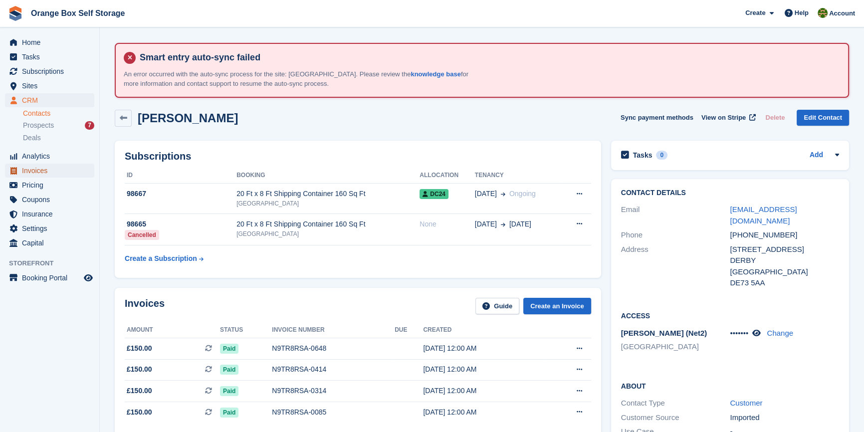
click at [39, 171] on span "Invoices" at bounding box center [52, 171] width 60 height 14
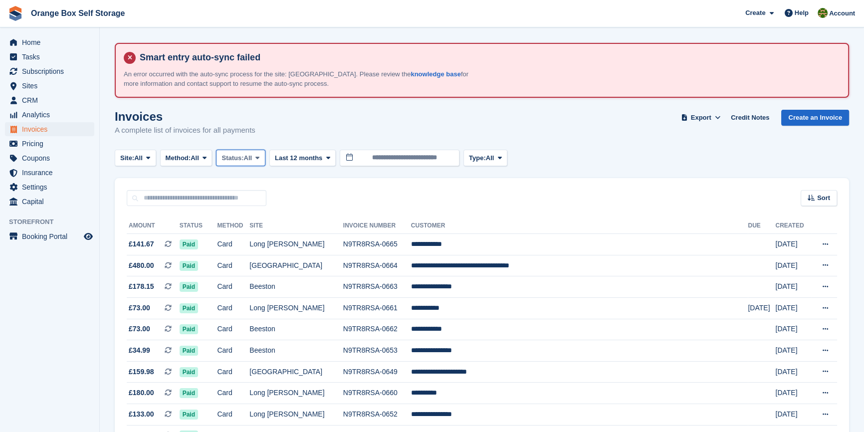
click at [240, 157] on span "Status:" at bounding box center [233, 158] width 22 height 10
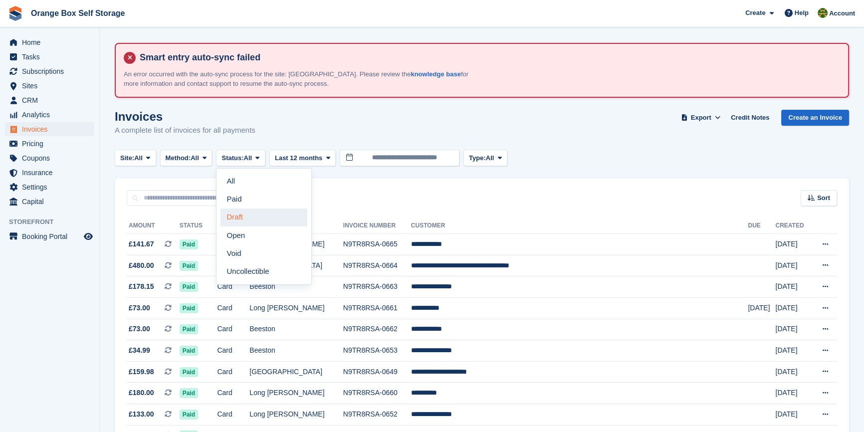
click at [261, 219] on link "Draft" at bounding box center [264, 218] width 87 height 18
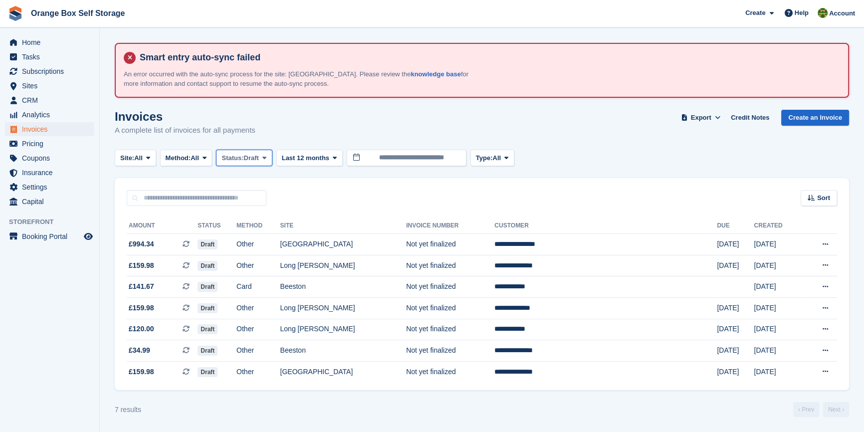
click at [244, 160] on span "Status:" at bounding box center [233, 158] width 22 height 10
click at [250, 230] on link "Open" at bounding box center [264, 236] width 87 height 18
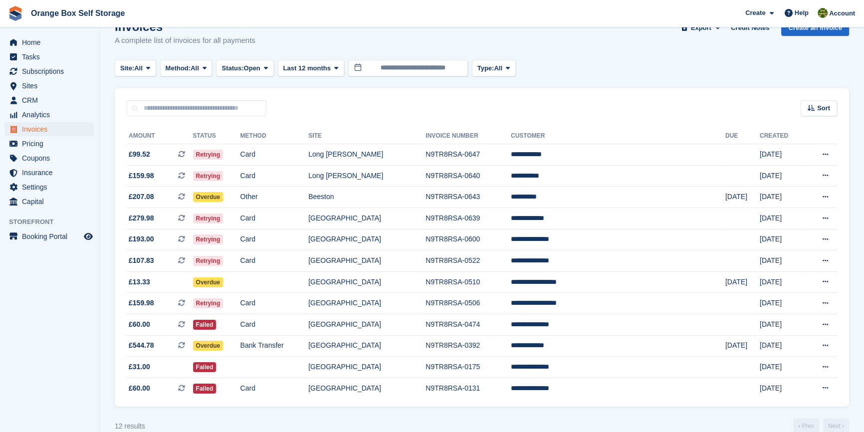
scroll to position [110, 0]
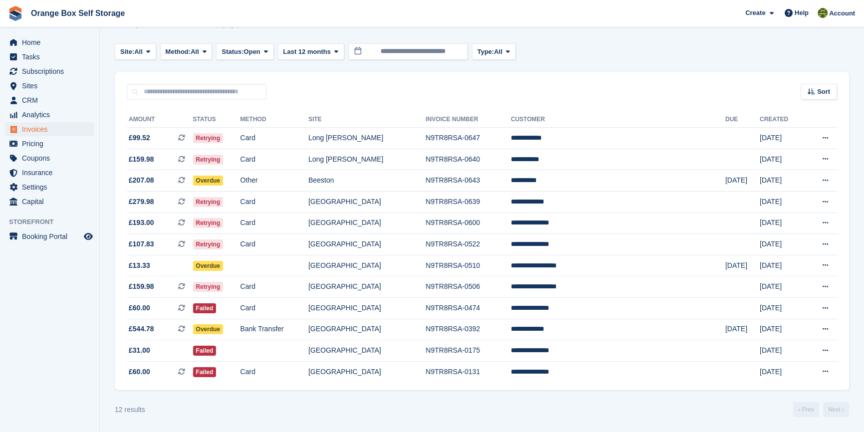
click at [61, 305] on aside "Home Tasks Subscriptions Subscriptions Subscriptions Contracts Price increases …" at bounding box center [49, 218] width 99 height 382
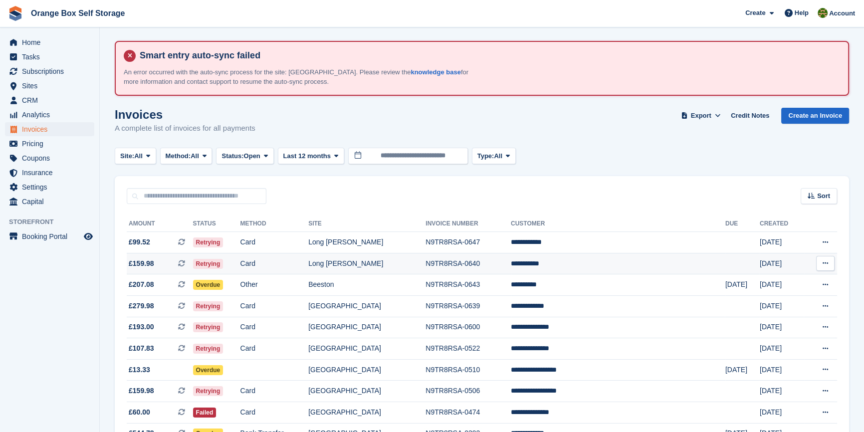
scroll to position [0, 0]
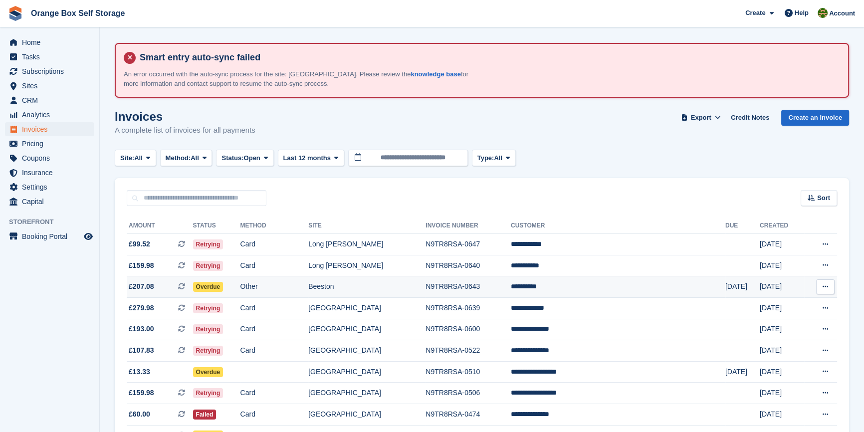
click at [309, 289] on td "Other" at bounding box center [275, 286] width 68 height 21
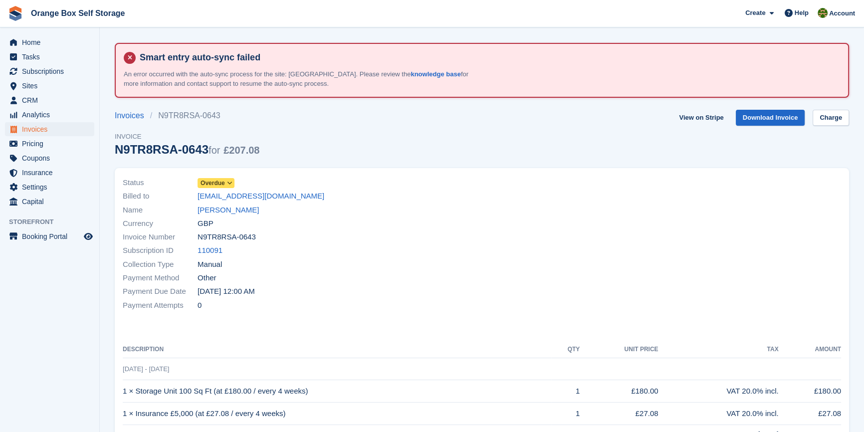
click at [444, 253] on div "Subscription ID 110091" at bounding box center [299, 250] width 353 height 13
click at [226, 184] on span at bounding box center [230, 183] width 8 height 8
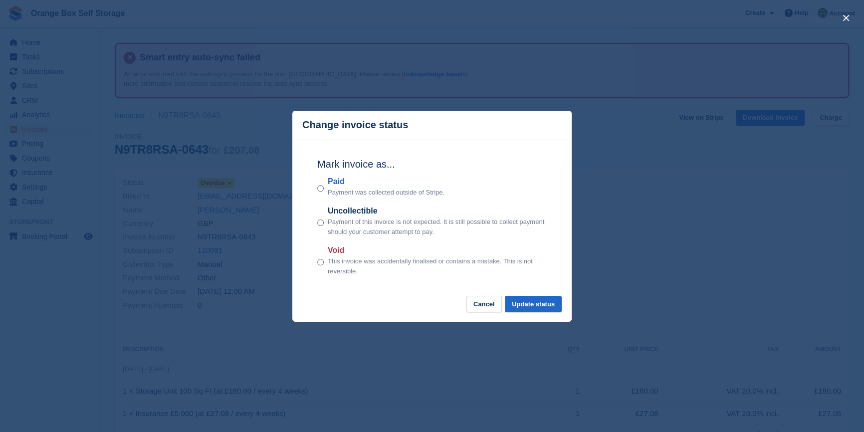
click at [338, 267] on p "This invoice was accidentally finalised or contains a mistake. This is not reve…" at bounding box center [437, 265] width 219 height 19
click at [550, 308] on button "Update status" at bounding box center [533, 304] width 57 height 16
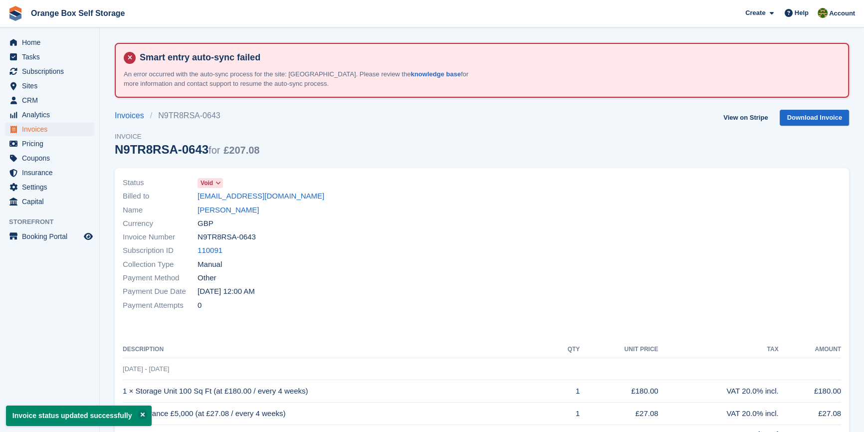
click at [365, 262] on div "Collection Type Manual" at bounding box center [299, 263] width 353 height 13
click at [34, 65] on span "Subscriptions" at bounding box center [52, 71] width 60 height 14
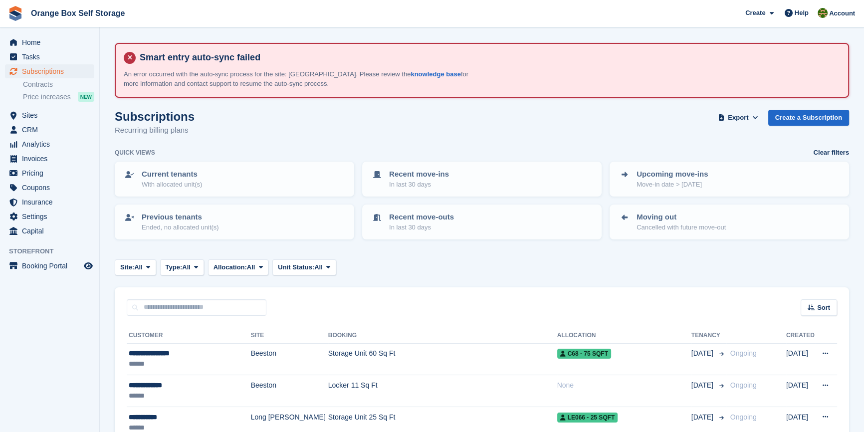
click at [27, 342] on aside "Home Tasks Subscriptions Subscriptions Subscriptions Contracts Price increases …" at bounding box center [49, 218] width 99 height 382
click at [89, 327] on aside "Home Tasks Subscriptions Subscriptions Subscriptions Contracts Price increases …" at bounding box center [49, 218] width 99 height 382
click at [37, 292] on aside "Home Tasks Subscriptions Subscriptions Subscriptions Contracts Price increases …" at bounding box center [49, 218] width 99 height 382
